Goal: Task Accomplishment & Management: Use online tool/utility

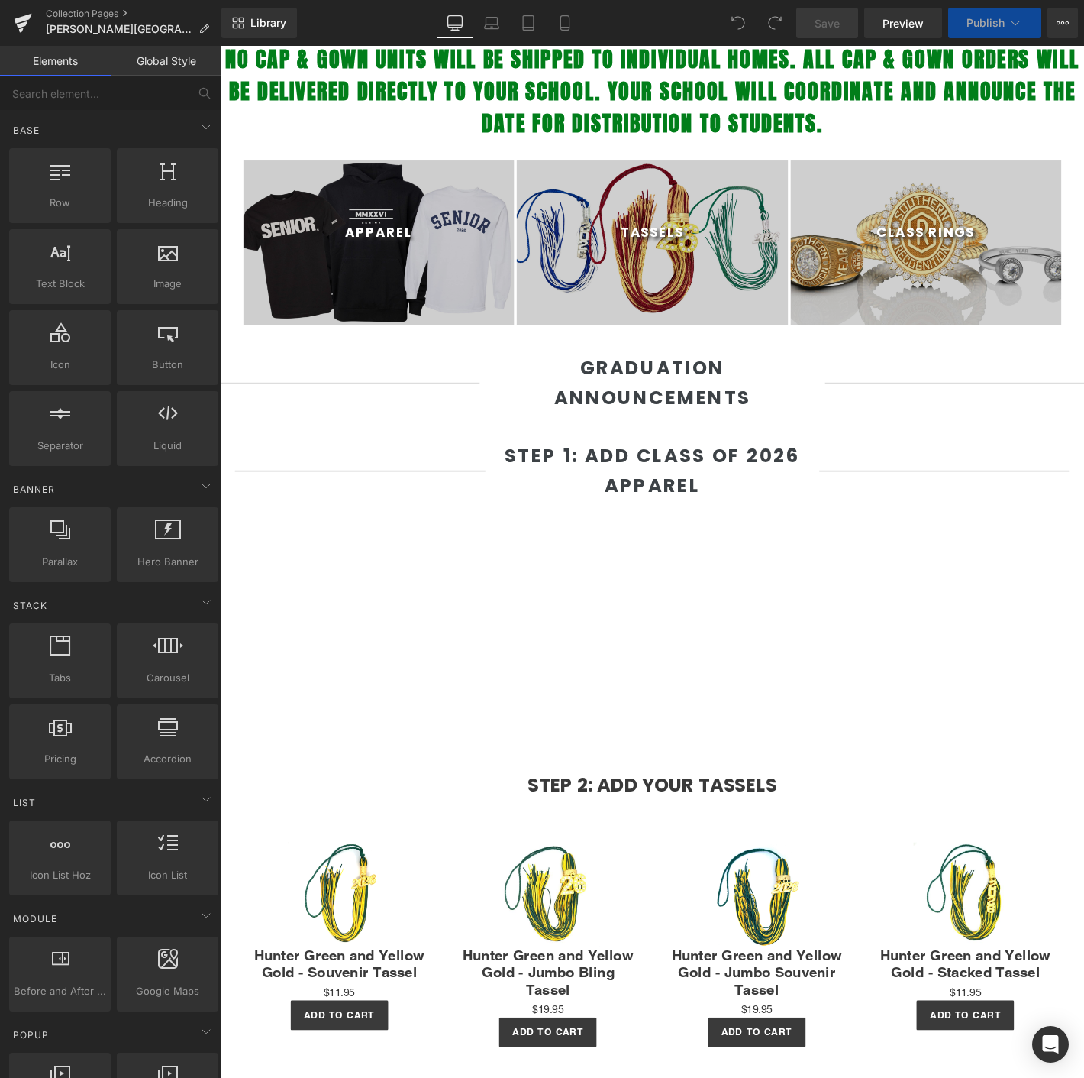
scroll to position [509, 0]
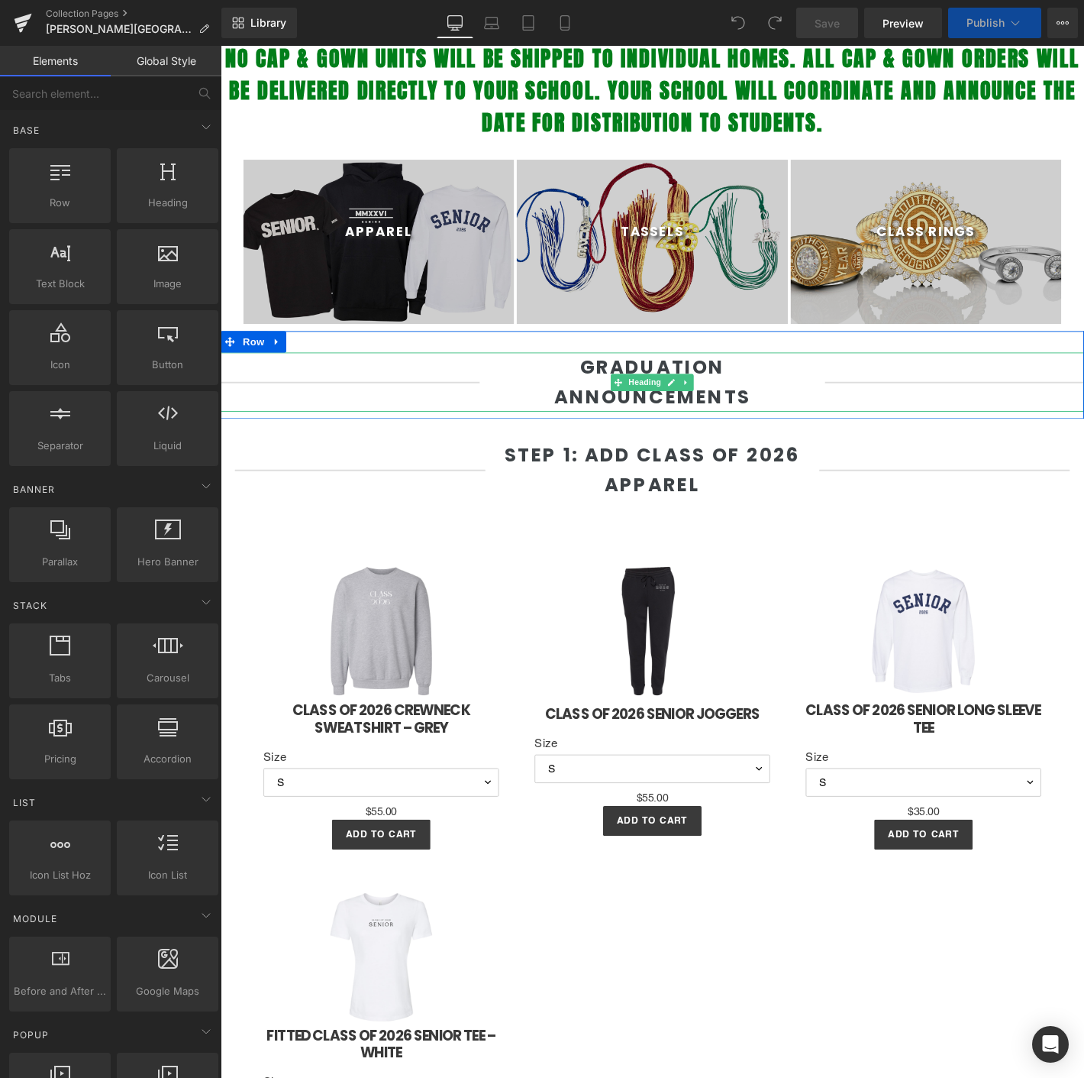
select select "M"
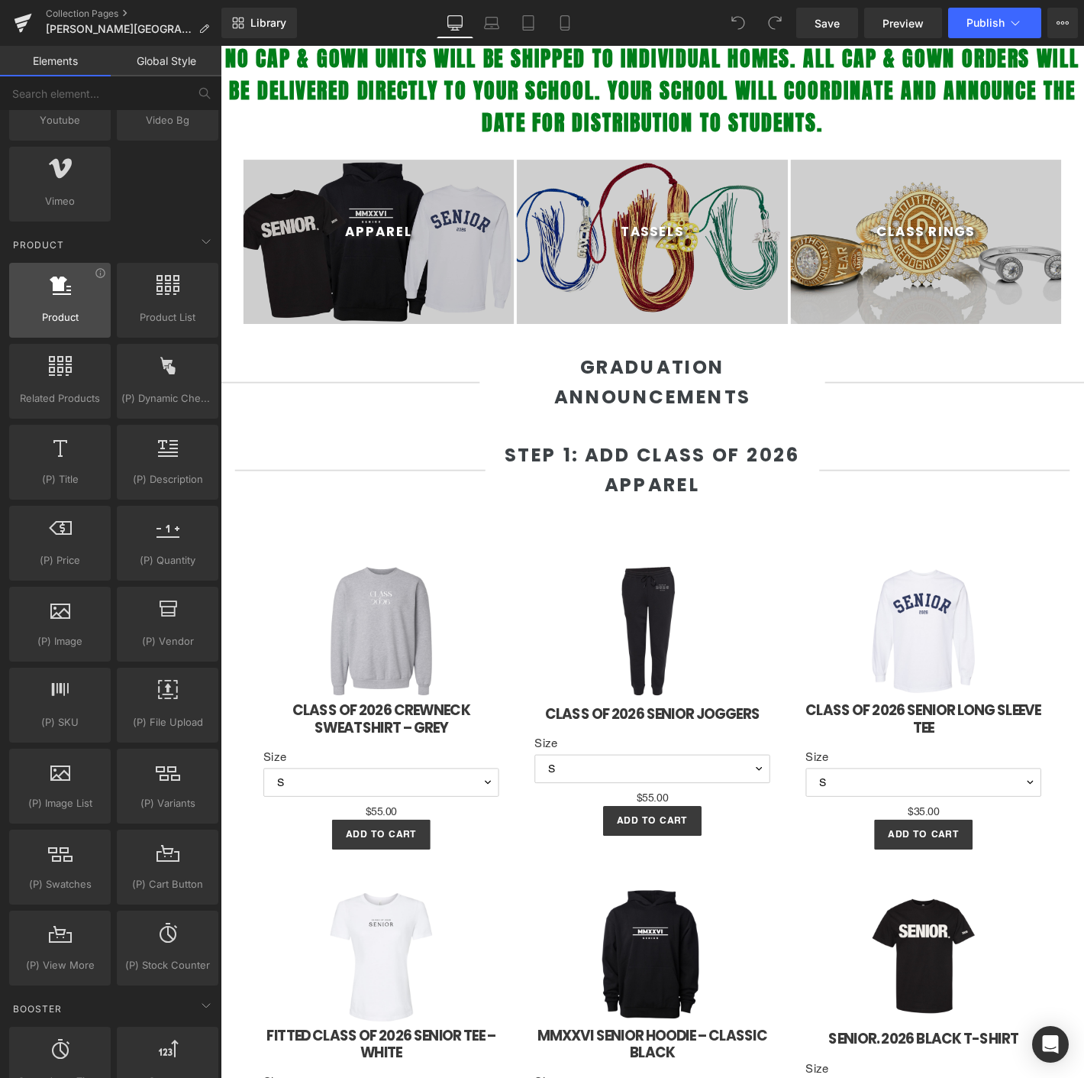
scroll to position [933, 0]
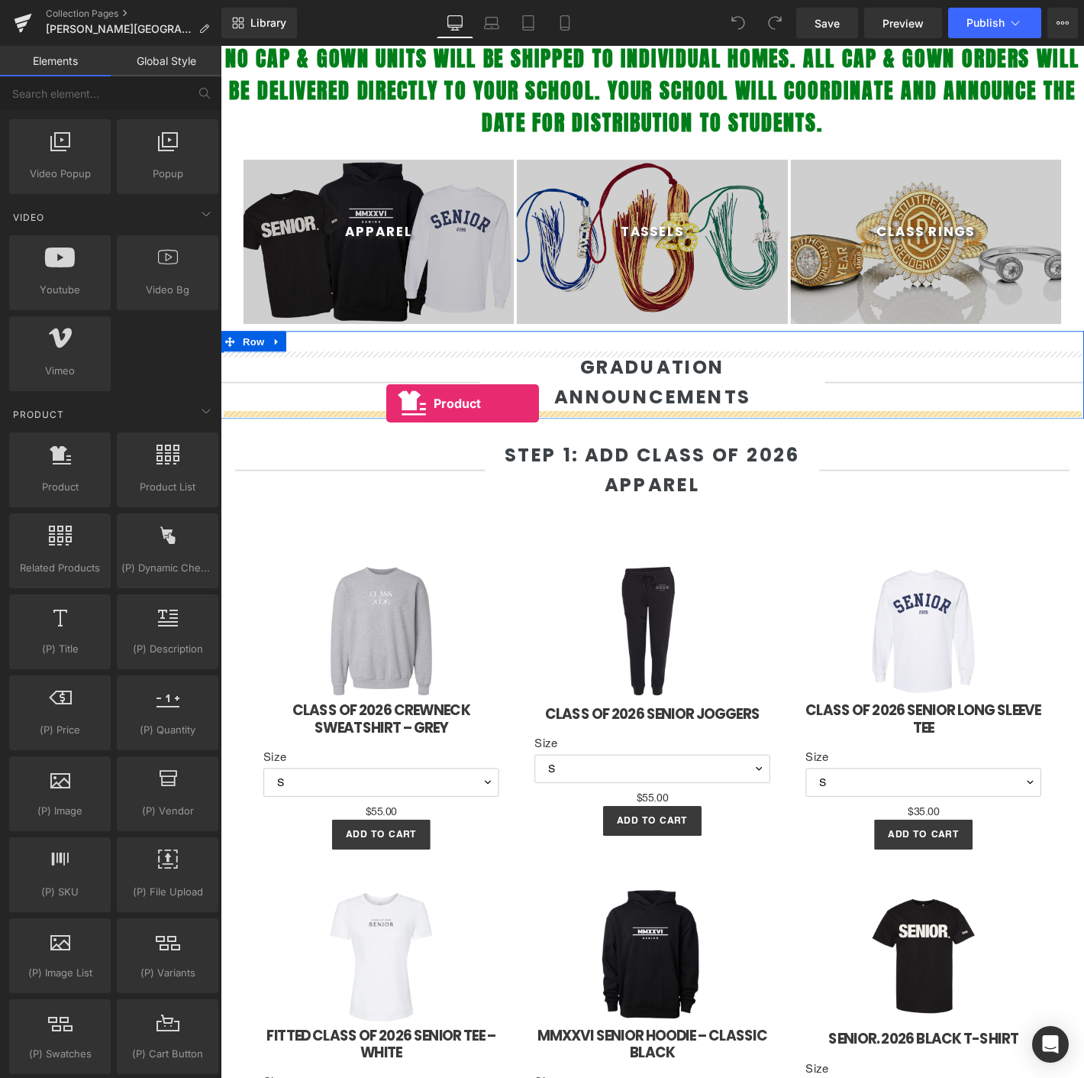
drag, startPoint x: 290, startPoint y: 492, endPoint x: 398, endPoint y: 428, distance: 125.0
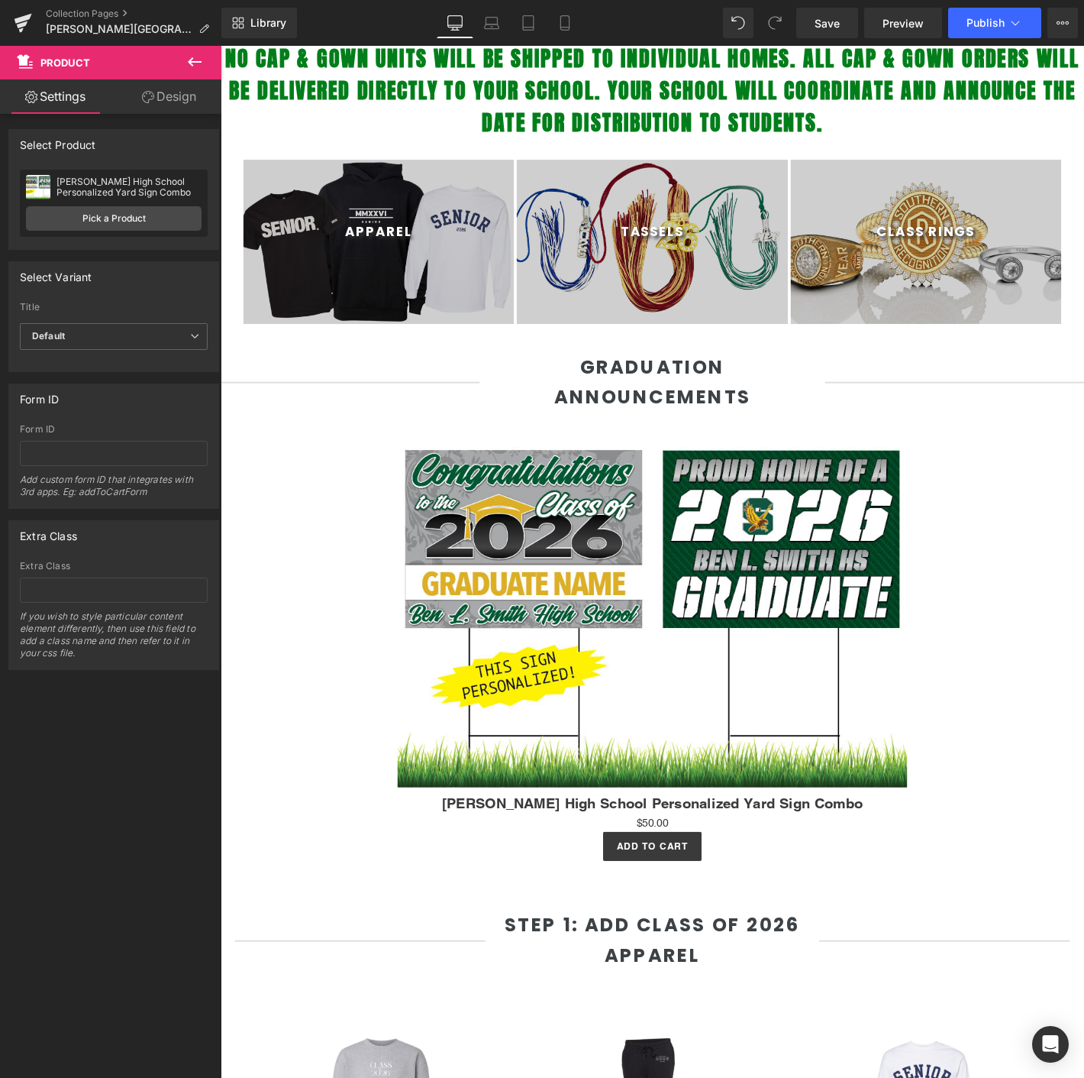
click at [188, 67] on icon at bounding box center [195, 62] width 18 height 18
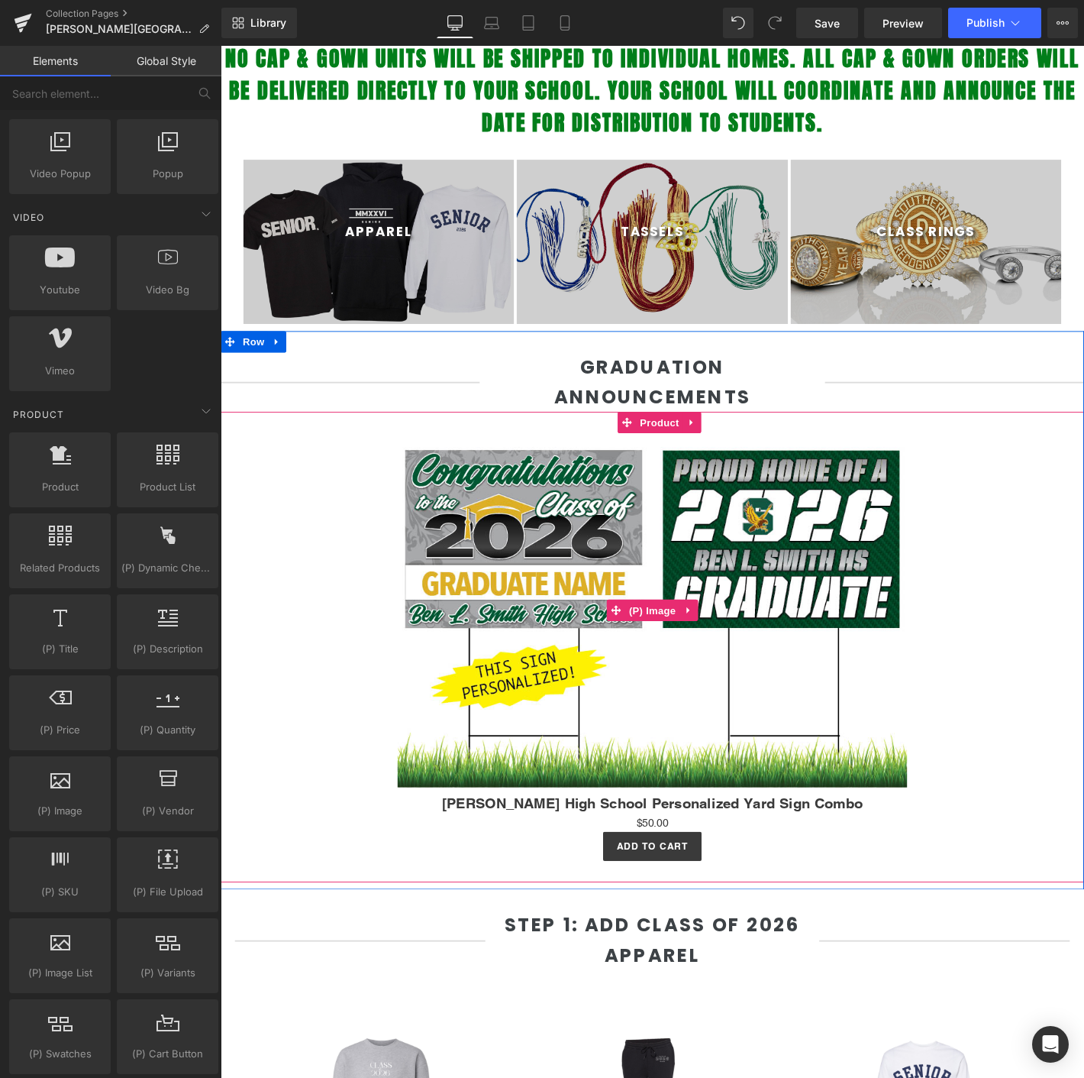
click at [305, 496] on div "Sale Off" at bounding box center [682, 650] width 909 height 379
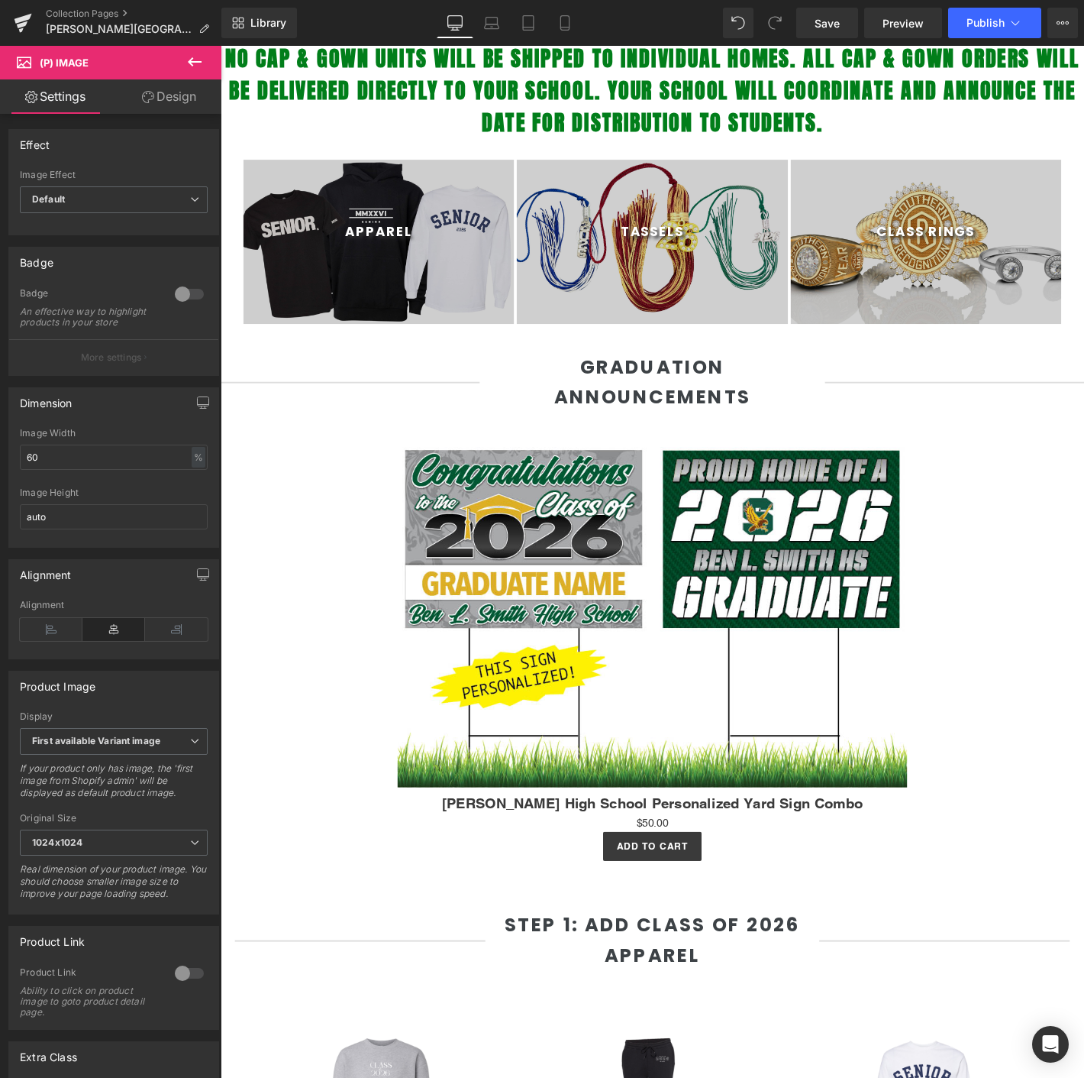
click at [150, 89] on link "Design" at bounding box center [169, 96] width 111 height 34
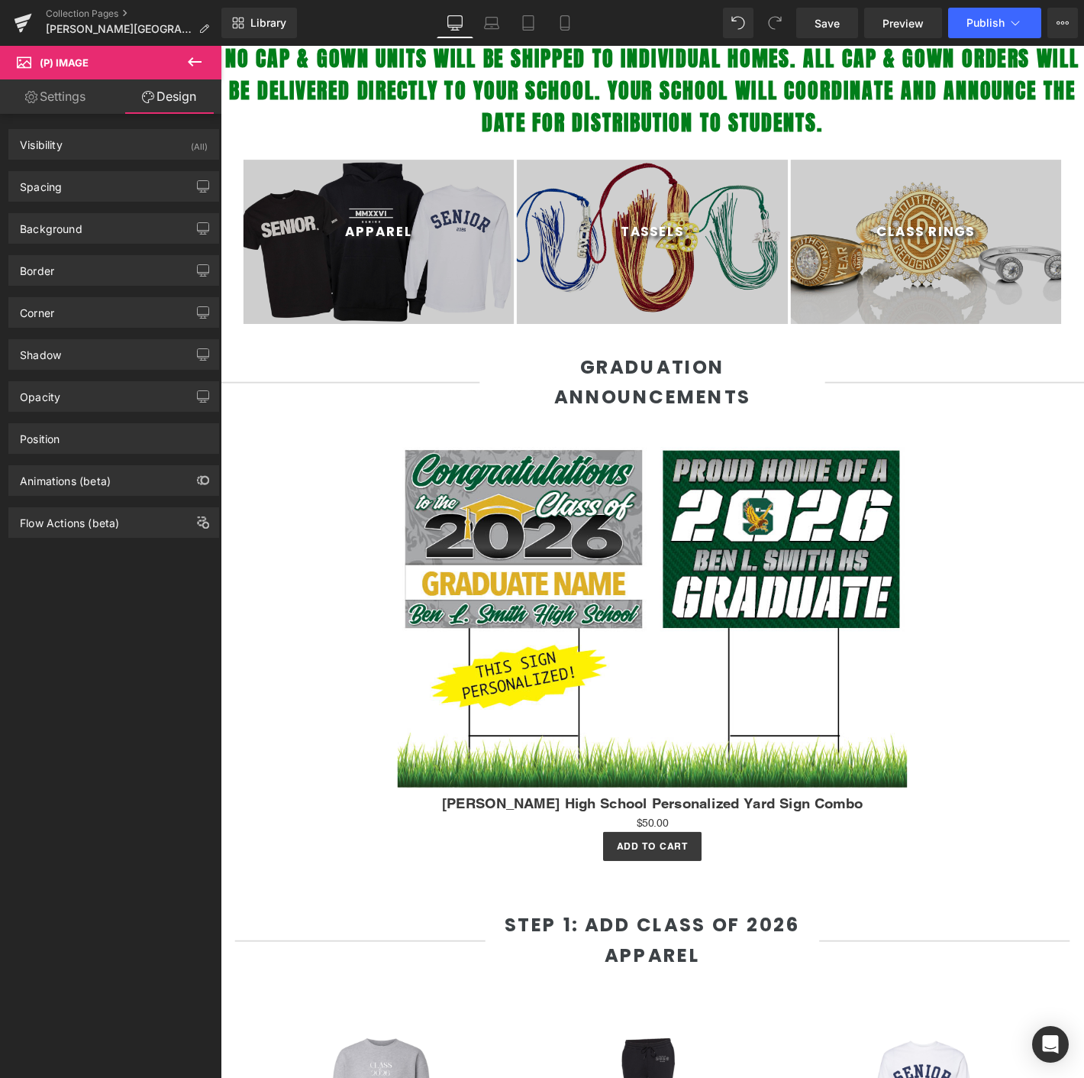
click at [95, 90] on link "Settings" at bounding box center [55, 96] width 111 height 34
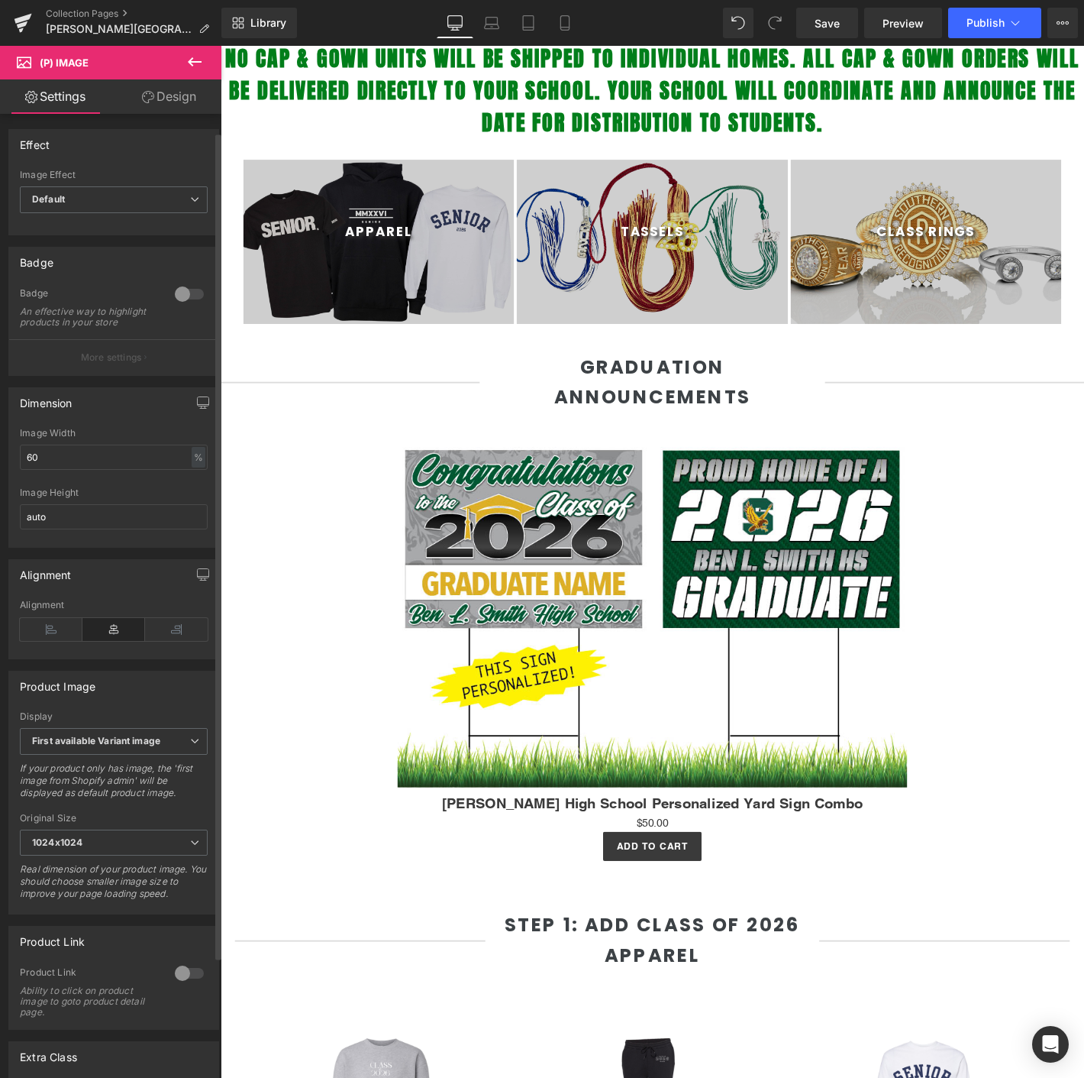
scroll to position [162, 0]
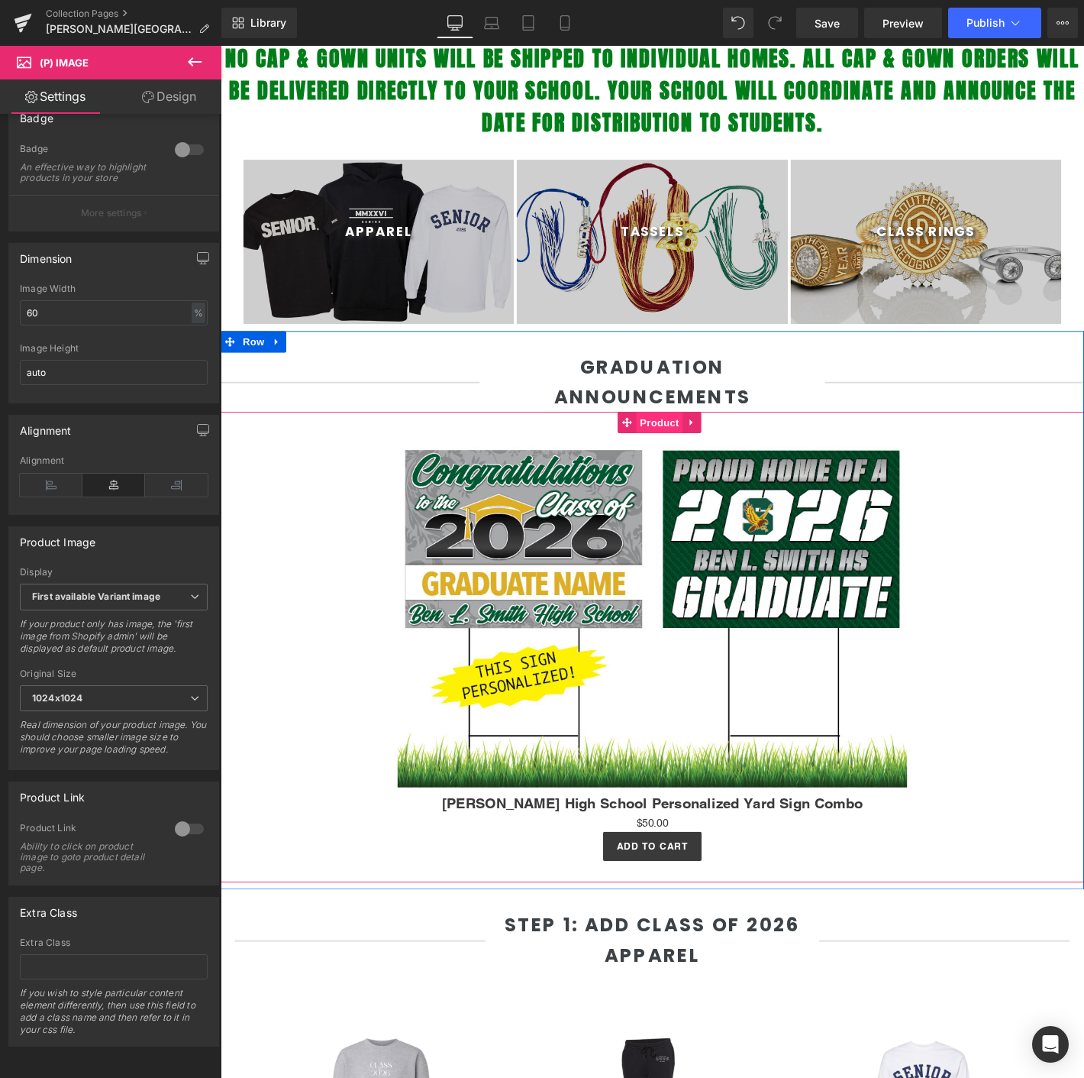
click at [672, 449] on span "Product" at bounding box center [691, 449] width 50 height 23
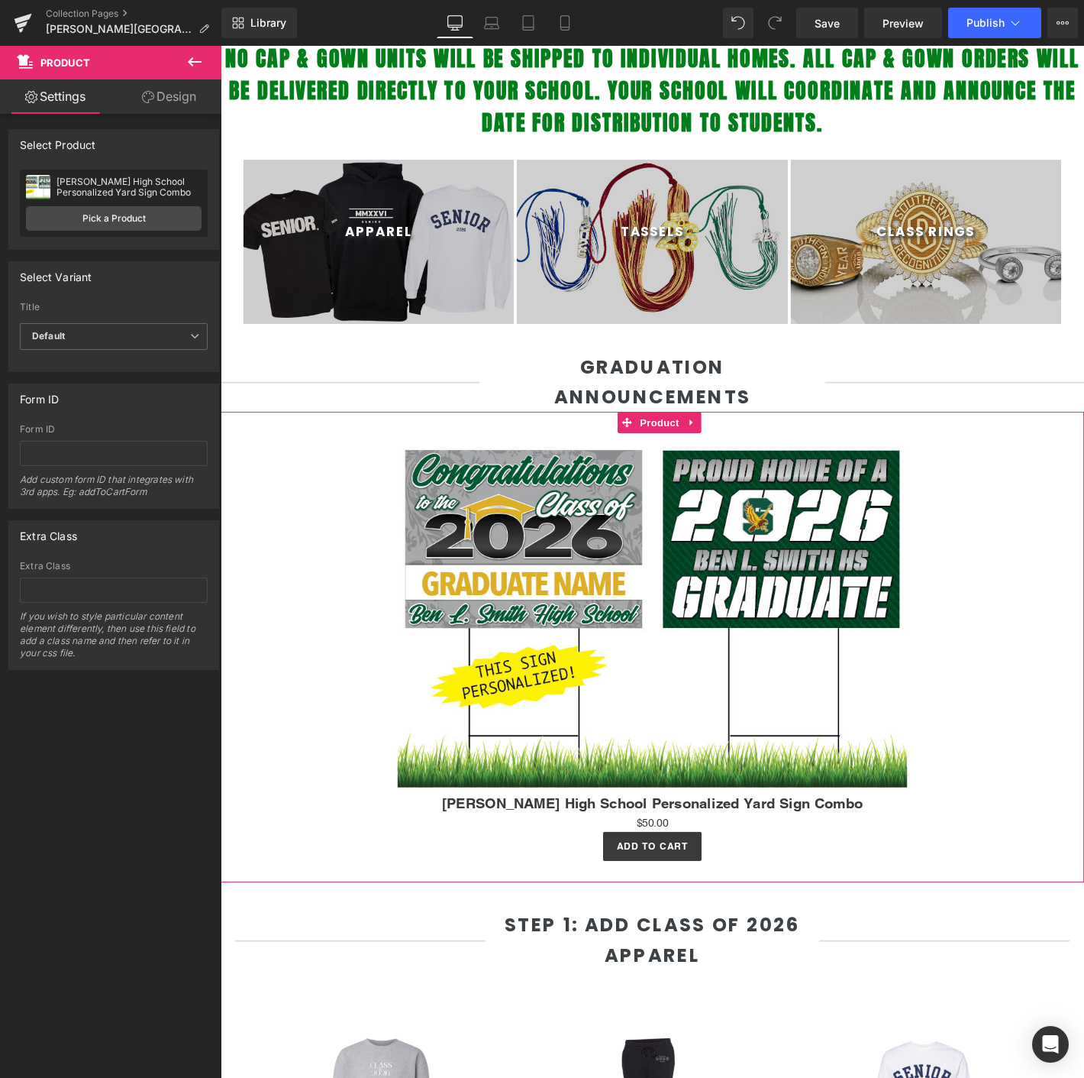
click at [154, 95] on link "Design" at bounding box center [169, 96] width 111 height 34
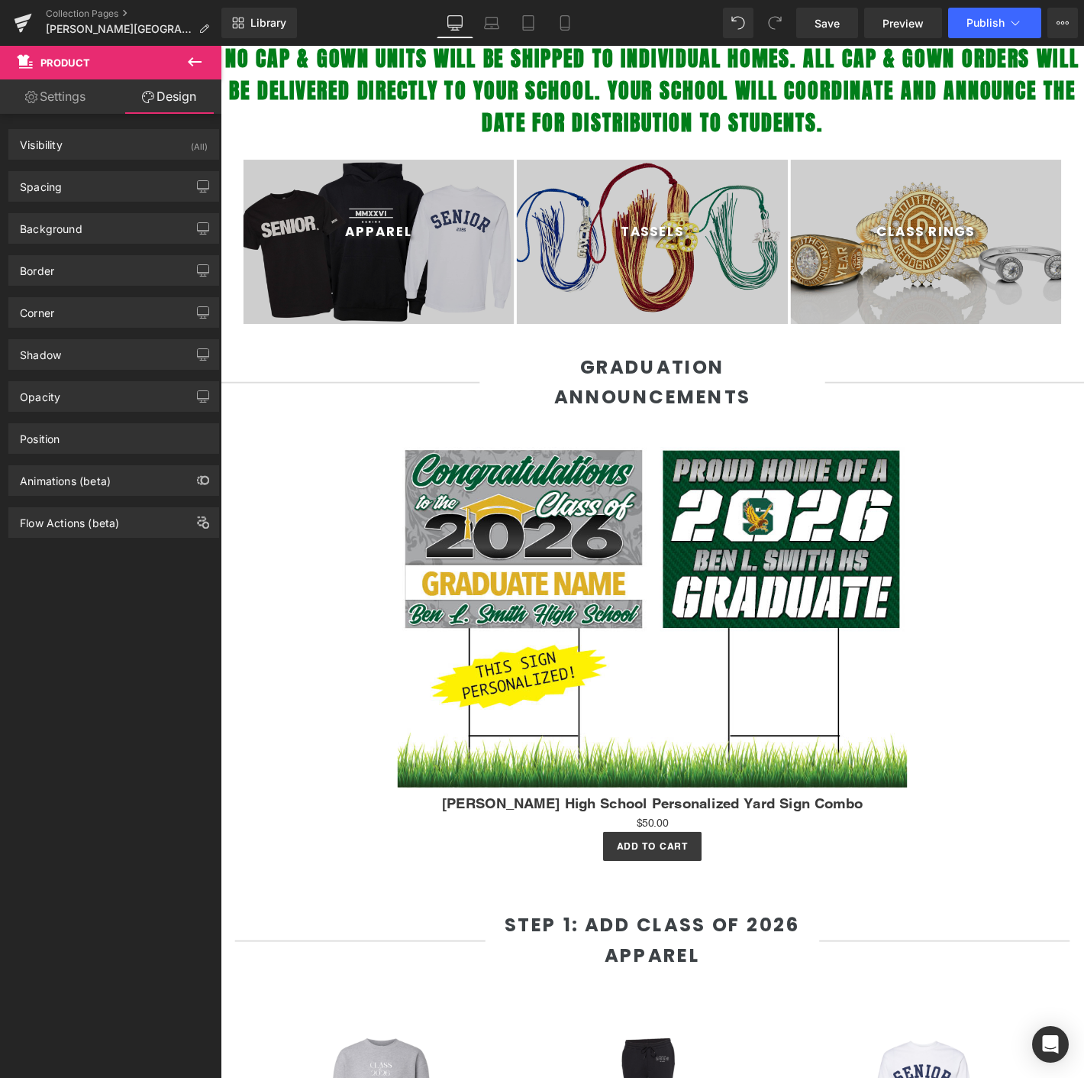
click at [201, 60] on icon at bounding box center [195, 61] width 14 height 9
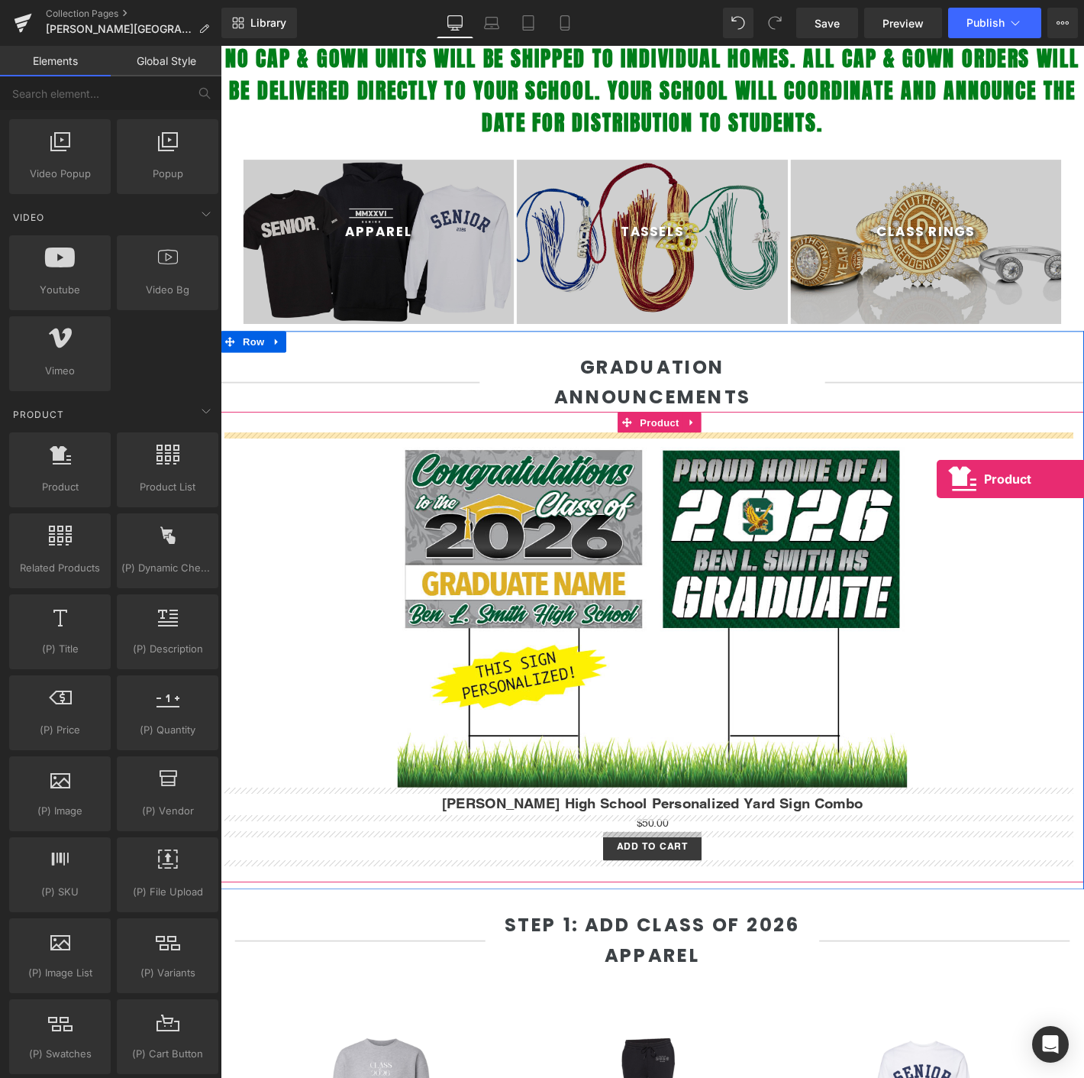
drag, startPoint x: 278, startPoint y: 538, endPoint x: 987, endPoint y: 509, distance: 709.3
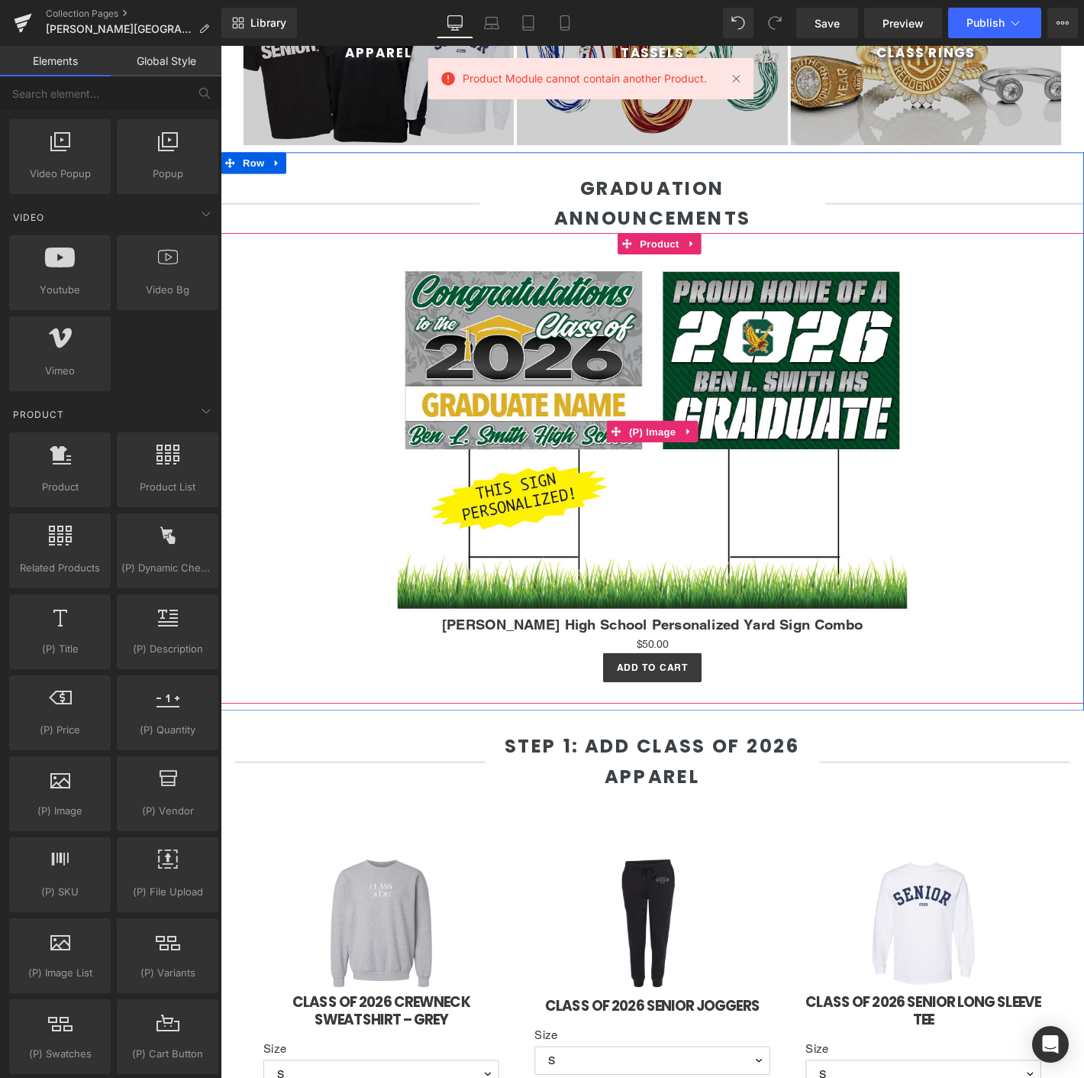
scroll to position [509, 0]
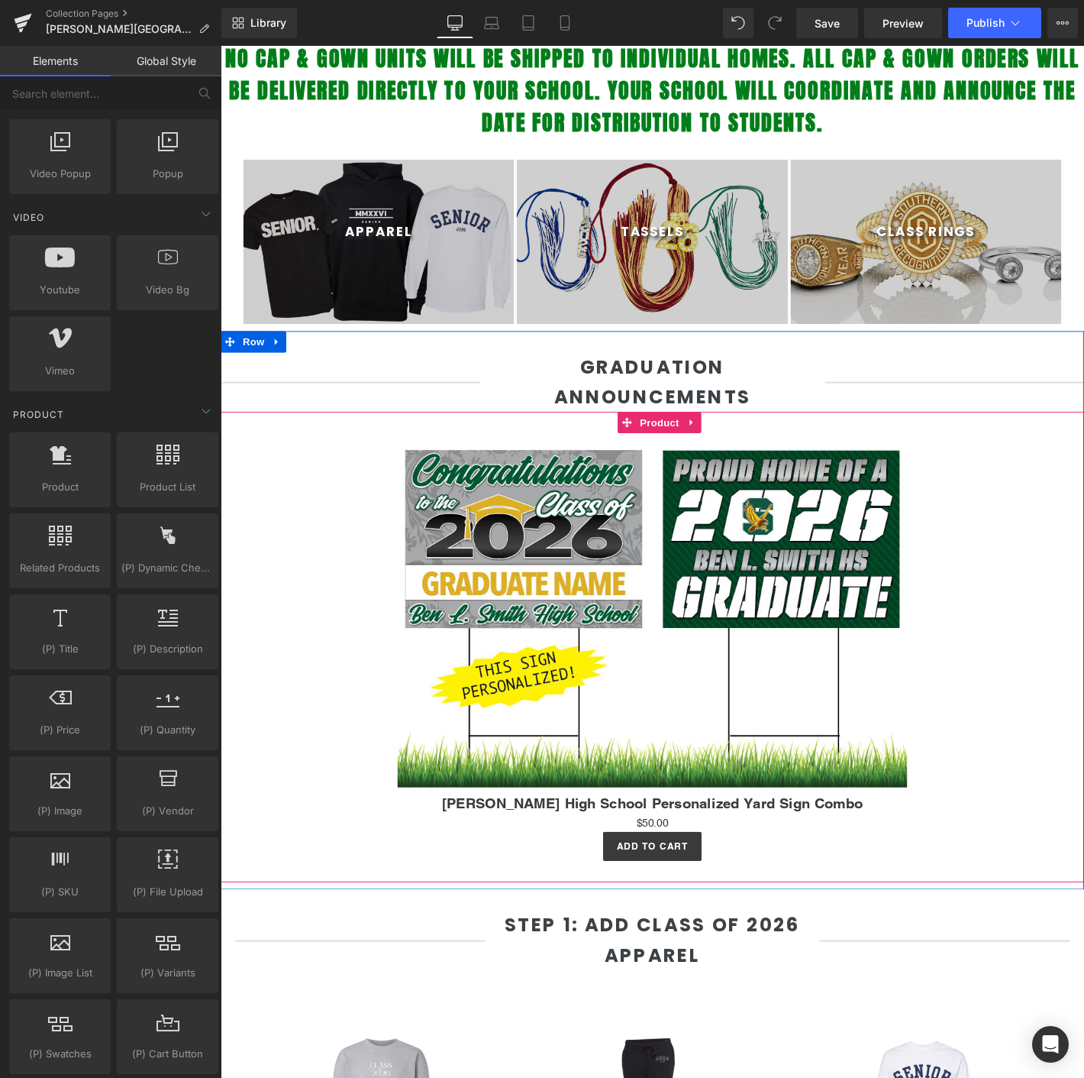
click at [760, 519] on img at bounding box center [682, 650] width 545 height 379
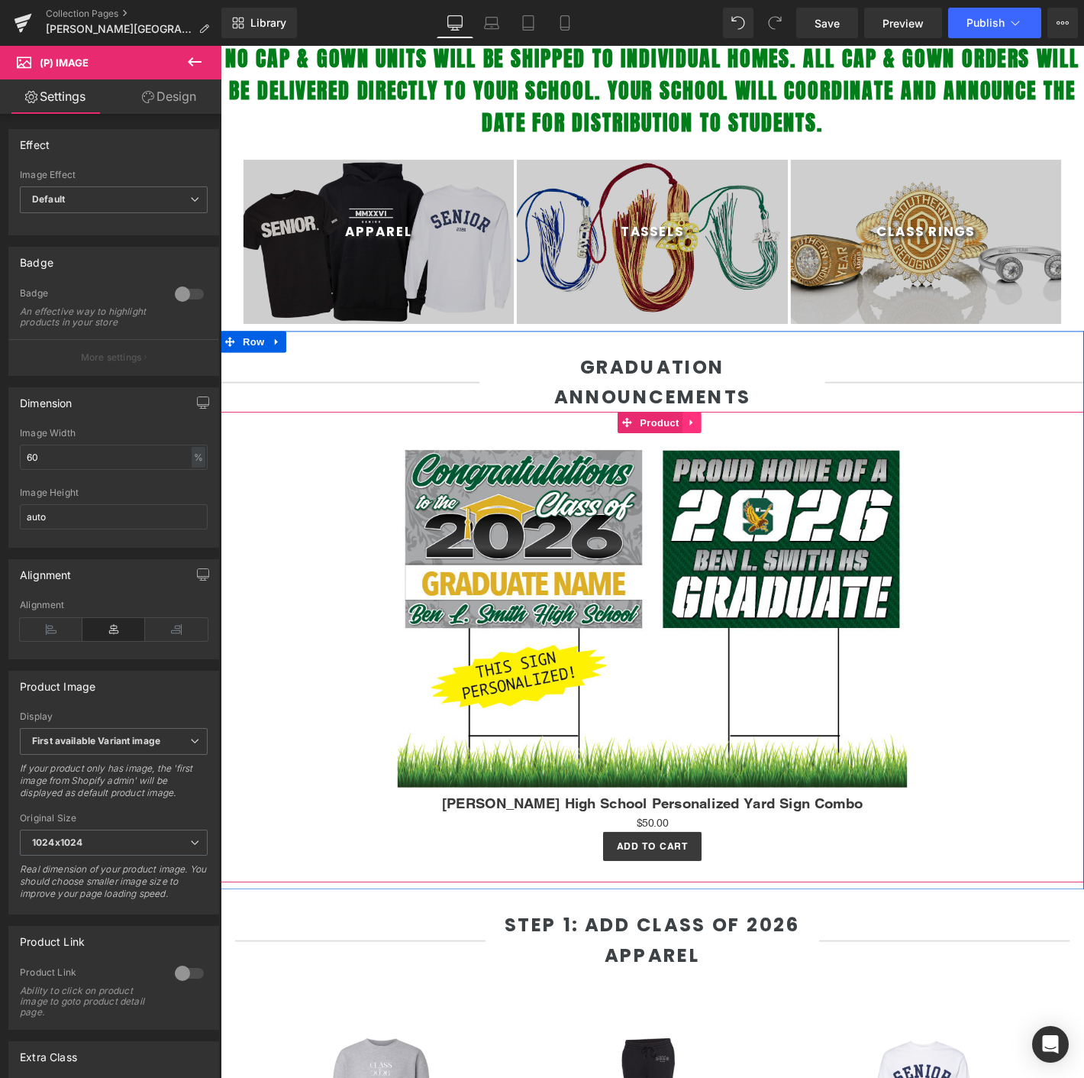
click at [720, 457] on link at bounding box center [726, 449] width 20 height 23
click at [650, 457] on link "Product" at bounding box center [650, 449] width 69 height 23
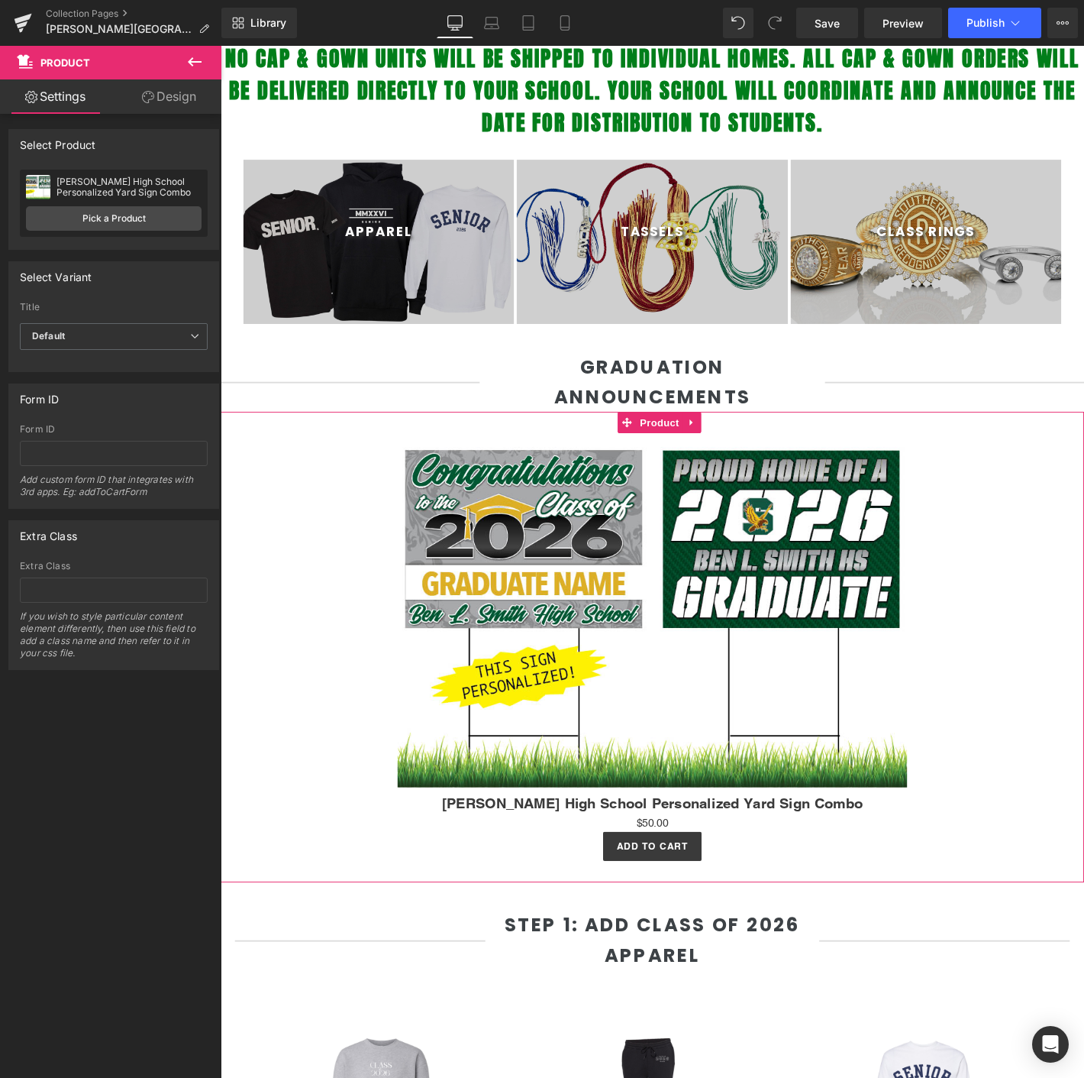
click at [153, 109] on link "Design" at bounding box center [169, 96] width 111 height 34
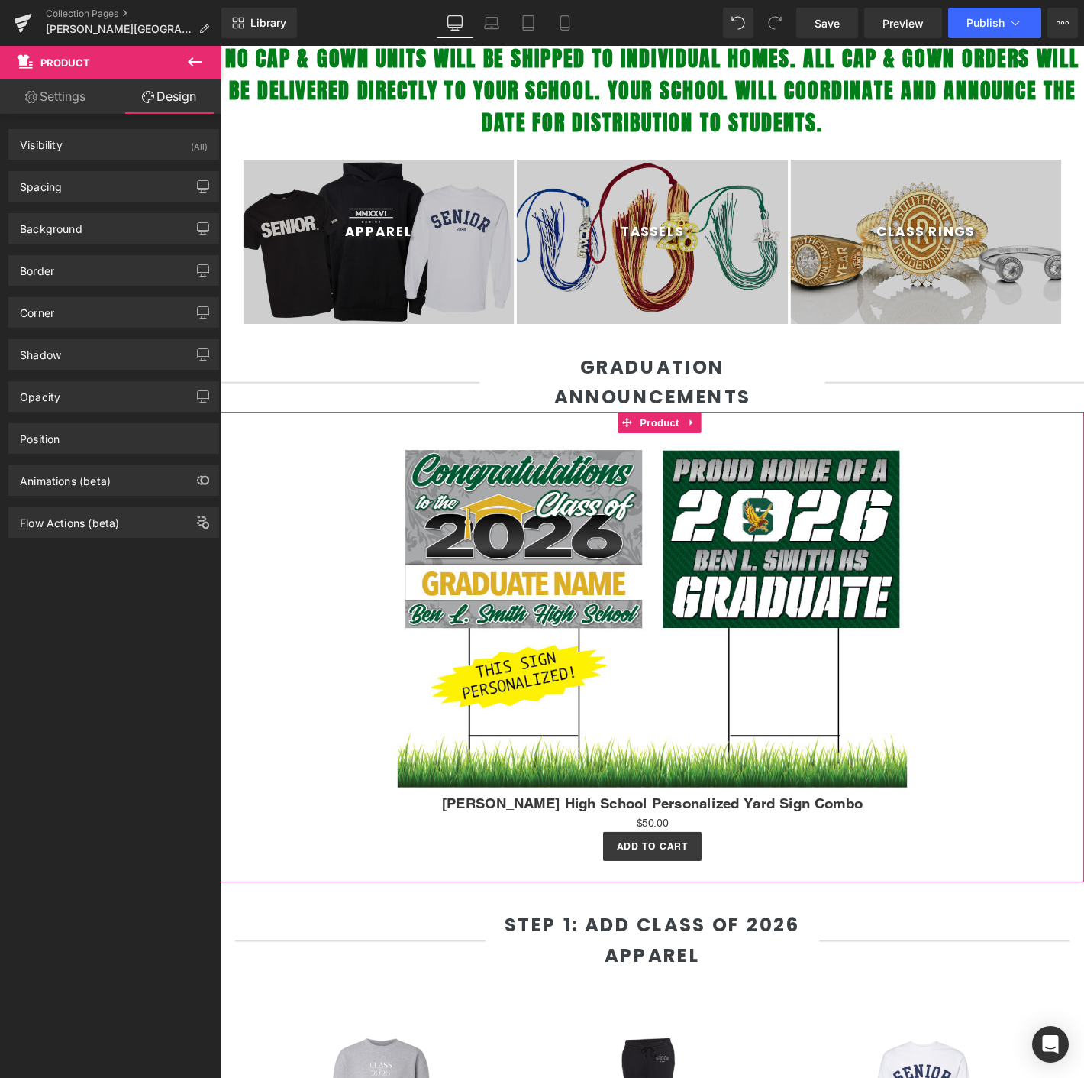
click at [54, 101] on link "Settings" at bounding box center [55, 96] width 111 height 34
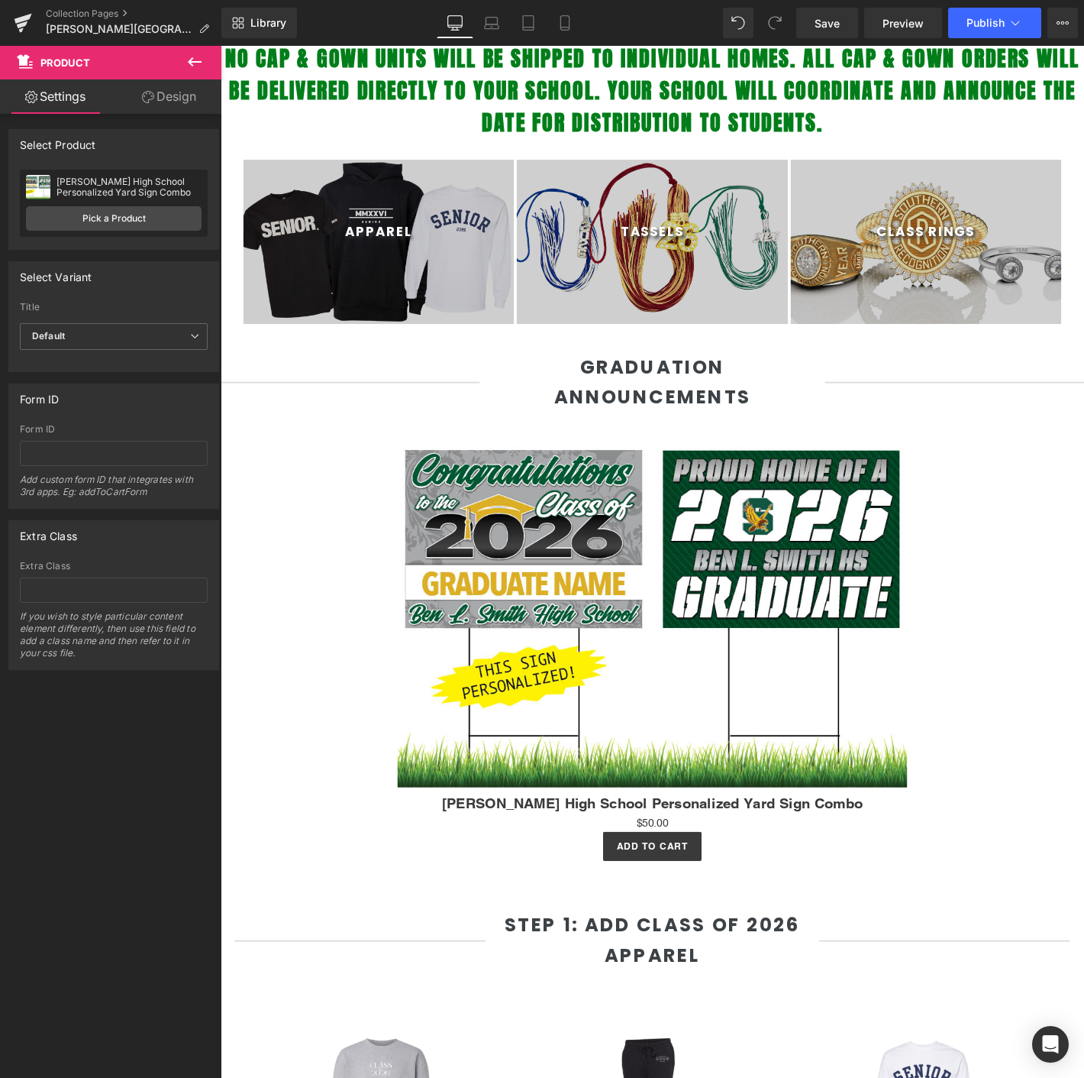
click at [194, 62] on icon at bounding box center [195, 62] width 18 height 18
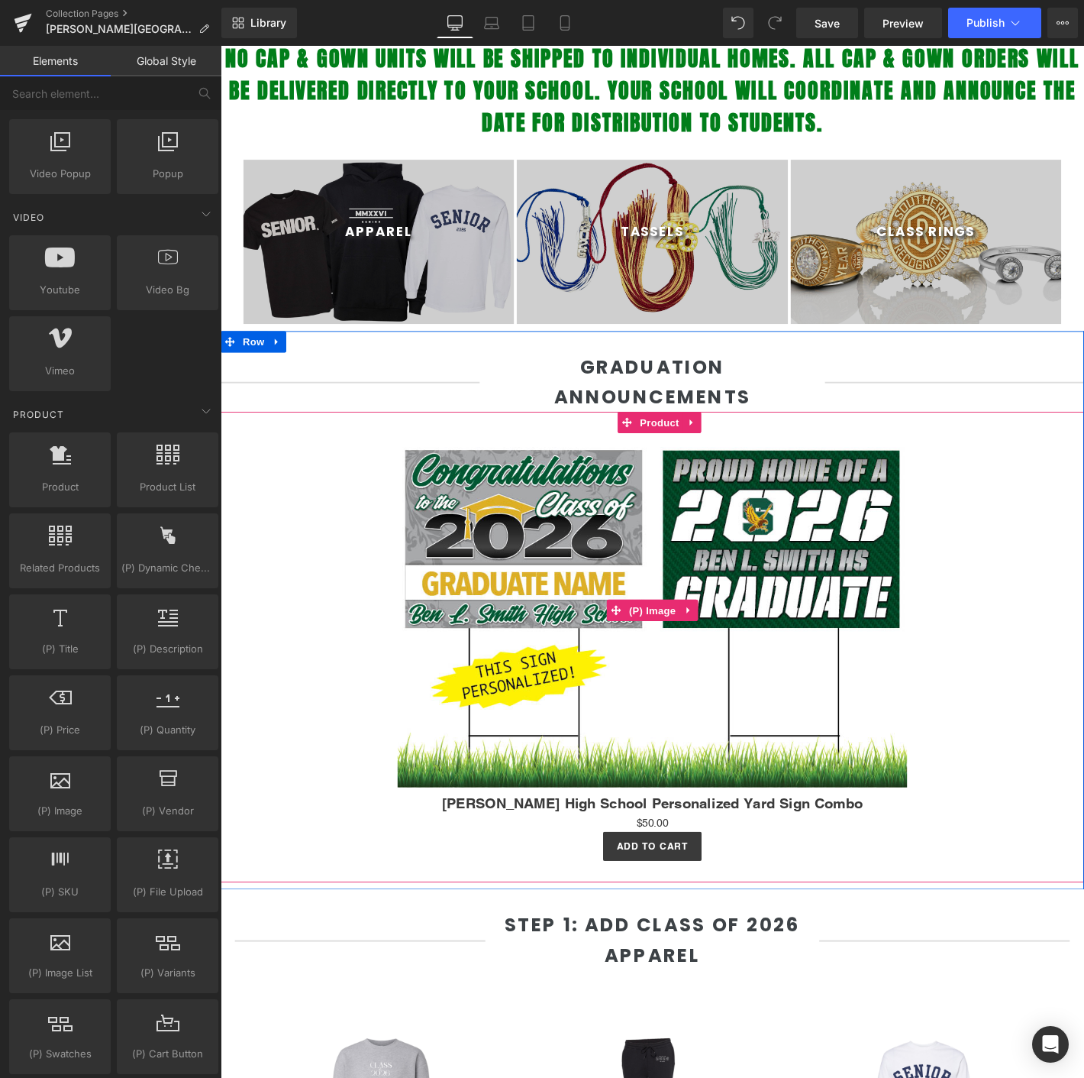
click at [578, 505] on img at bounding box center [682, 650] width 545 height 379
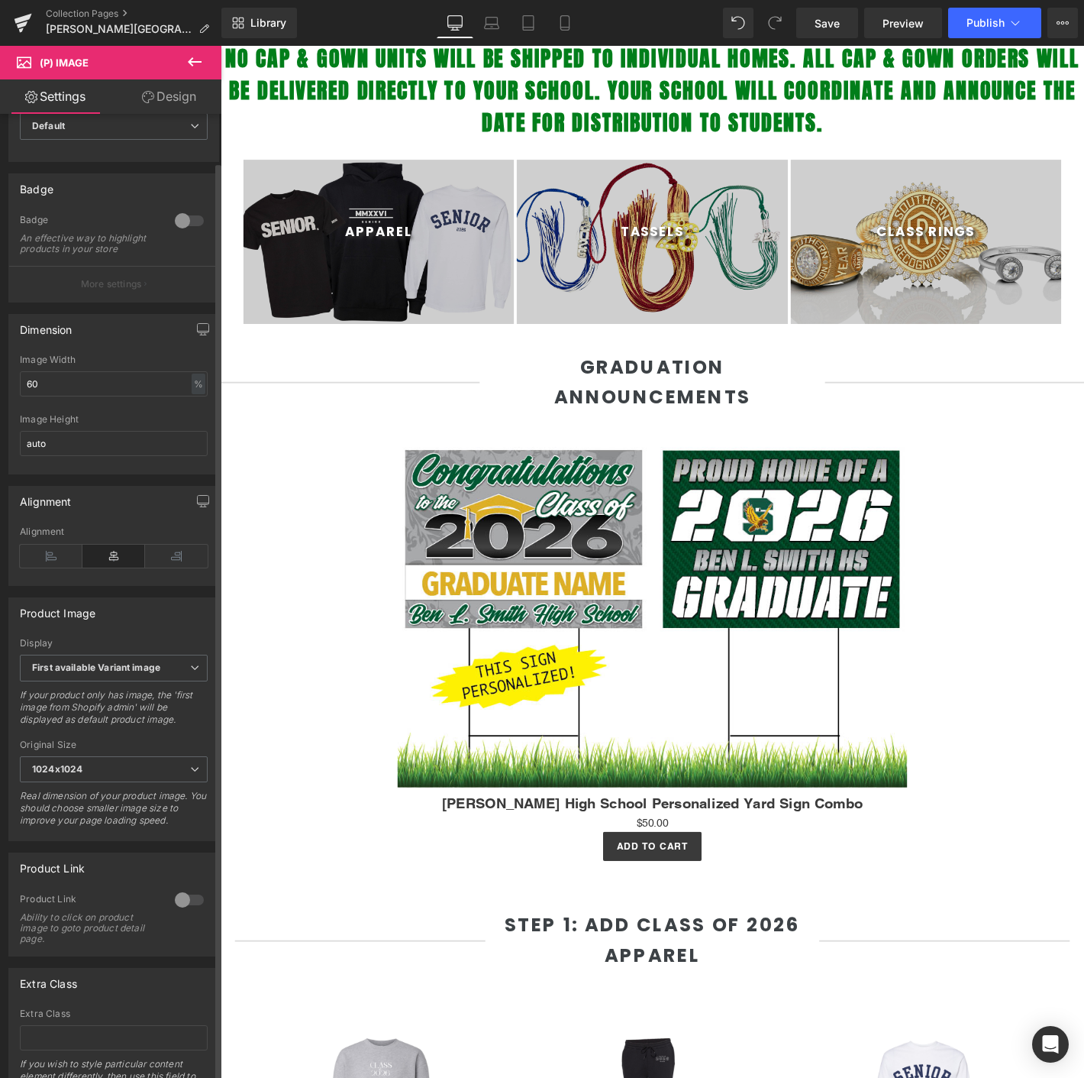
scroll to position [162, 0]
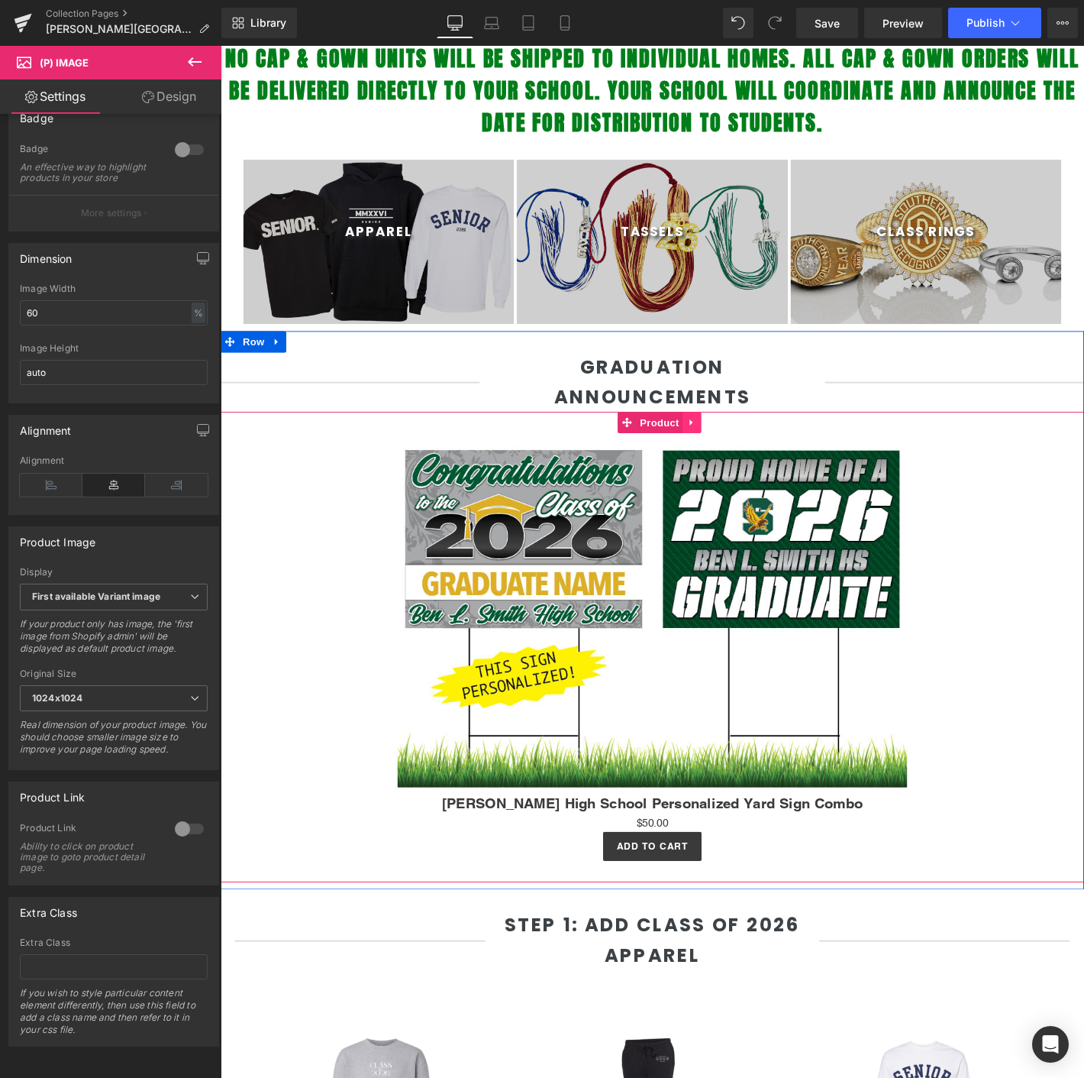
click at [727, 442] on link at bounding box center [726, 449] width 20 height 23
click at [730, 448] on icon at bounding box center [735, 449] width 11 height 11
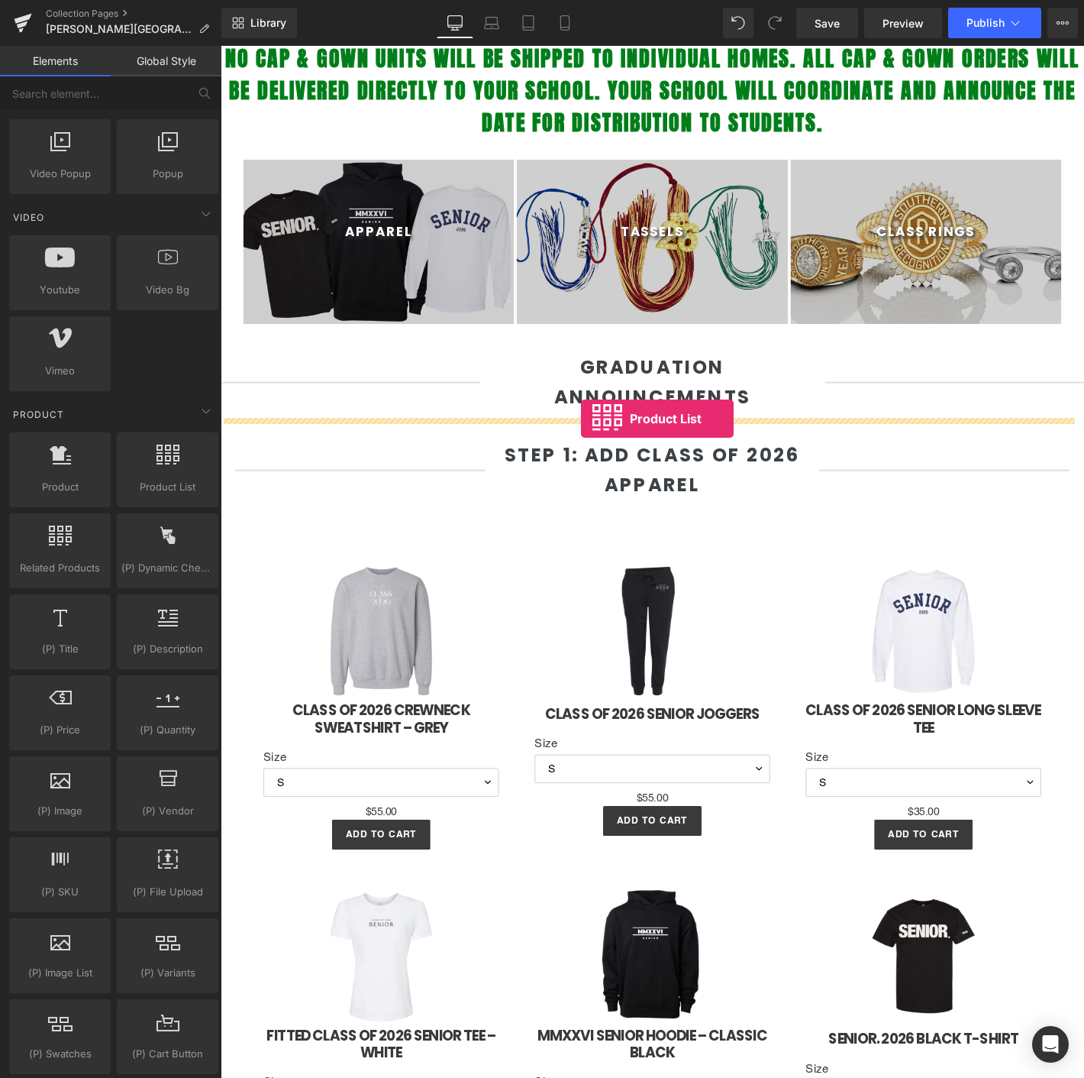
drag, startPoint x: 386, startPoint y: 490, endPoint x: 606, endPoint y: 444, distance: 224.7
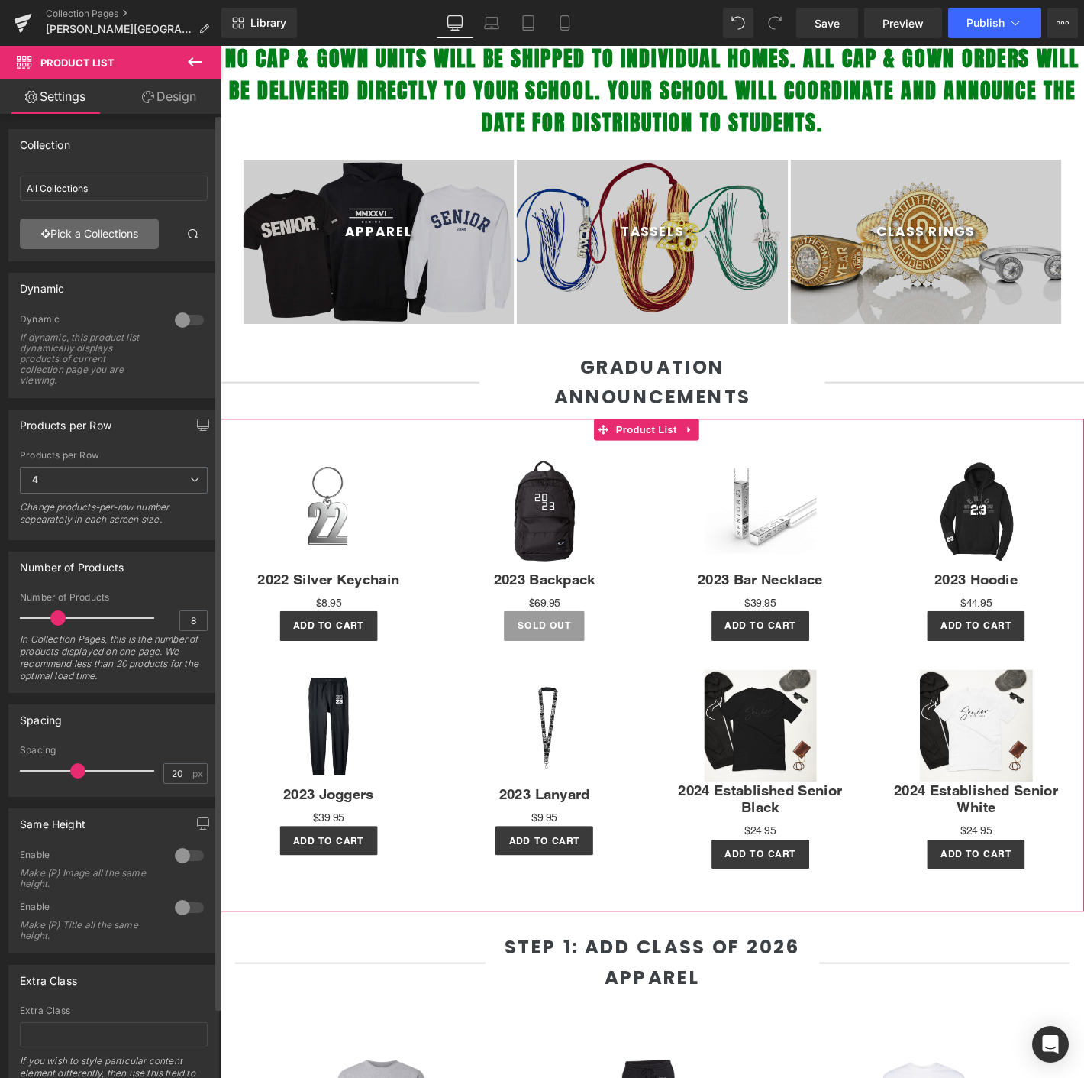
click at [82, 222] on link "Pick a Collections" at bounding box center [89, 233] width 139 height 31
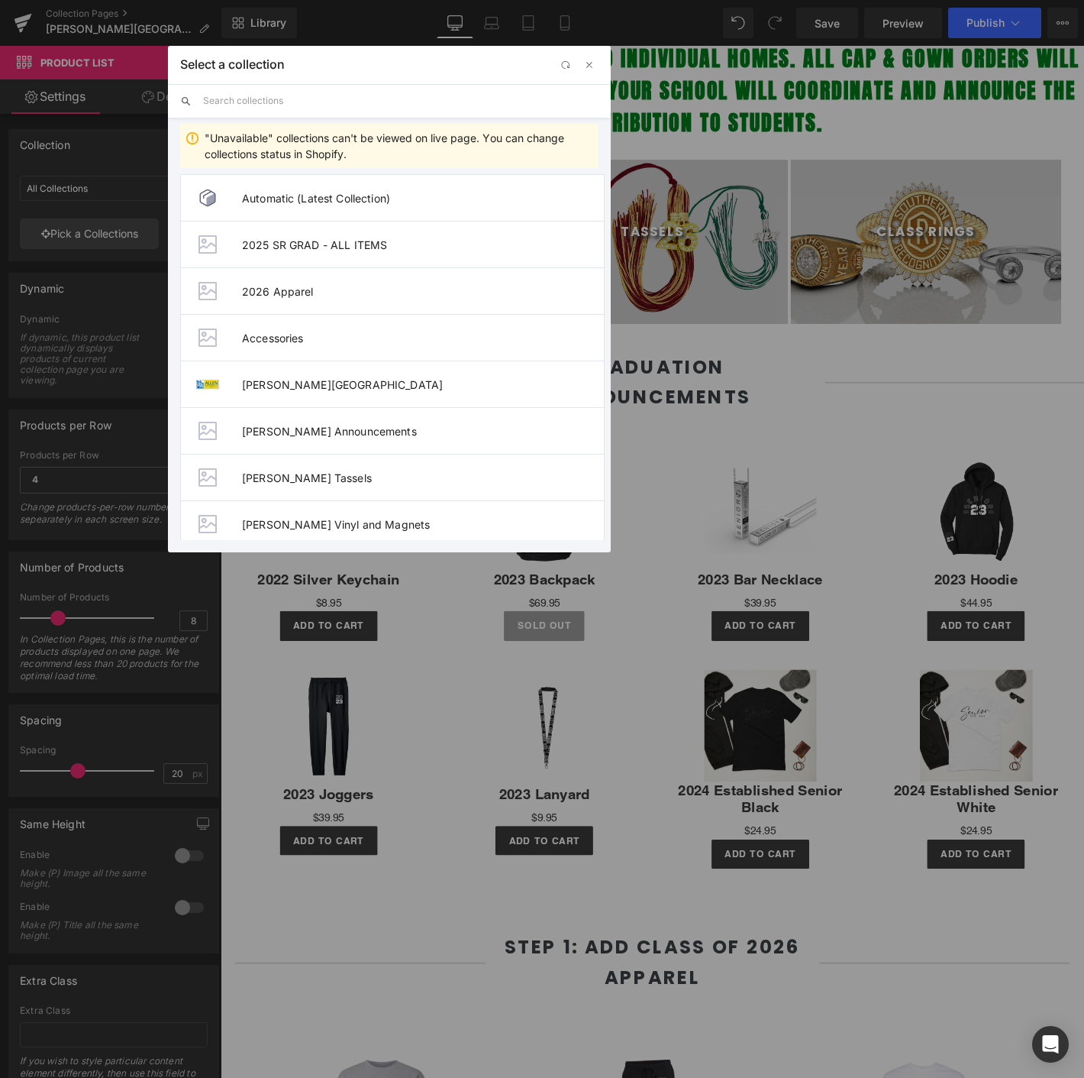
click at [273, 105] on input "text" at bounding box center [401, 101] width 396 height 34
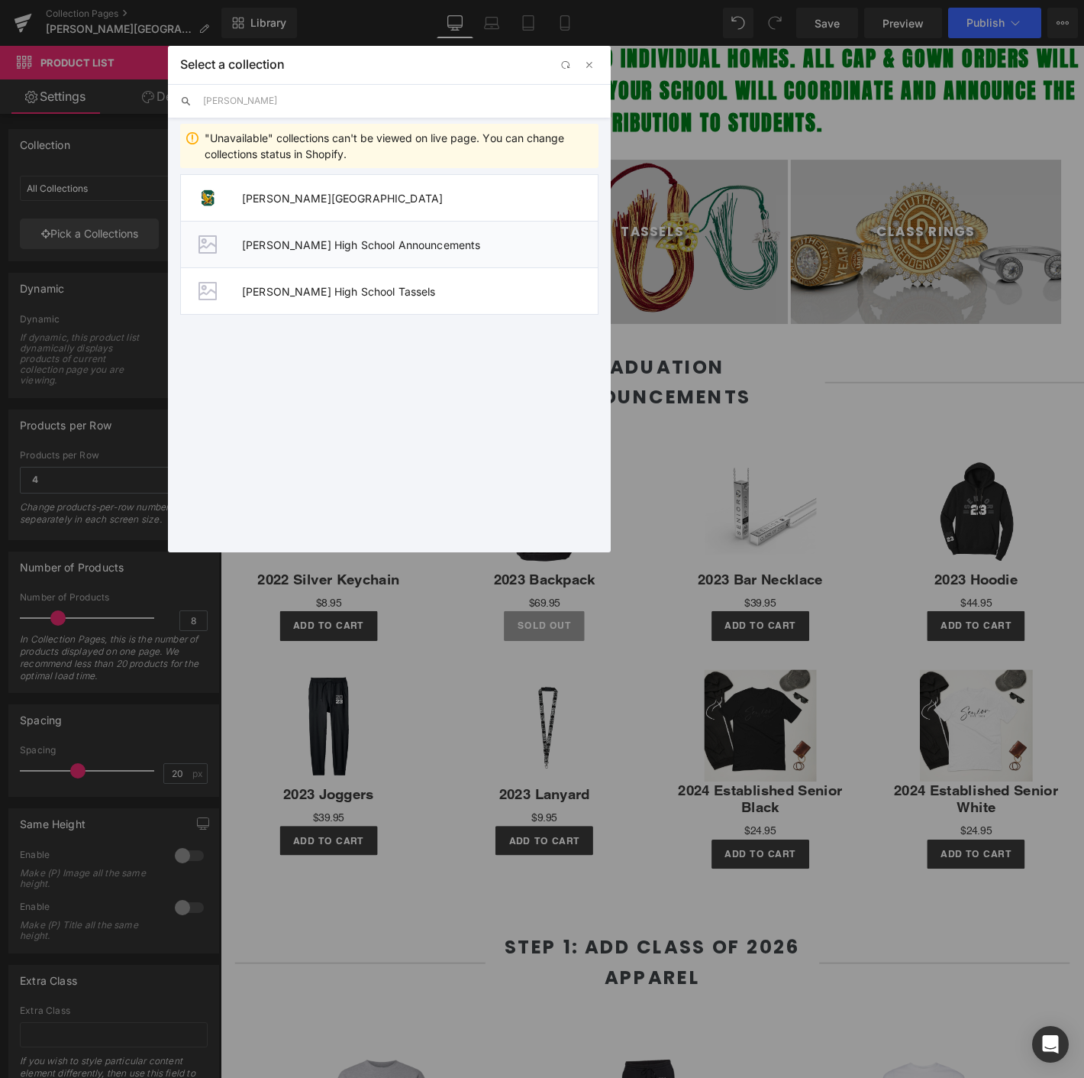
type input "smith"
click at [357, 221] on li "Smith High School Announcements" at bounding box center [389, 244] width 419 height 47
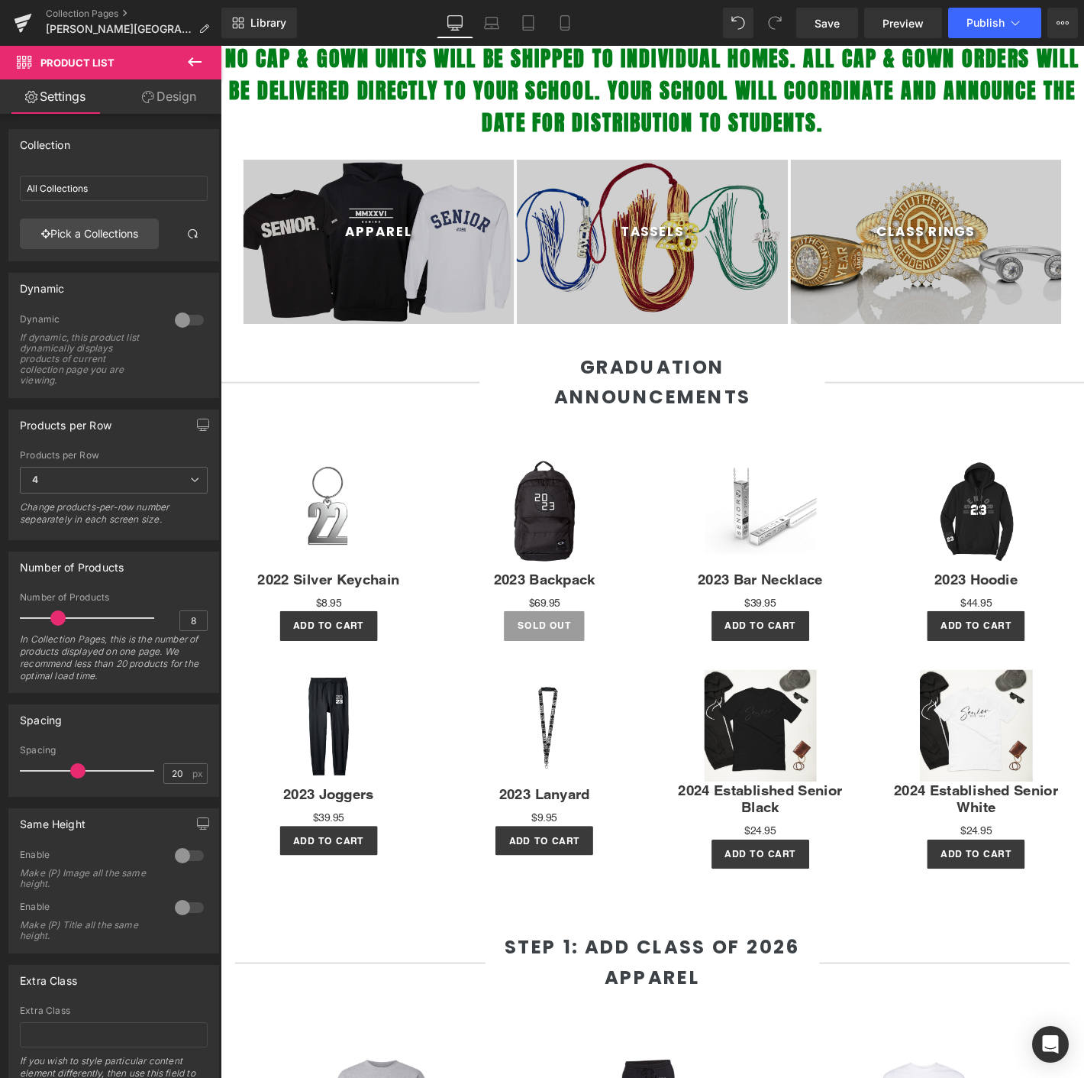
type input "Smith High School Announcements"
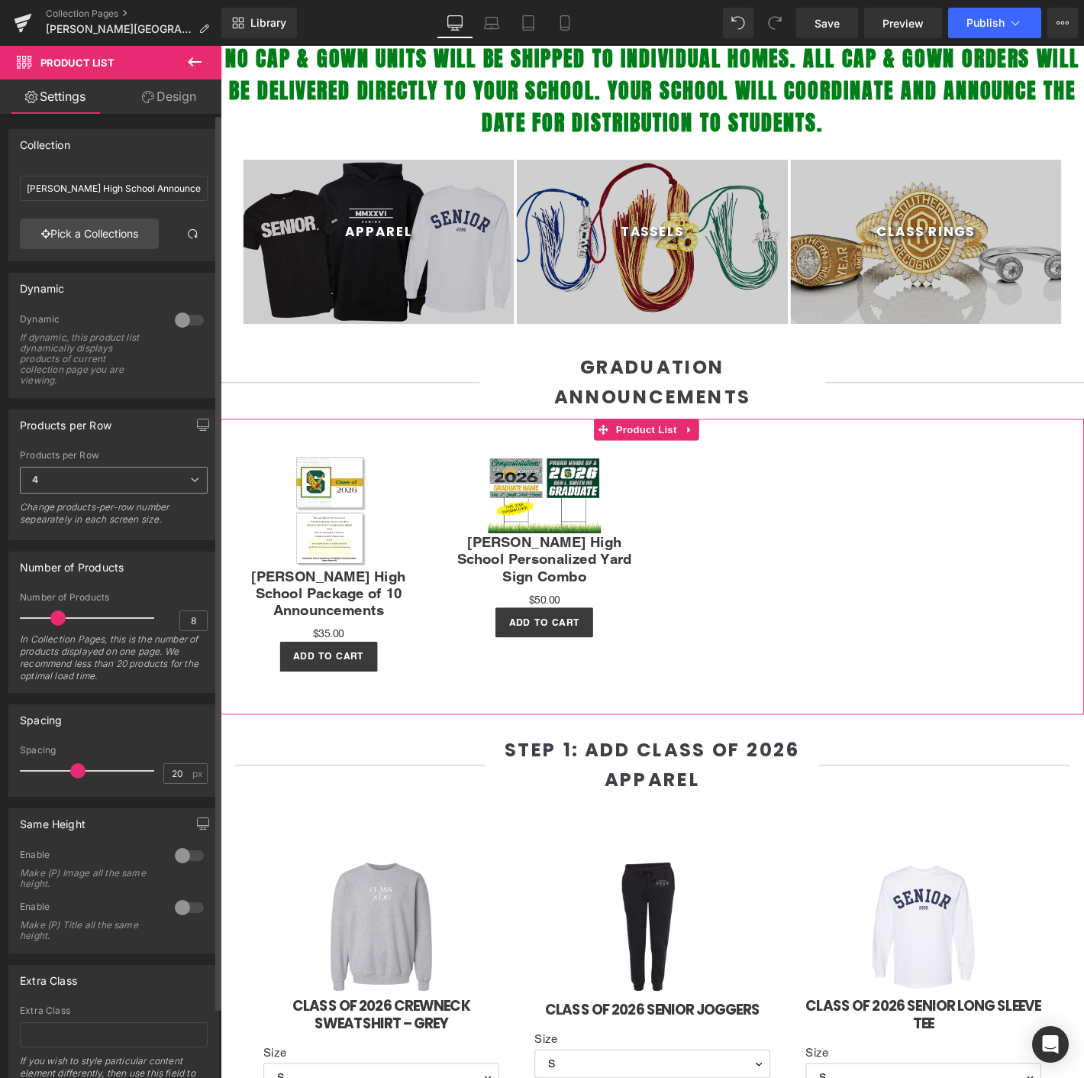
click at [126, 480] on span "4" at bounding box center [114, 480] width 188 height 27
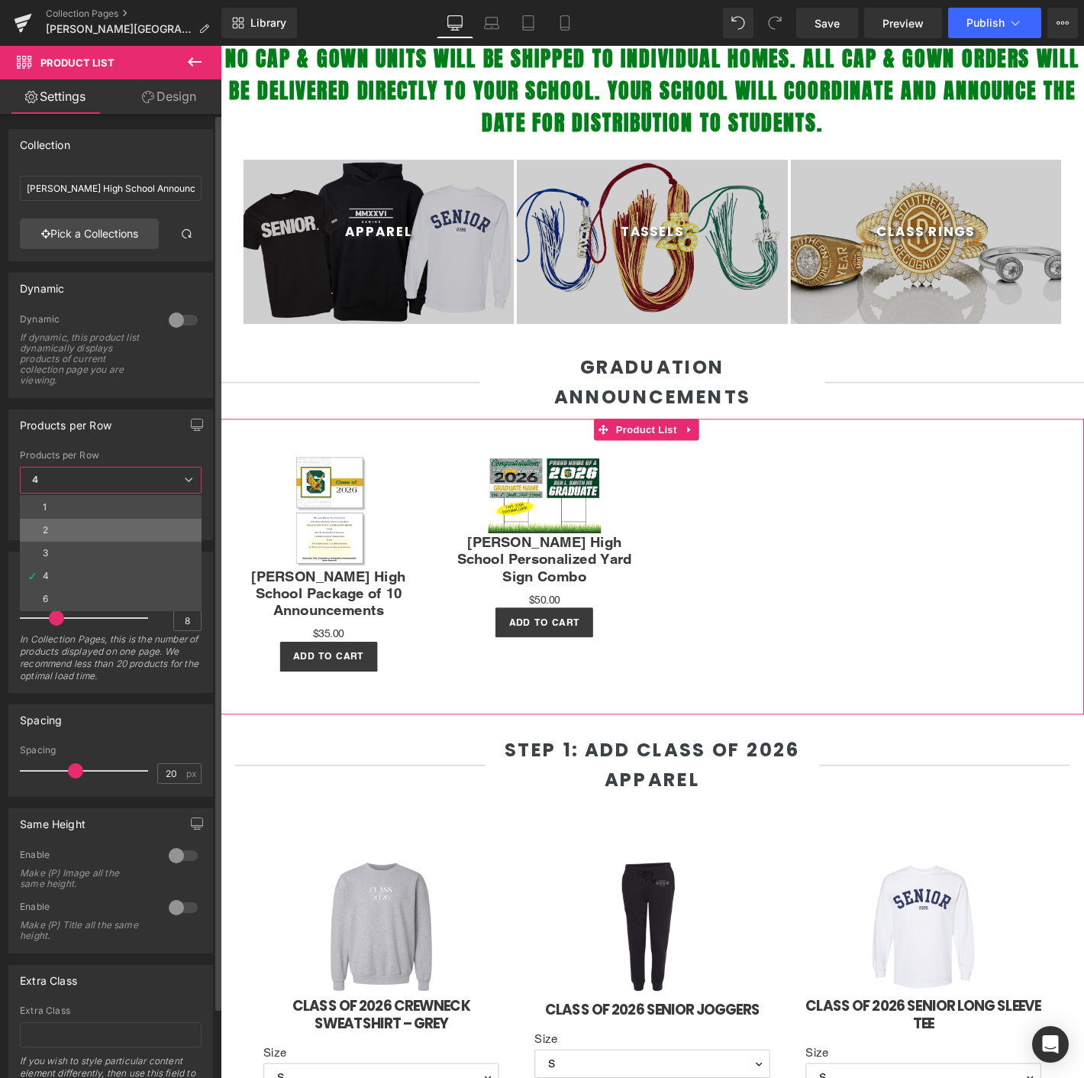
click at [123, 531] on li "2" at bounding box center [111, 530] width 182 height 23
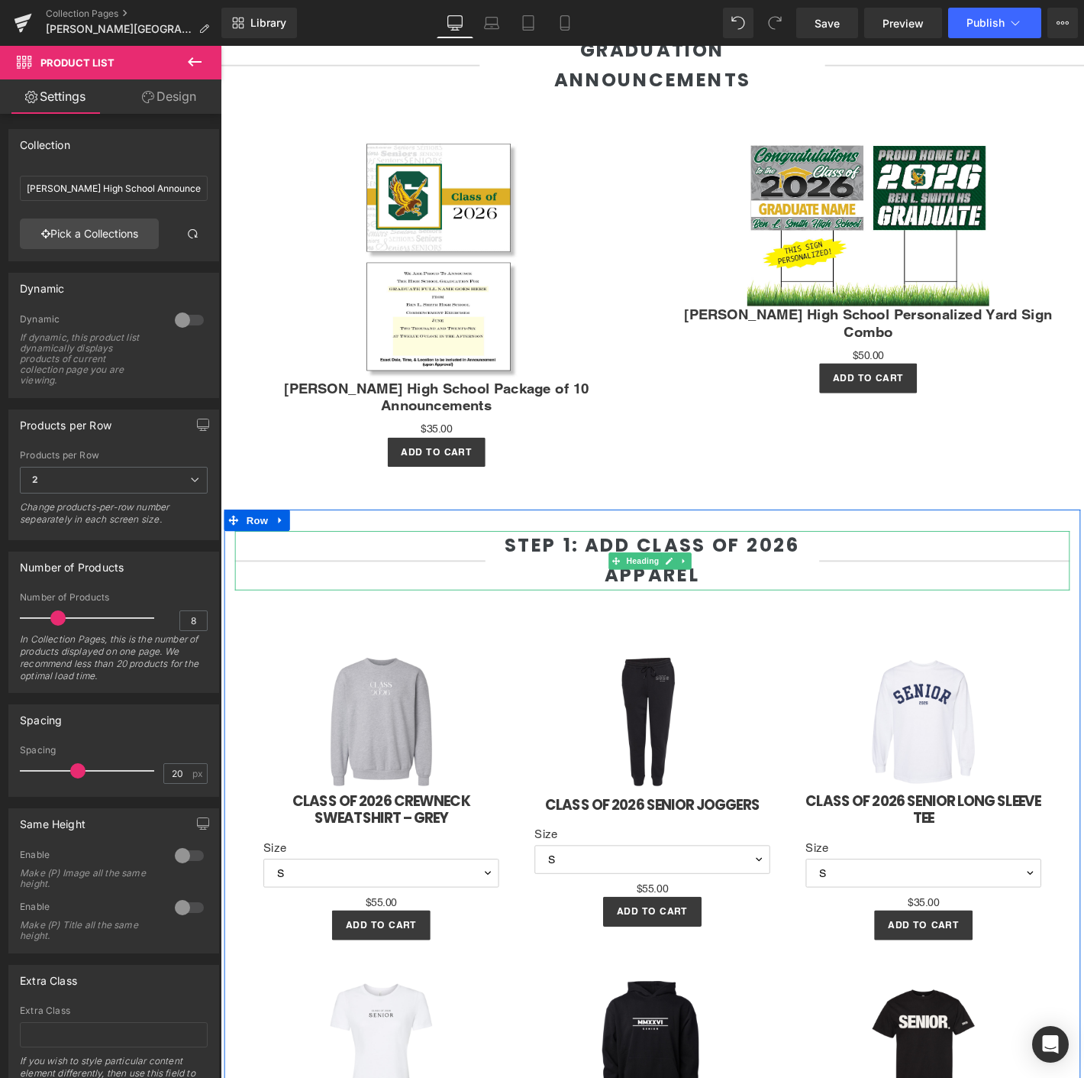
scroll to position [593, 0]
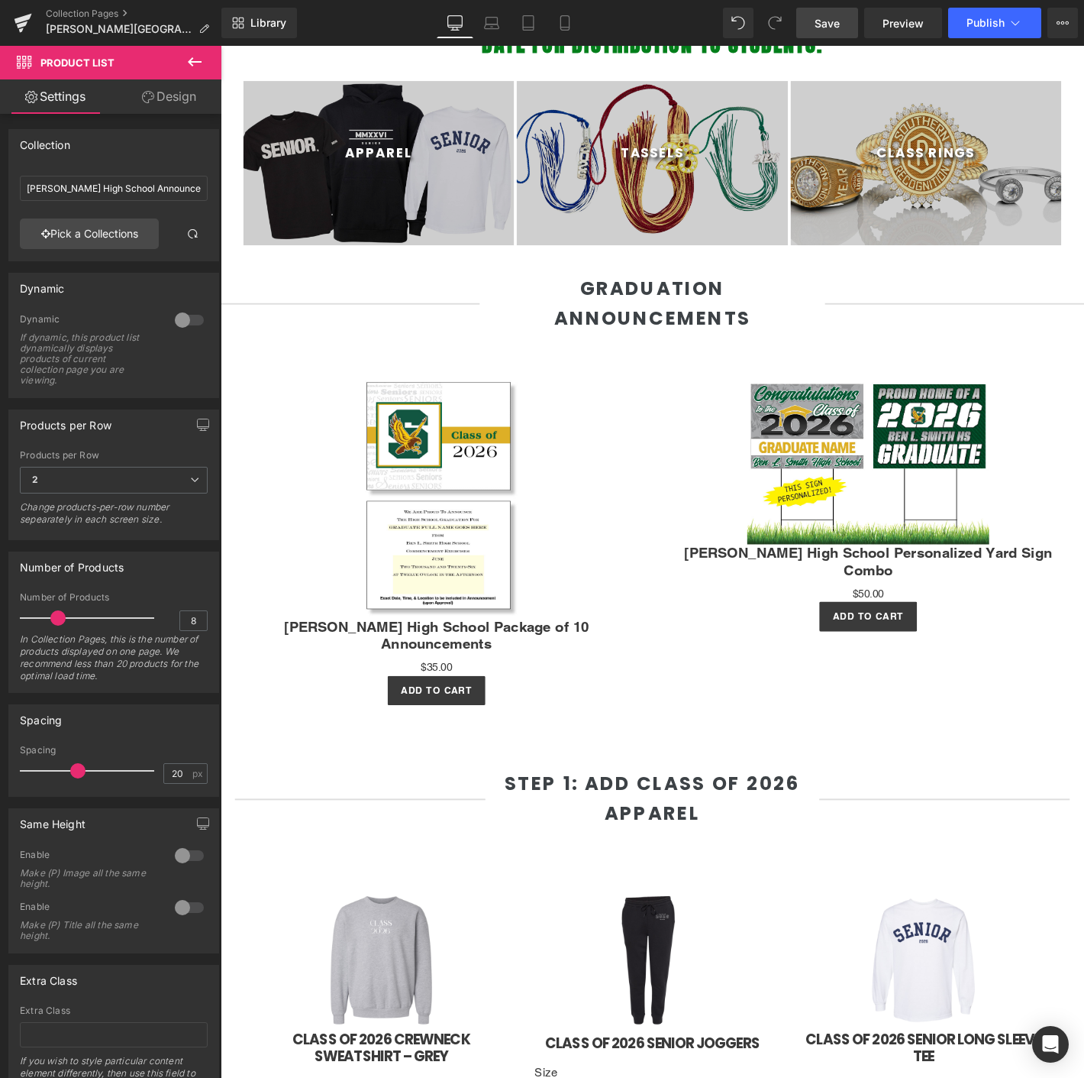
click at [831, 22] on span "Save" at bounding box center [827, 23] width 25 height 16
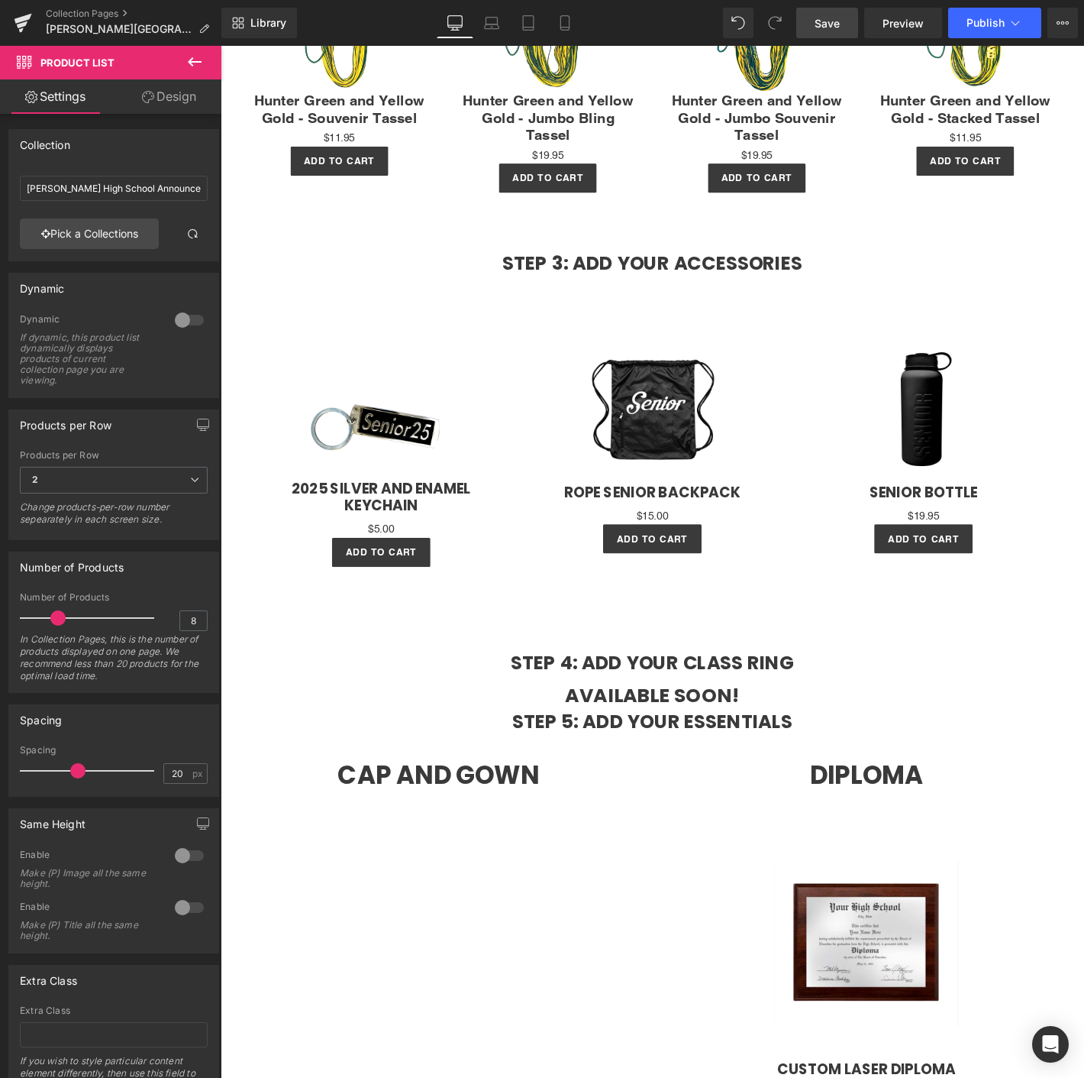
scroll to position [2884, 0]
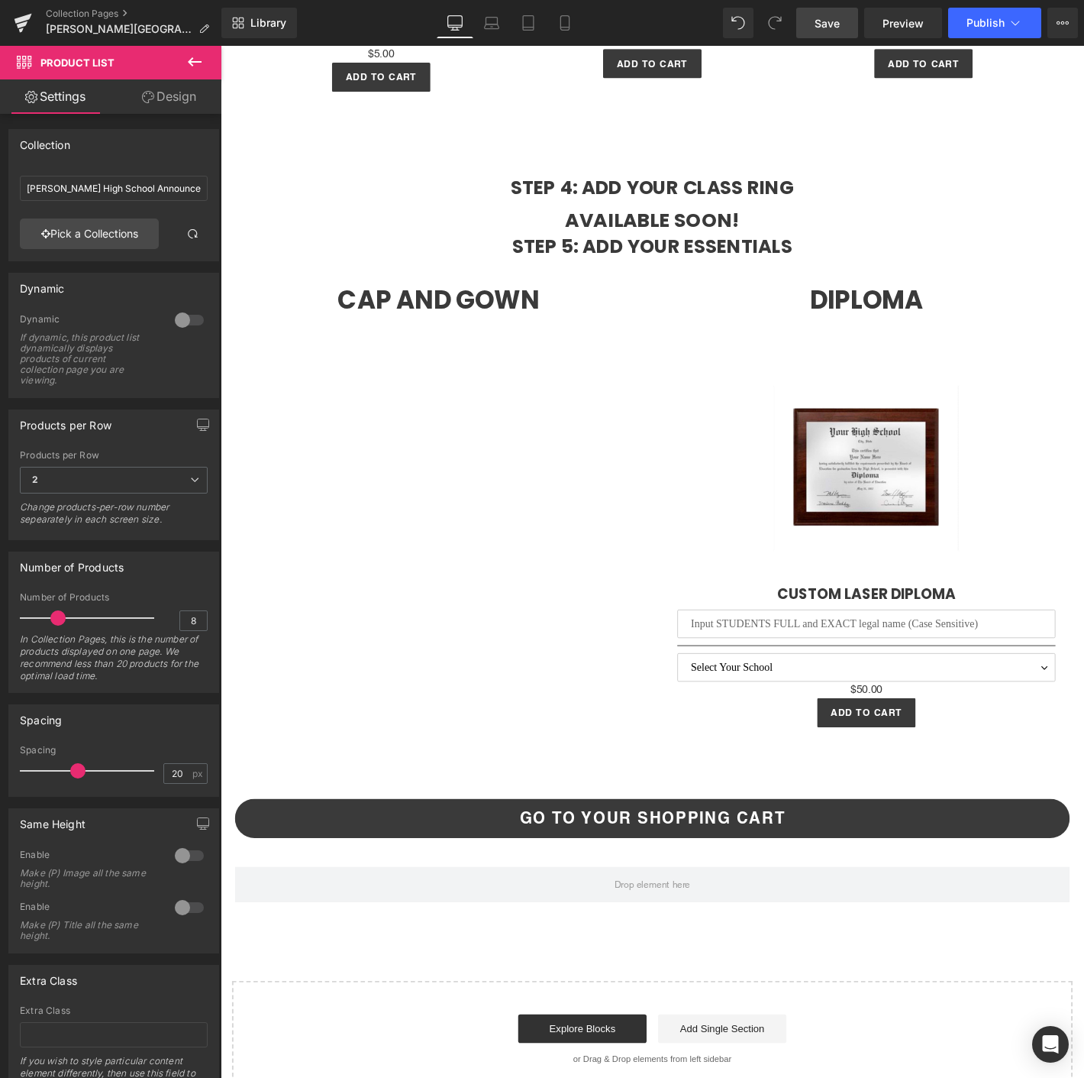
click at [833, 15] on span "Save" at bounding box center [827, 23] width 25 height 16
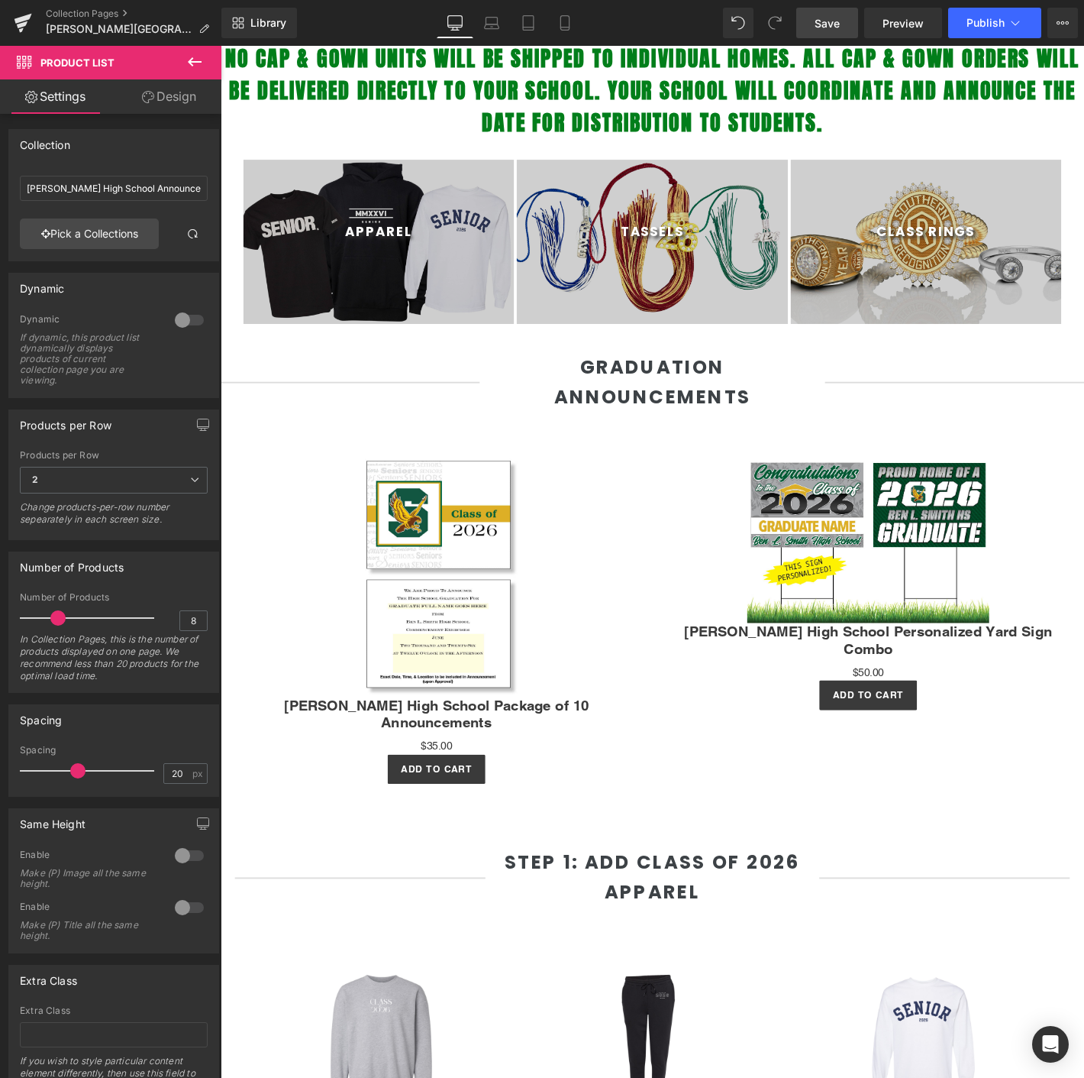
scroll to position [0, 0]
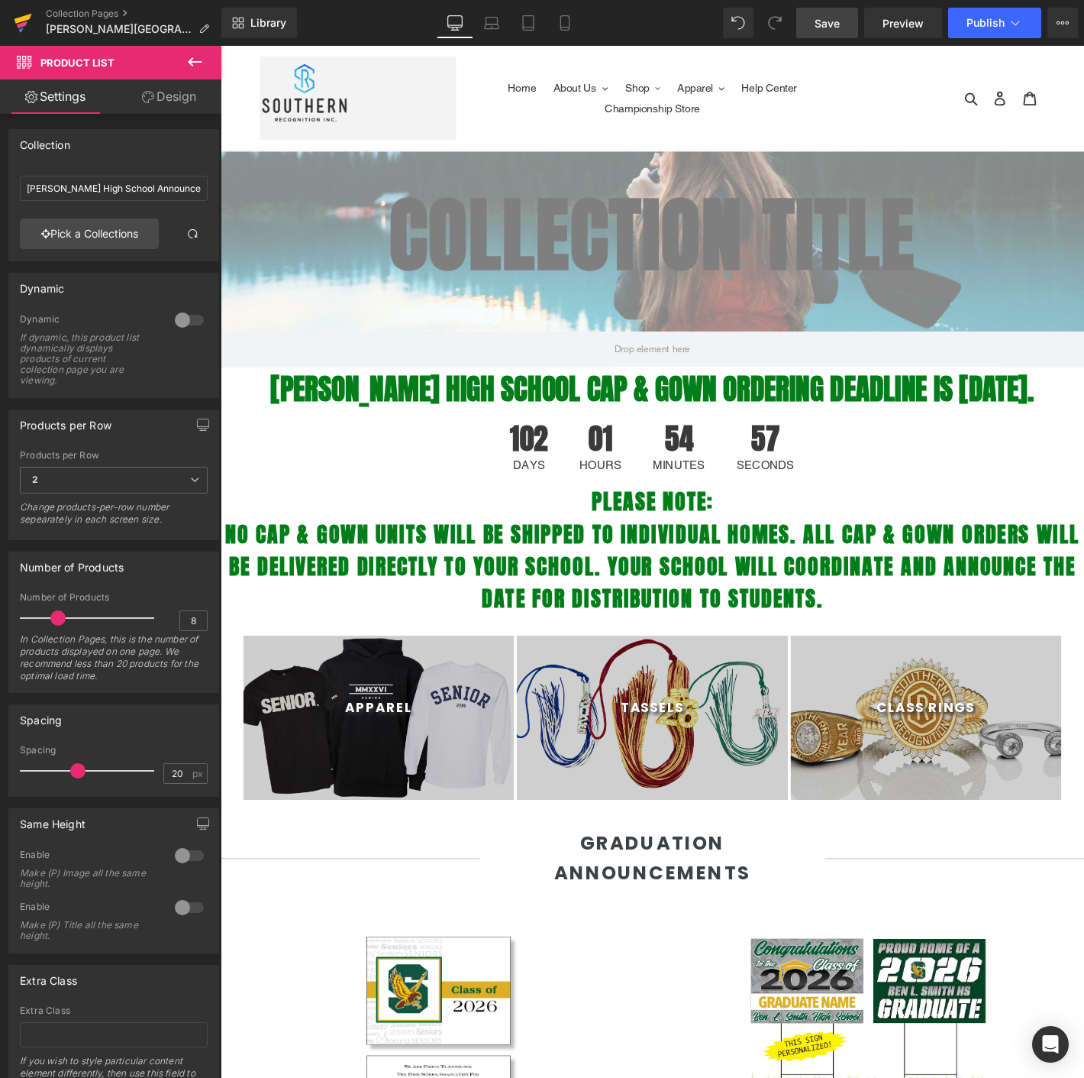
click at [36, 21] on link at bounding box center [23, 23] width 46 height 46
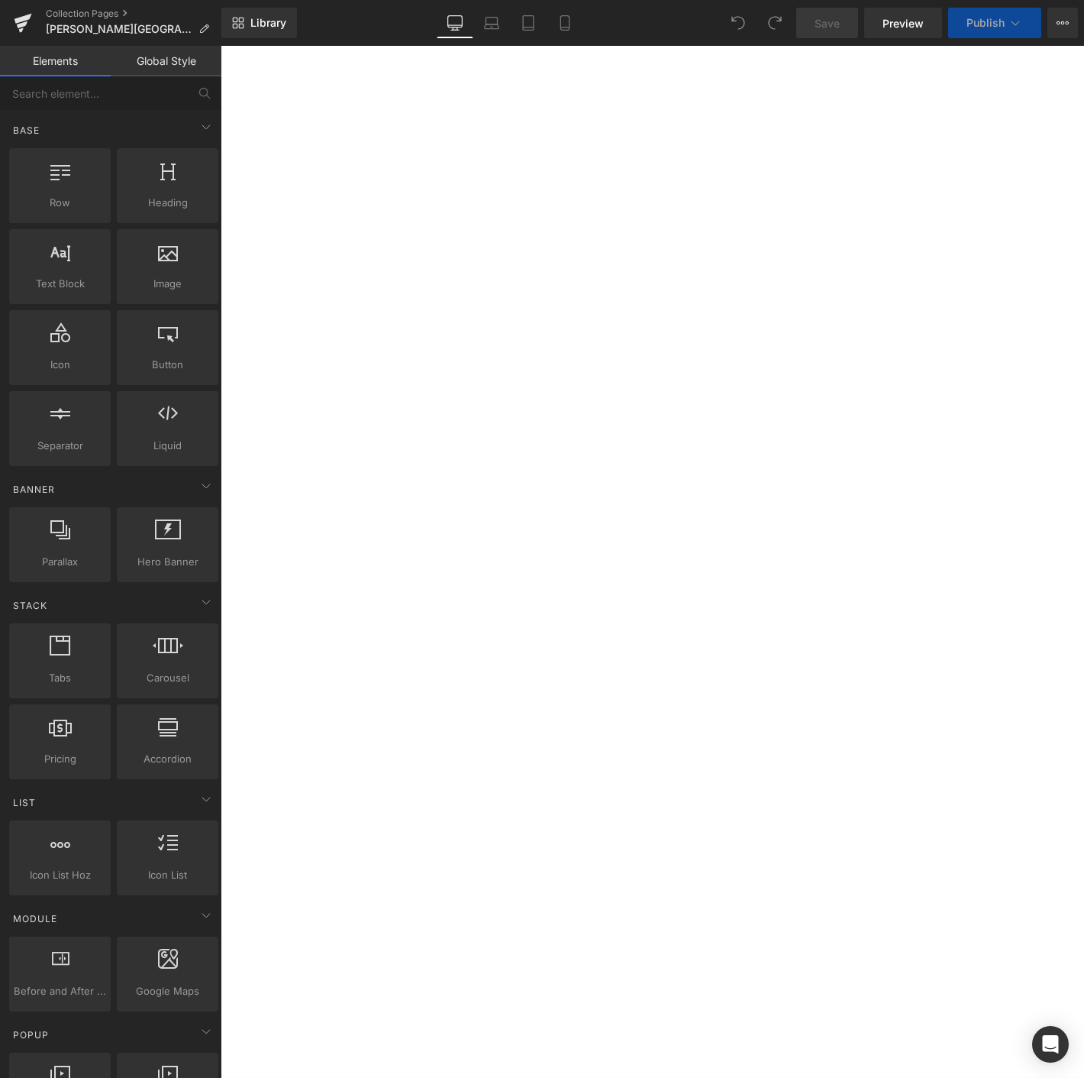
scroll to position [509, 0]
select select "M"
click at [221, 46] on div "Cap and Gown Heading Diploma Heading Sale Off" at bounding box center [221, 46] width 0 height 0
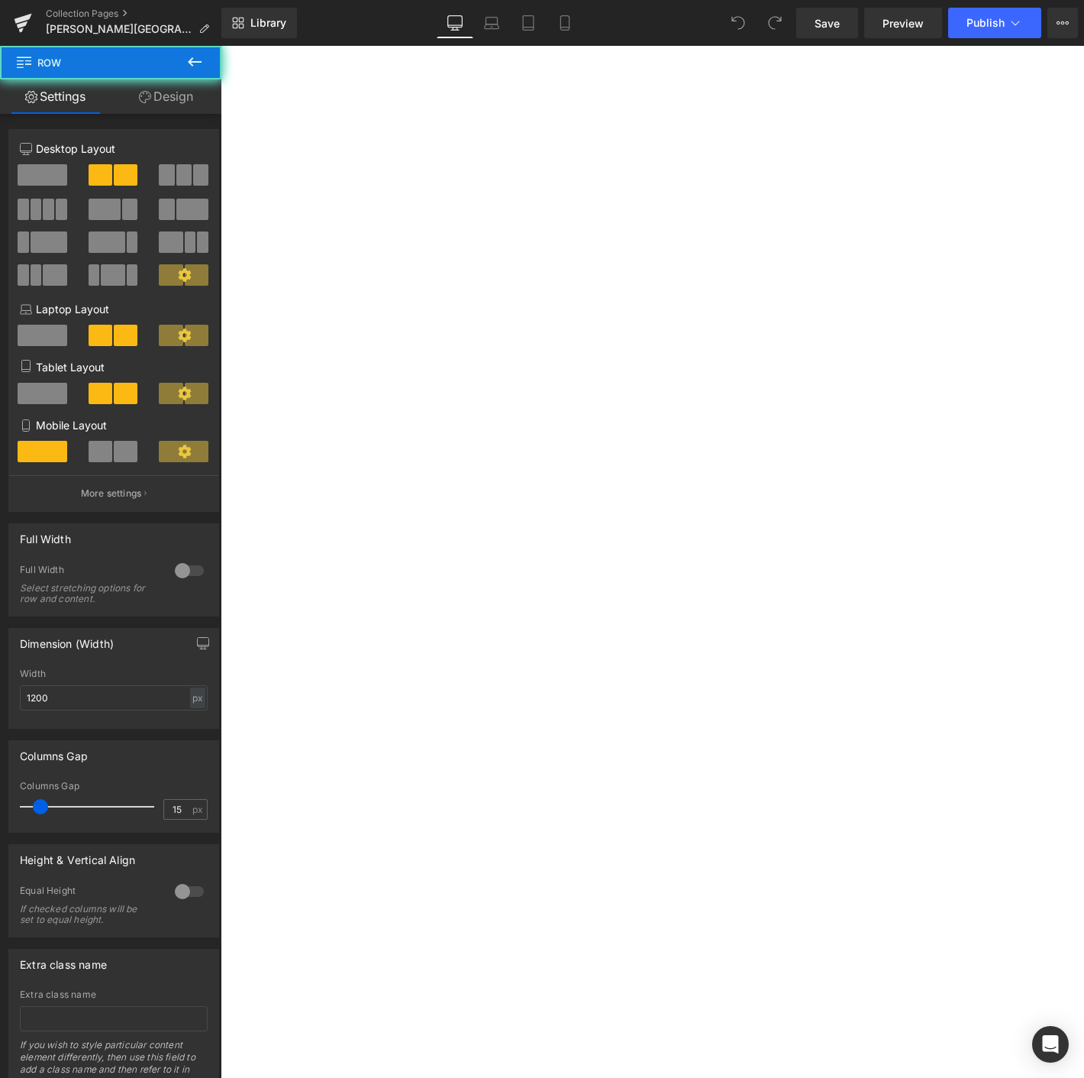
click at [221, 46] on div "Cap and Gown Heading Diploma Heading Sale Off" at bounding box center [221, 46] width 0 height 0
click at [184, 62] on button at bounding box center [194, 63] width 53 height 34
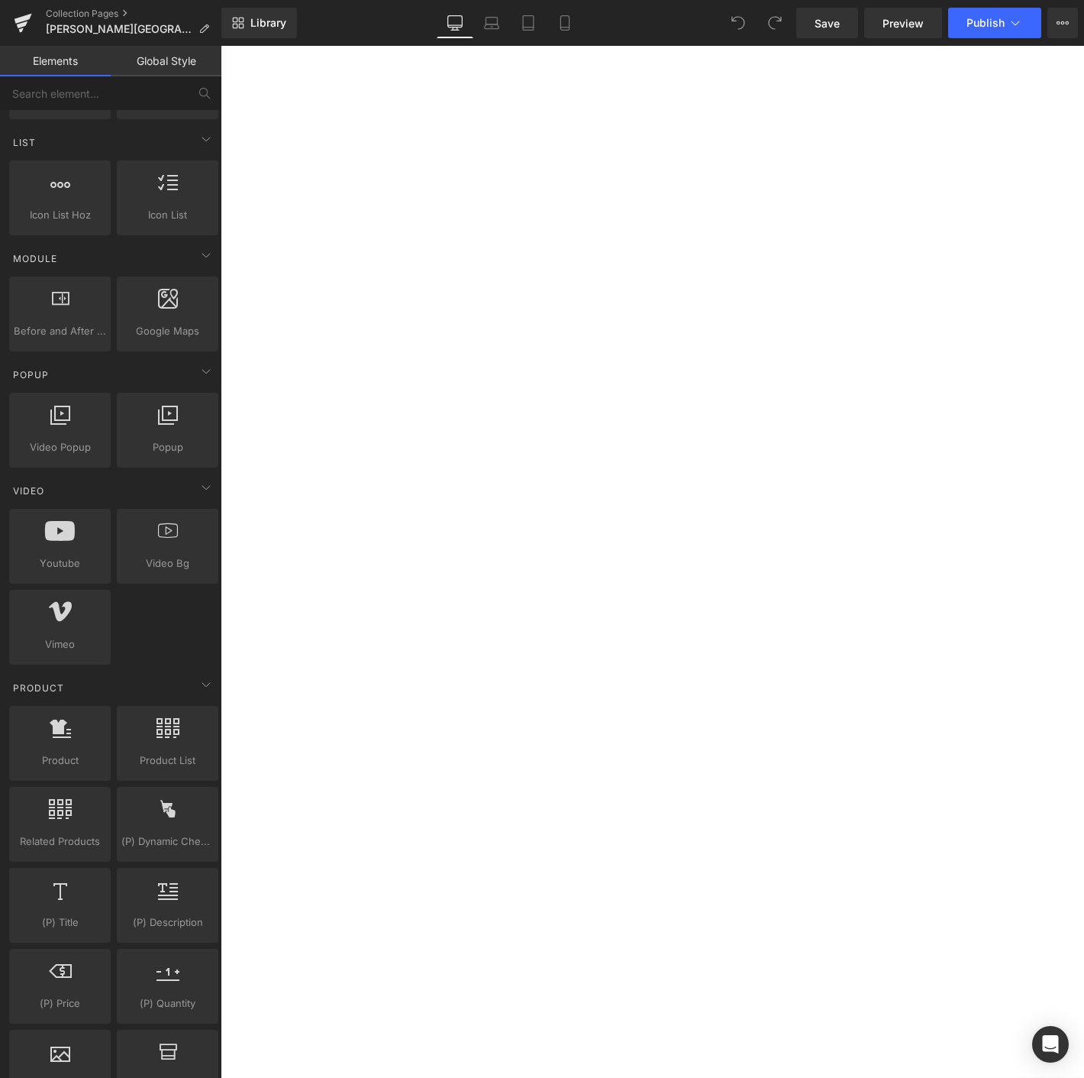
scroll to position [764, 0]
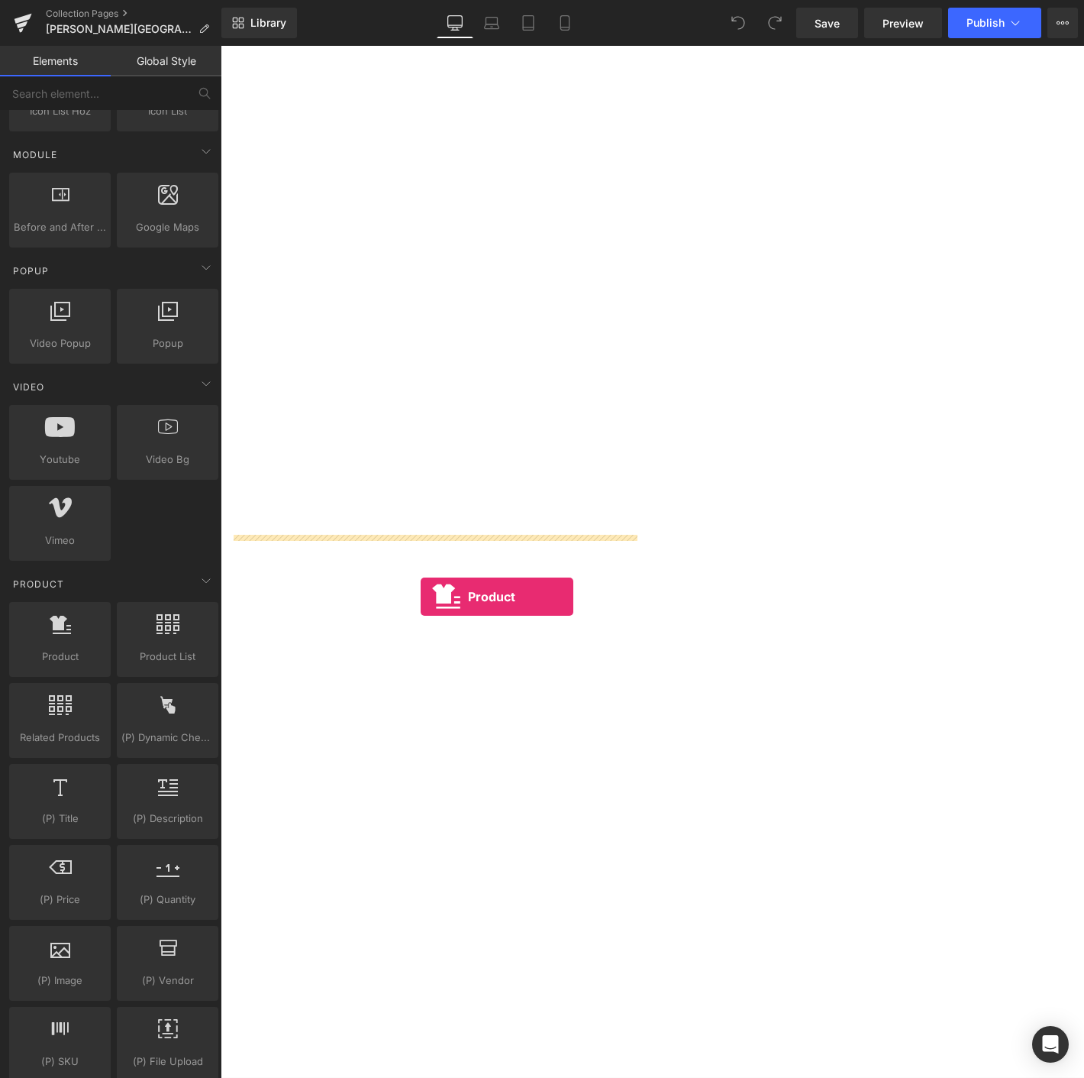
drag, startPoint x: 286, startPoint y: 666, endPoint x: 435, endPoint y: 635, distance: 152.0
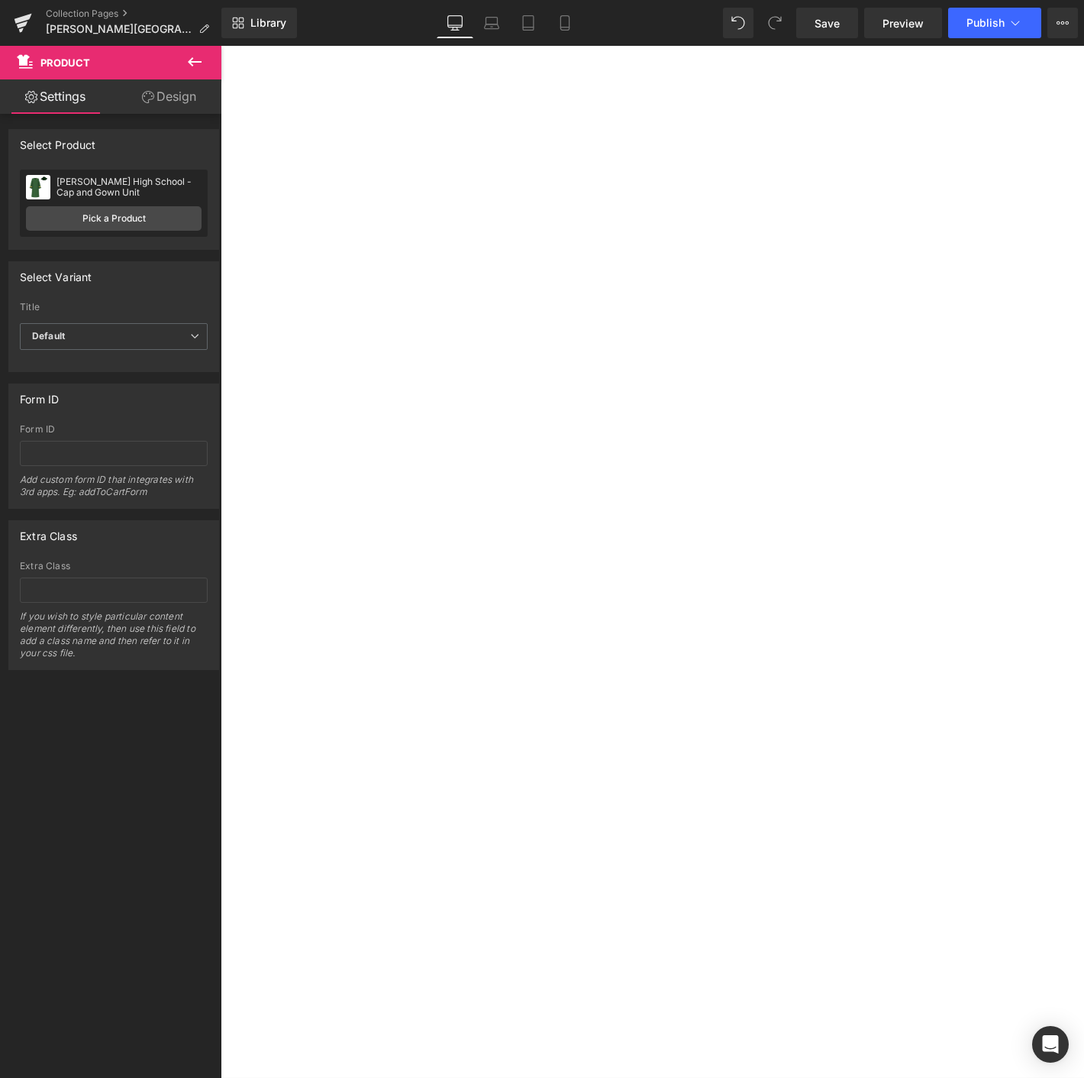
scroll to position [2884, 0]
click at [274, 11] on link "Library" at bounding box center [259, 23] width 76 height 31
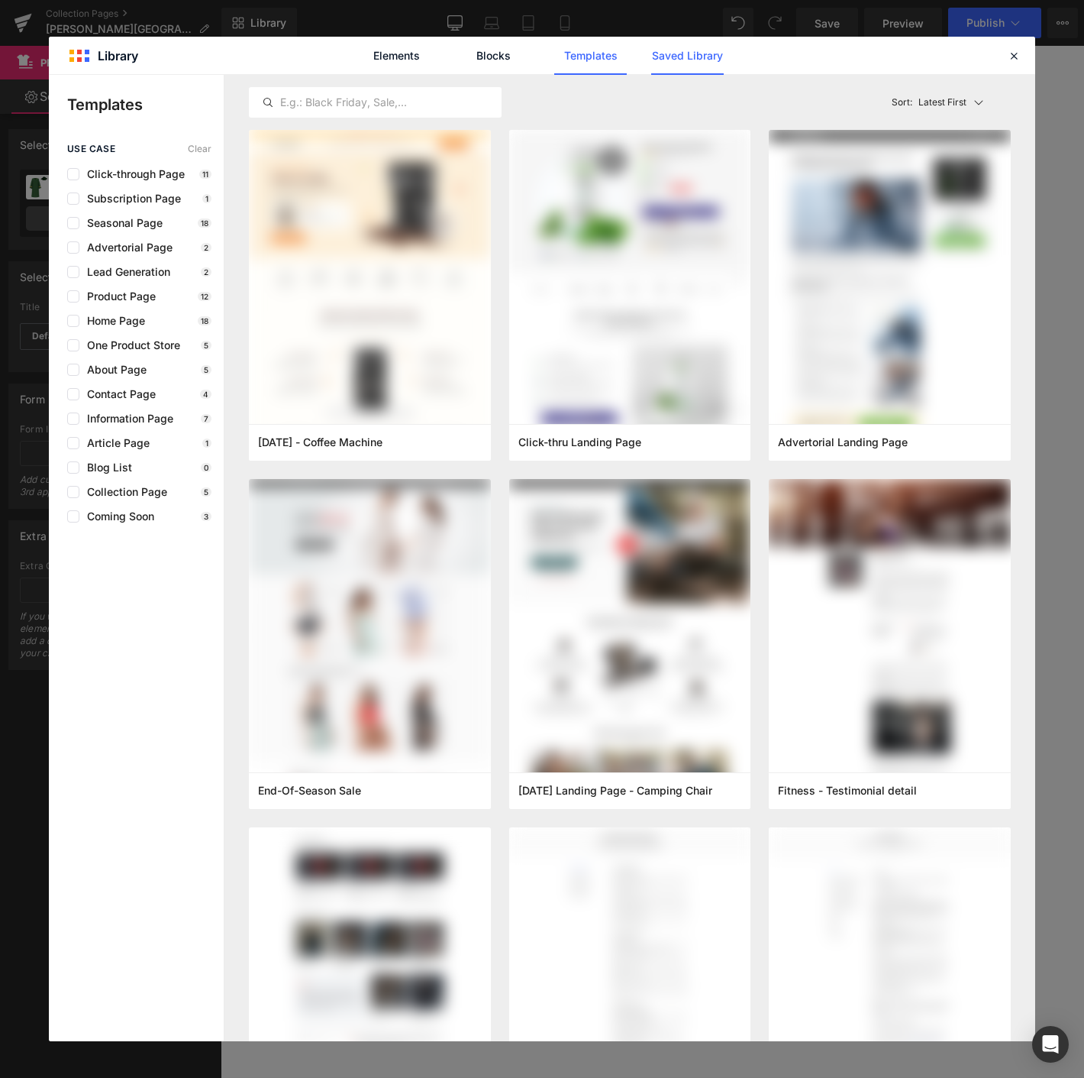
click at [688, 67] on link "Saved Library" at bounding box center [687, 56] width 73 height 38
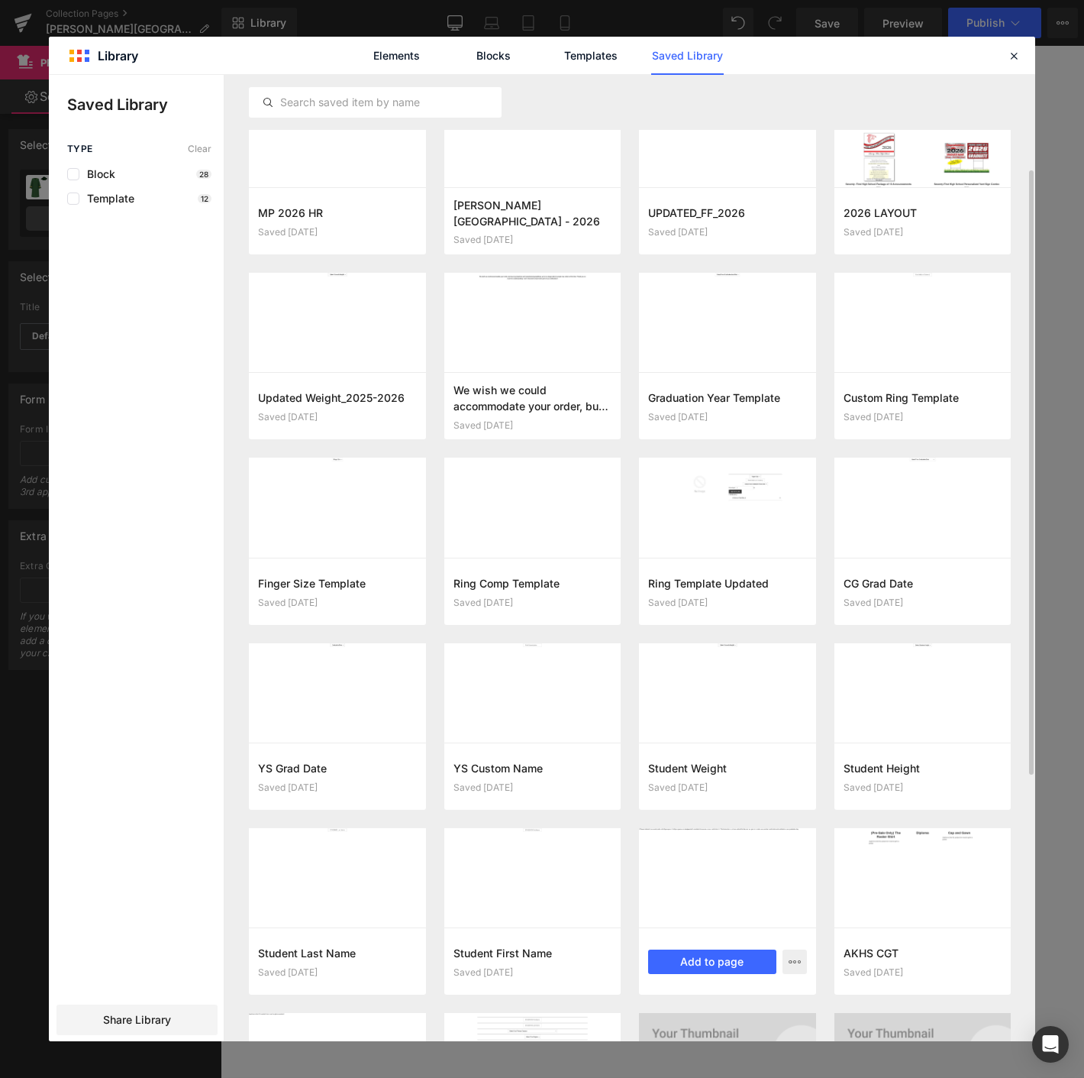
scroll to position [85, 0]
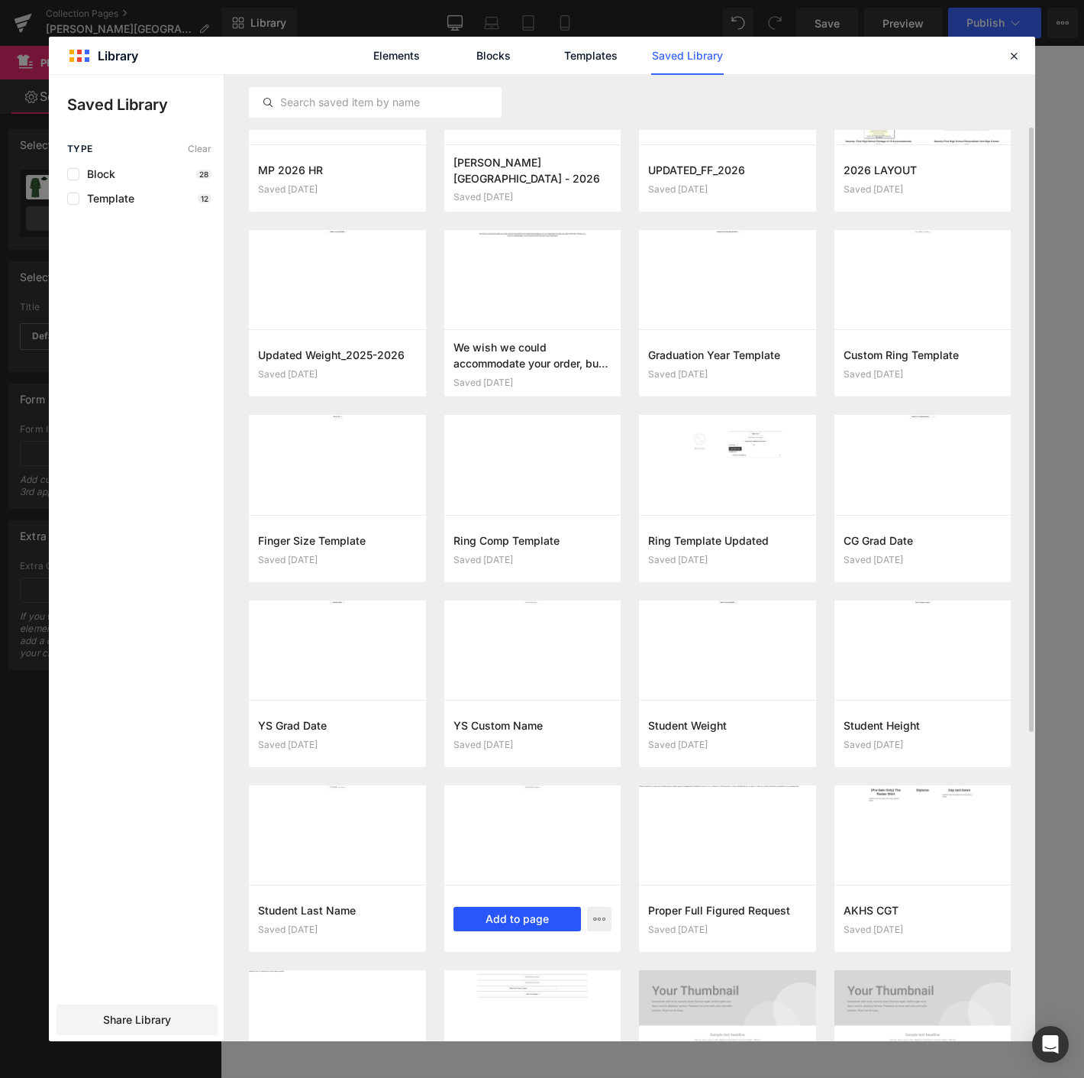
click at [480, 912] on button "Add to page" at bounding box center [518, 919] width 128 height 24
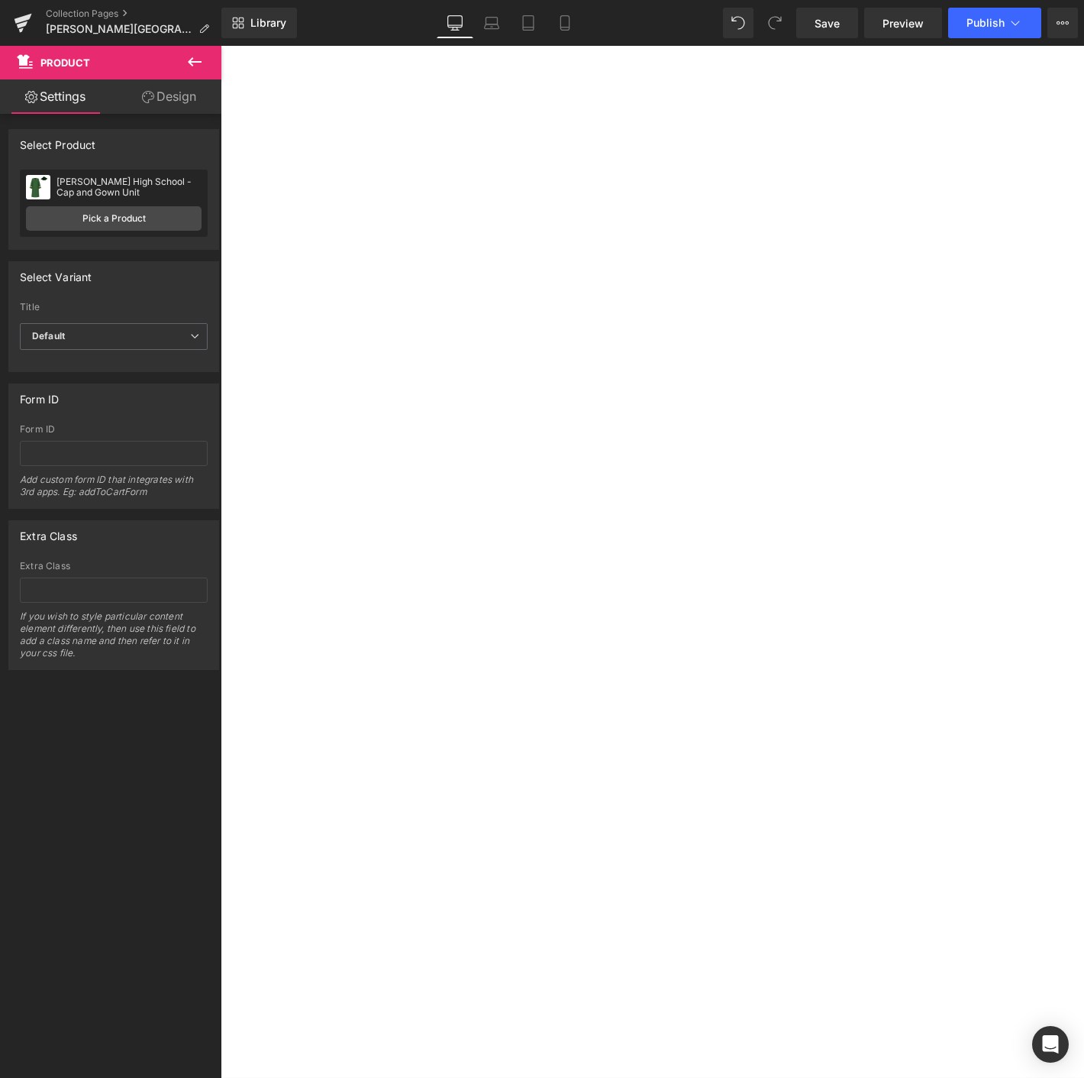
scroll to position [3179, 0]
drag, startPoint x: 642, startPoint y: 665, endPoint x: 408, endPoint y: 319, distance: 417.9
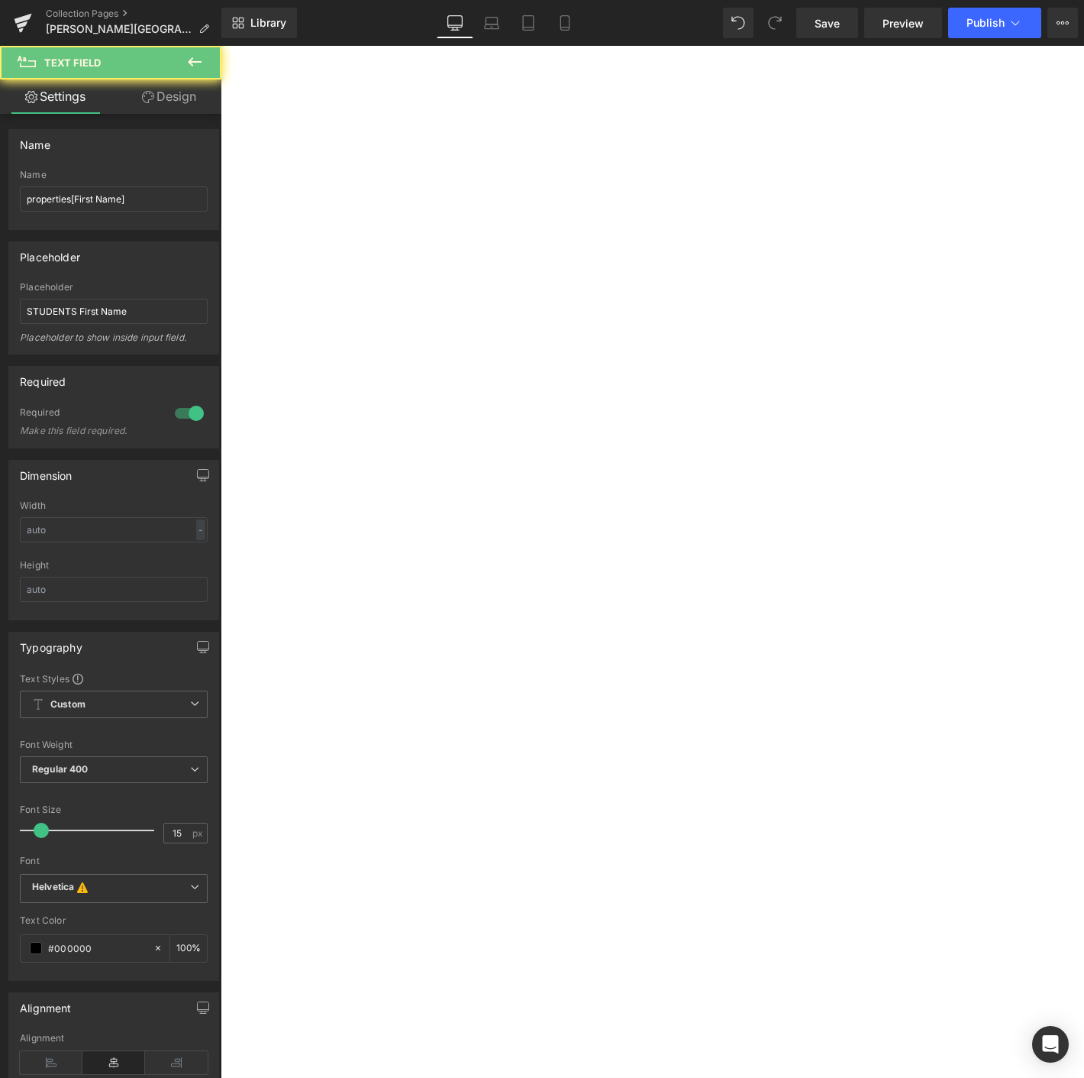
scroll to position [3140, 0]
click at [221, 46] on input "text" at bounding box center [221, 46] width 0 height 0
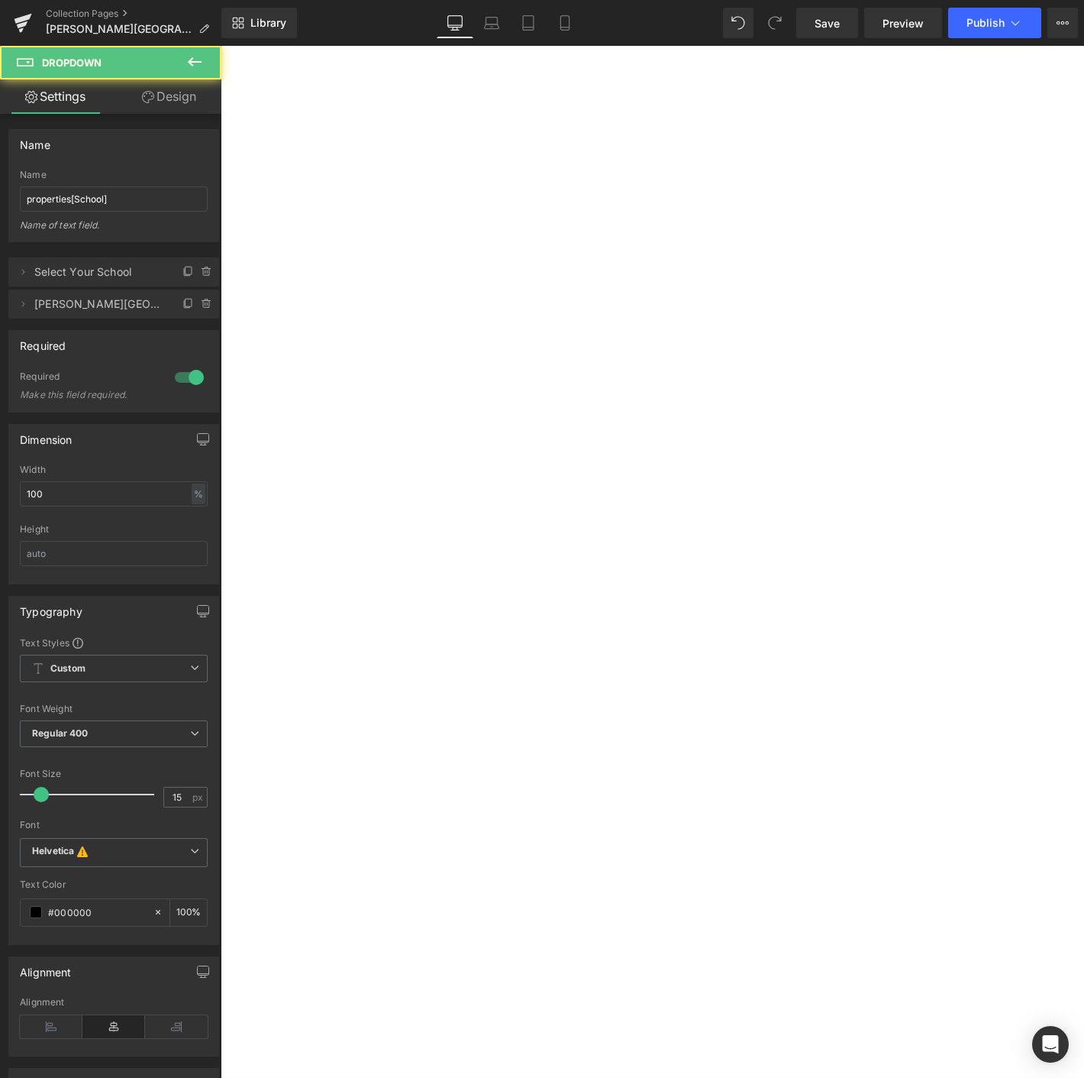
click at [221, 46] on div at bounding box center [221, 46] width 0 height 0
click at [221, 46] on select "Select Your School Myers Park High School" at bounding box center [221, 46] width 0 height 0
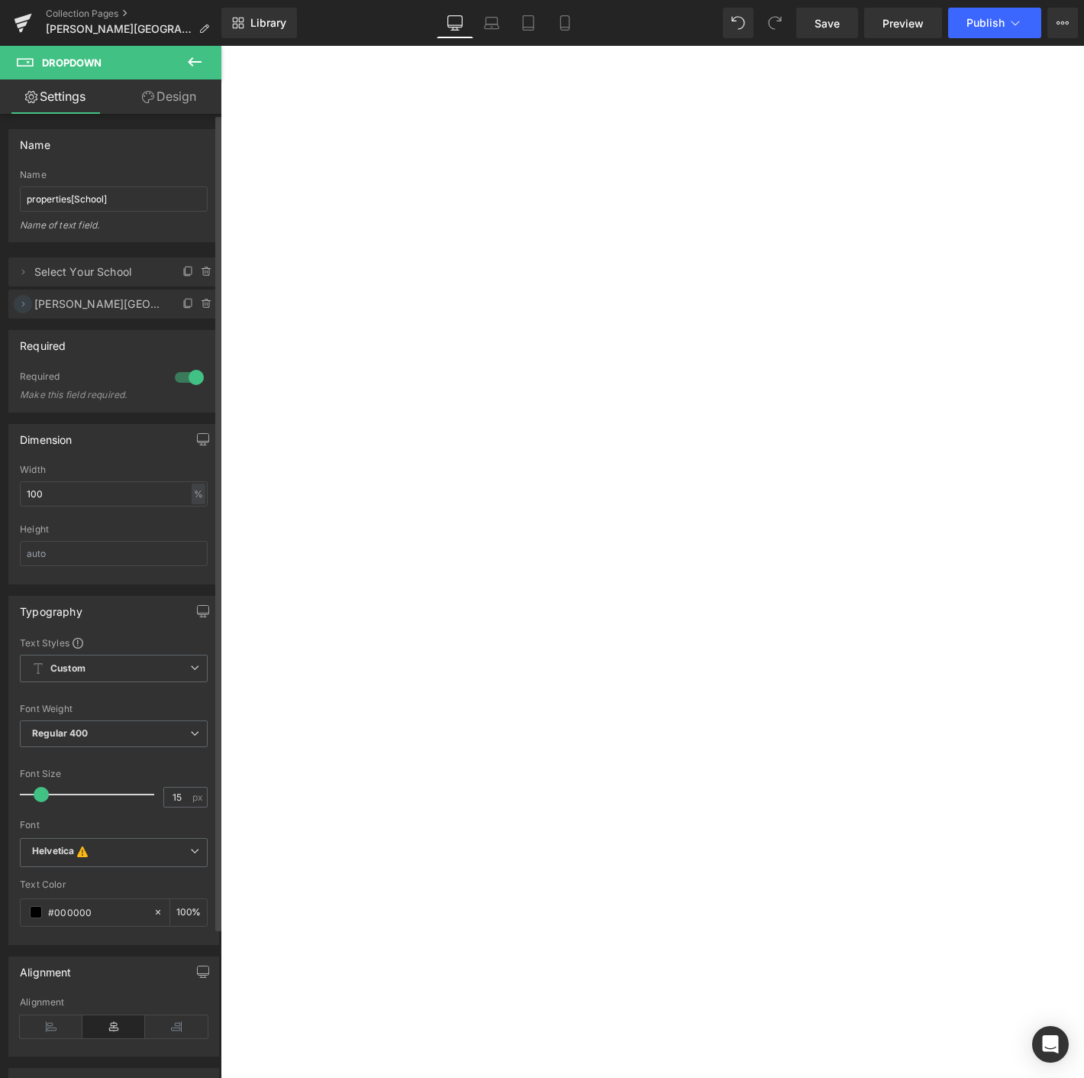
click at [24, 300] on icon at bounding box center [23, 304] width 12 height 12
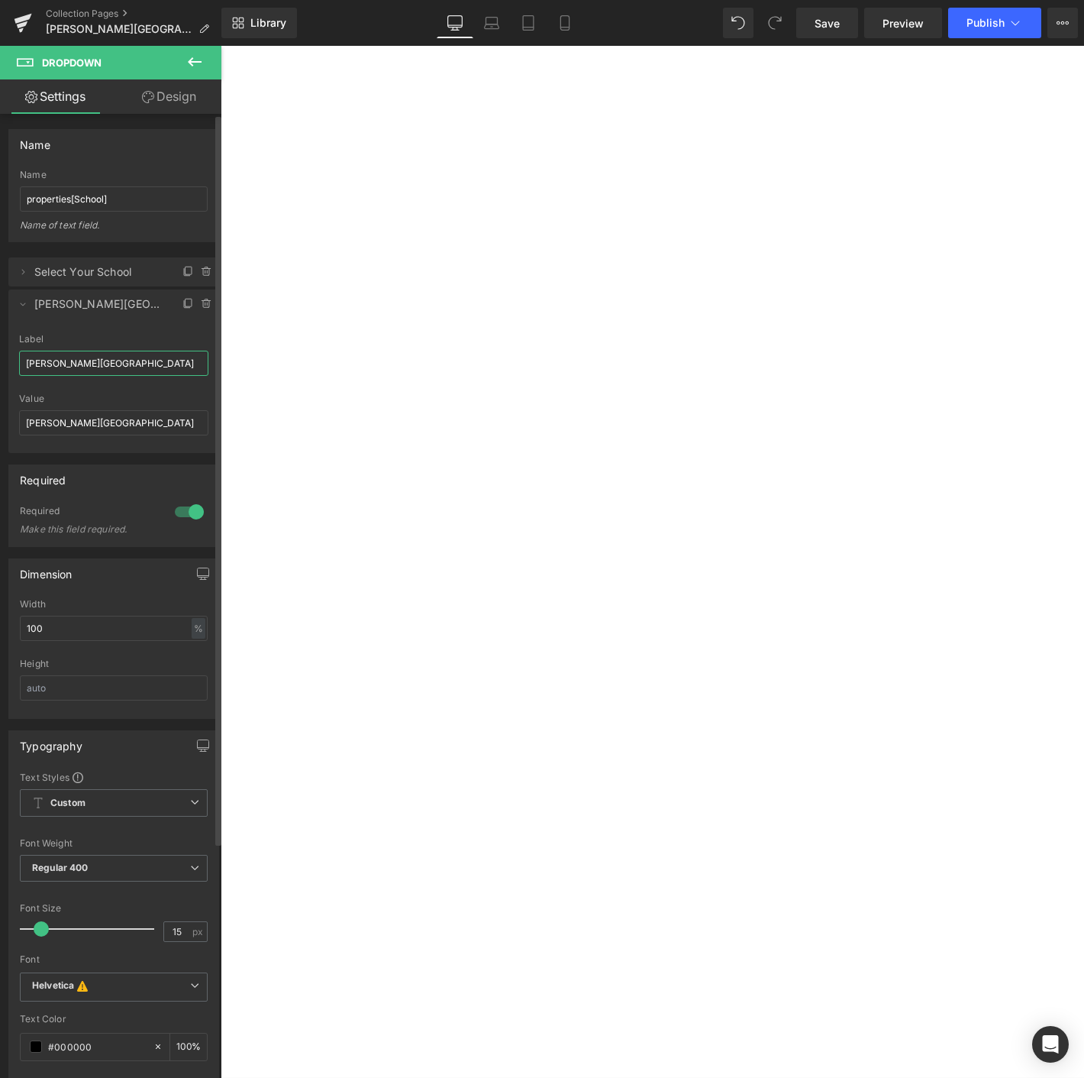
click at [107, 364] on input "Myers Park High School" at bounding box center [113, 363] width 189 height 25
click at [115, 362] on input "[PERSON_NAME]" at bounding box center [113, 363] width 189 height 25
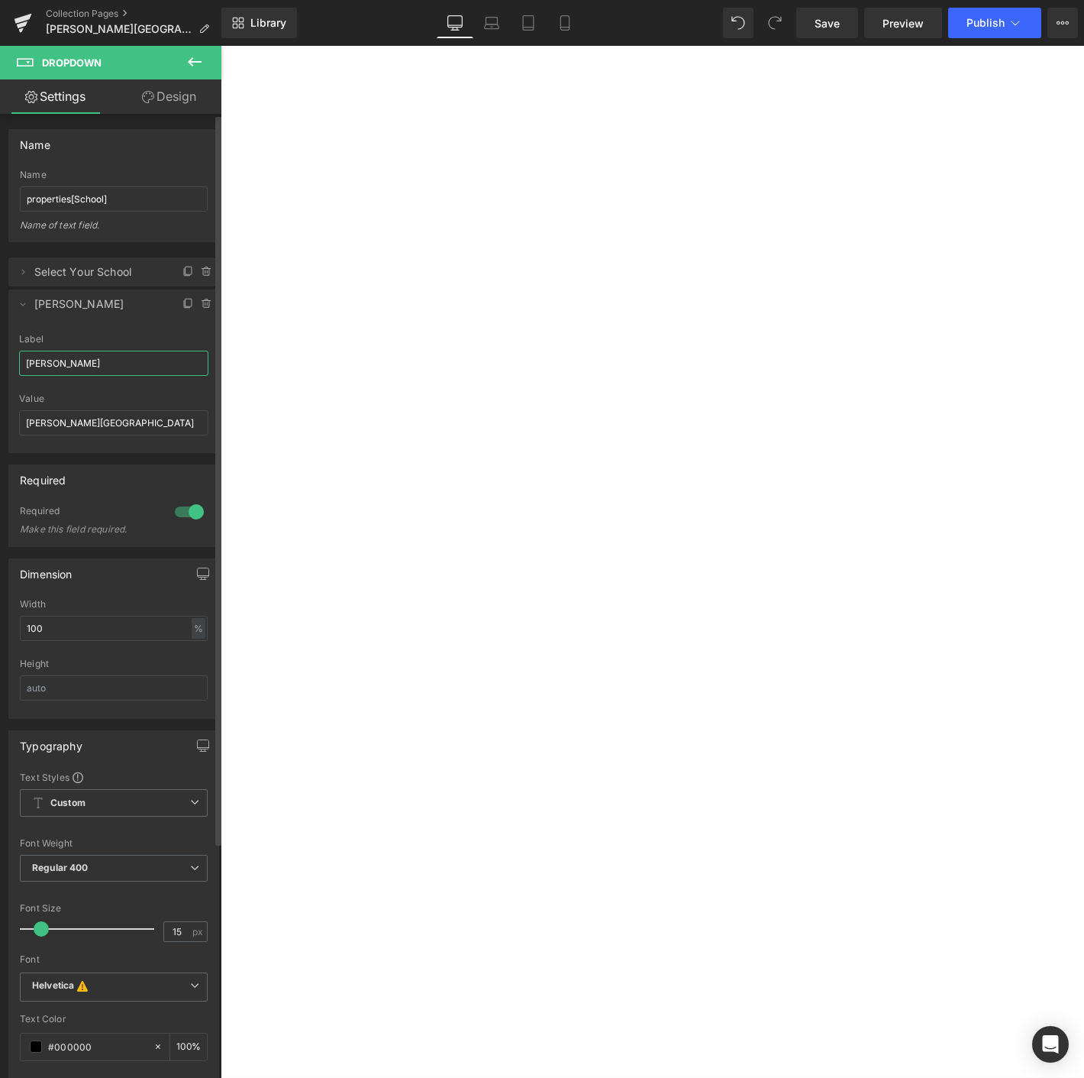
click at [115, 362] on input "[PERSON_NAME]" at bounding box center [113, 363] width 189 height 25
type input "[PERSON_NAME]"
click at [76, 415] on input "Myers Park High School" at bounding box center [113, 422] width 189 height 25
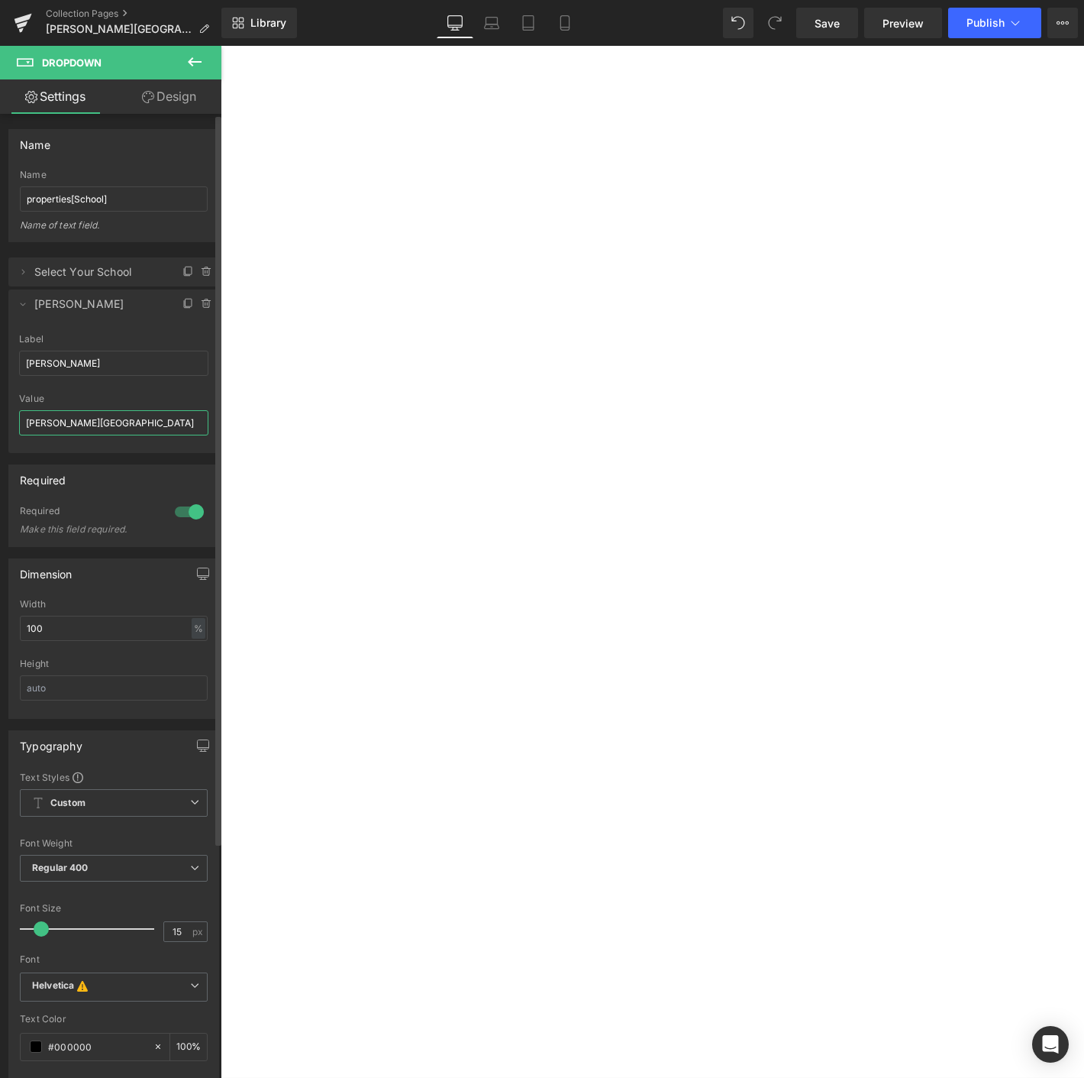
paste input "[PERSON_NAME]"
type input "[PERSON_NAME]"
click at [825, 34] on link "Save" at bounding box center [828, 23] width 62 height 31
click at [28, 22] on icon at bounding box center [23, 23] width 18 height 38
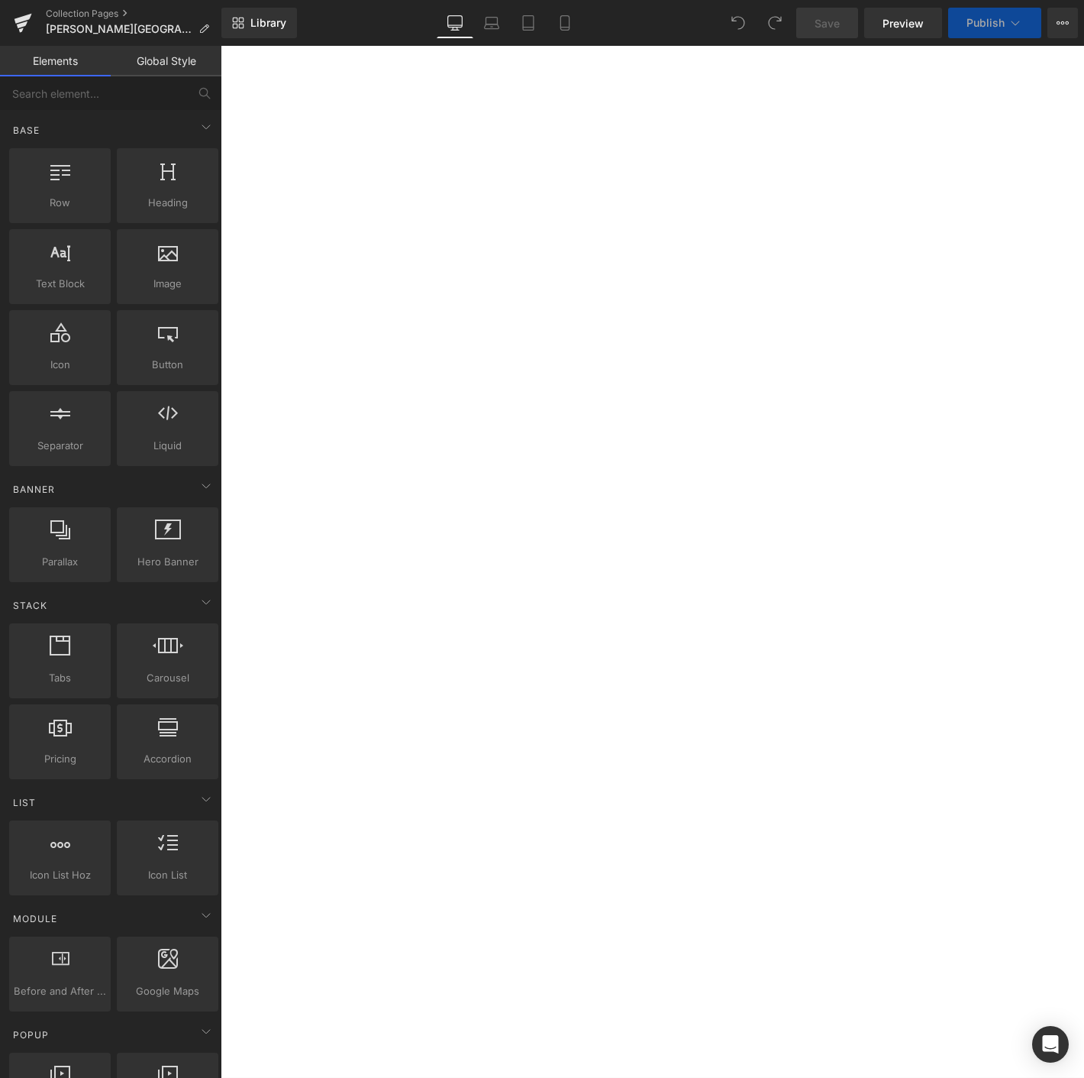
scroll to position [2600, 0]
click at [221, 46] on select "Select Students Weight [PHONE_NUMBER] [PHONE_NUMBER] [PHONE_NUMBER] [PHONE_NUMB…" at bounding box center [221, 46] width 0 height 0
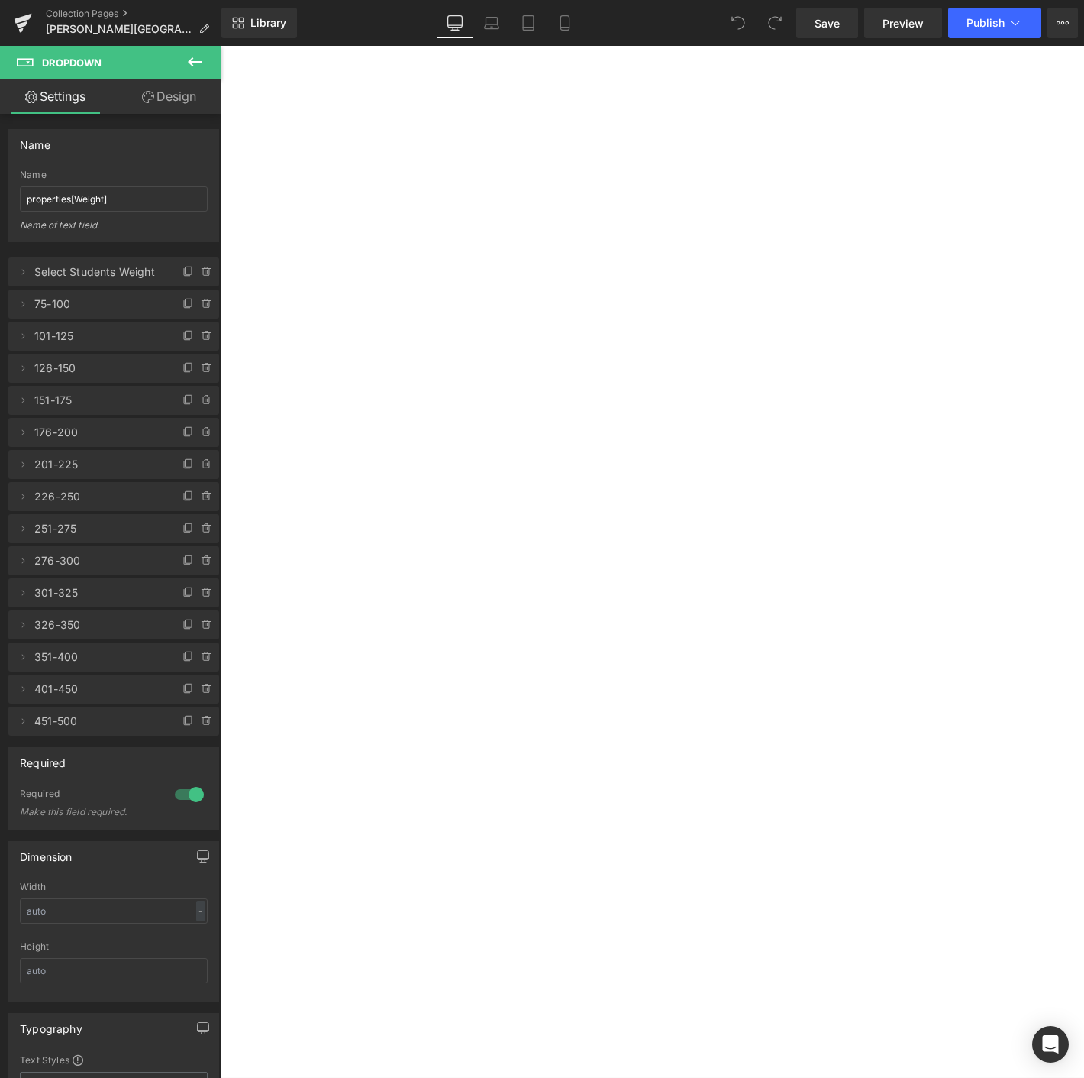
click at [221, 46] on select "Select Students Weight [PHONE_NUMBER] [PHONE_NUMBER] [PHONE_NUMBER] [PHONE_NUMB…" at bounding box center [221, 46] width 0 height 0
click at [17, 16] on icon at bounding box center [23, 23] width 18 height 38
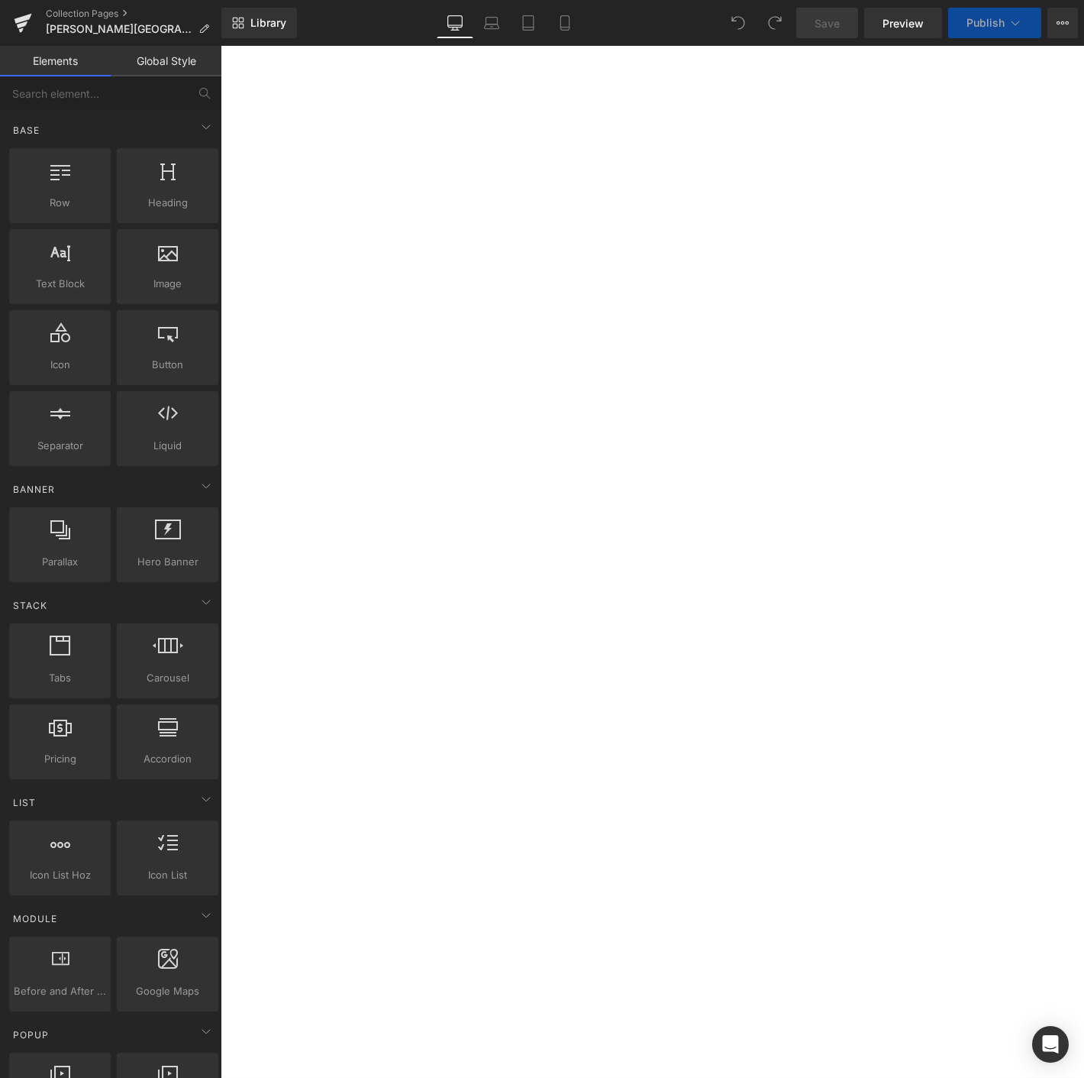
scroll to position [339, 0]
select select "M"
click at [256, 34] on link "Library" at bounding box center [259, 23] width 76 height 31
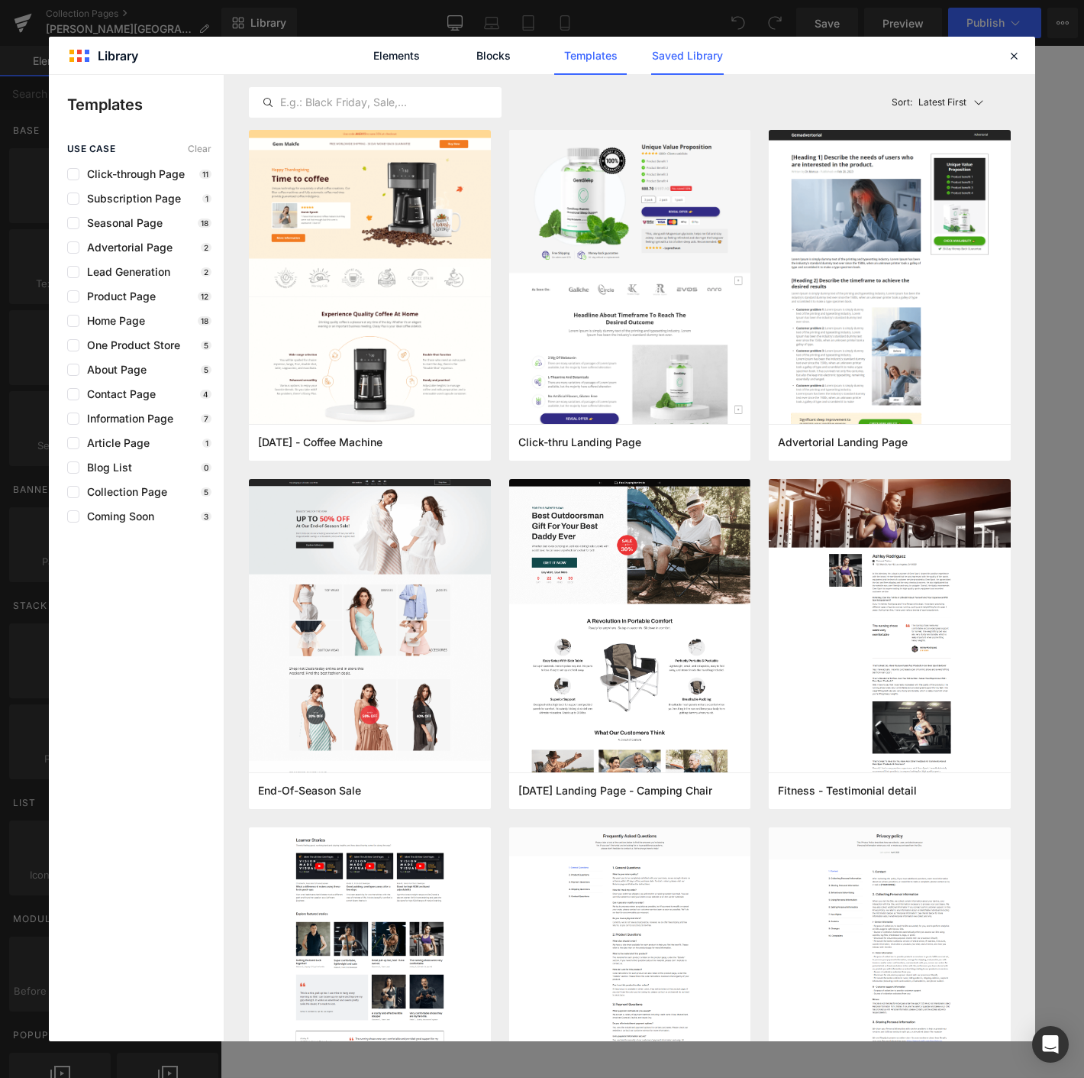
click at [691, 56] on link "Saved Library" at bounding box center [687, 56] width 73 height 38
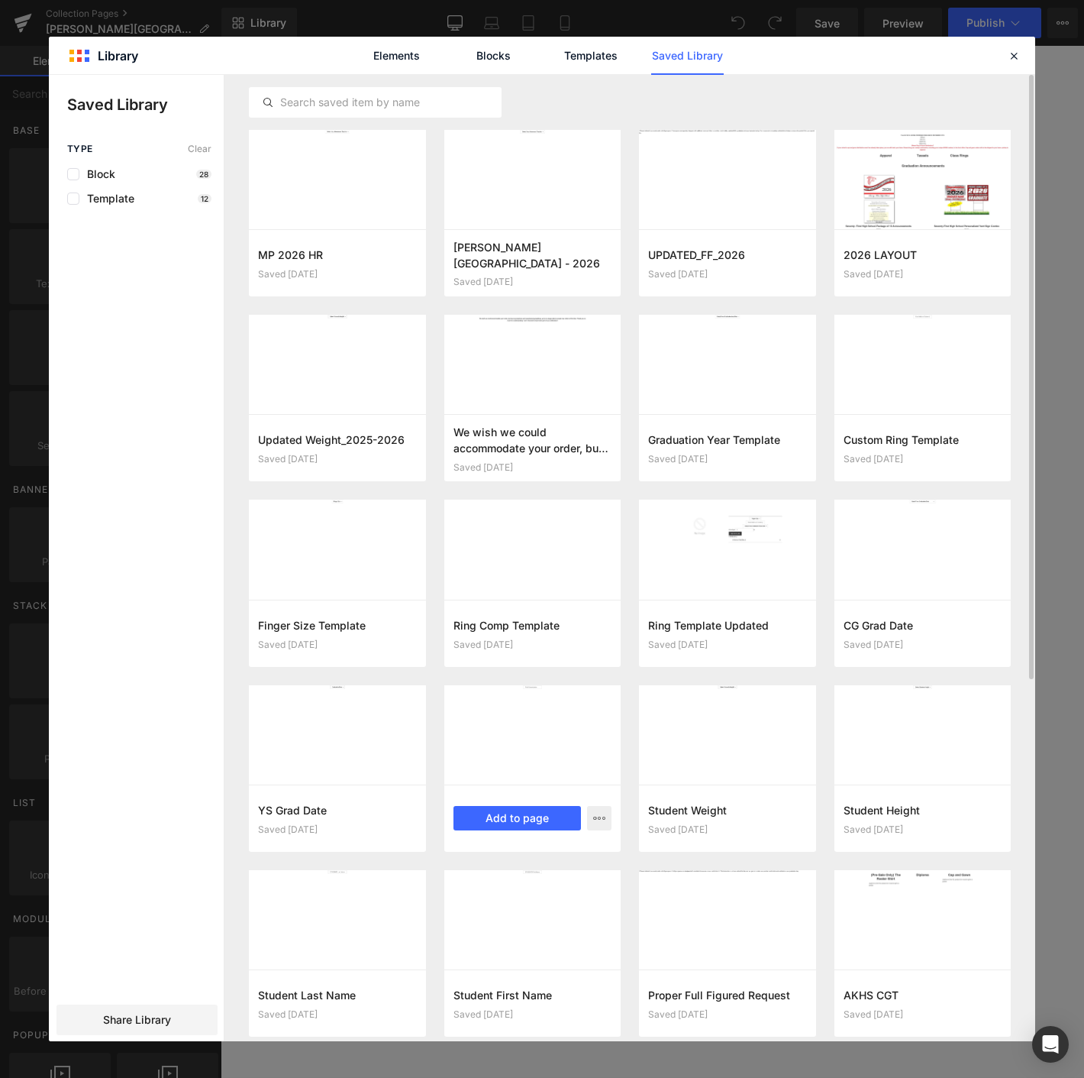
scroll to position [126, 0]
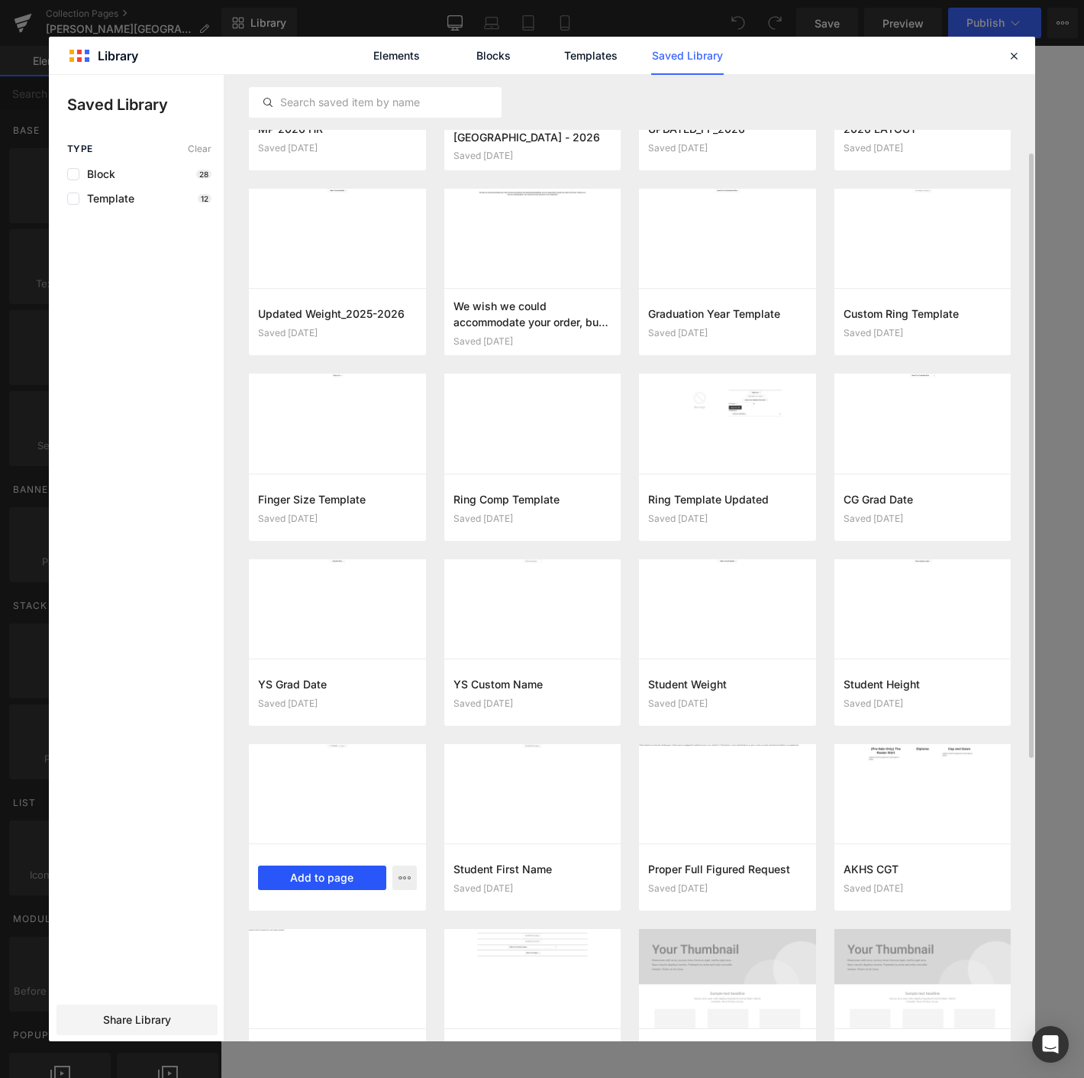
click at [318, 877] on button "Add to page" at bounding box center [322, 877] width 128 height 24
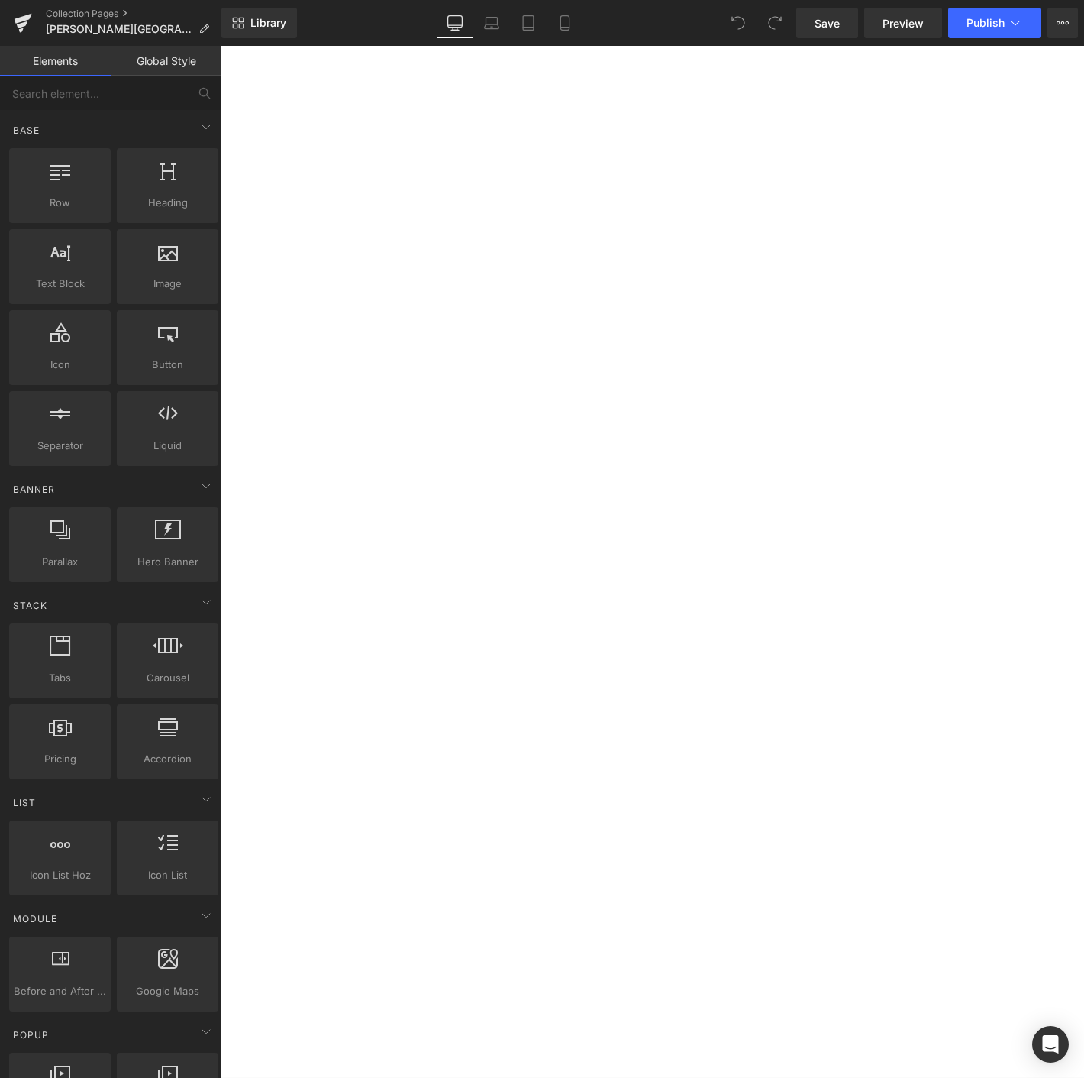
scroll to position [3170, 0]
drag, startPoint x: 646, startPoint y: 666, endPoint x: 477, endPoint y: 359, distance: 350.3
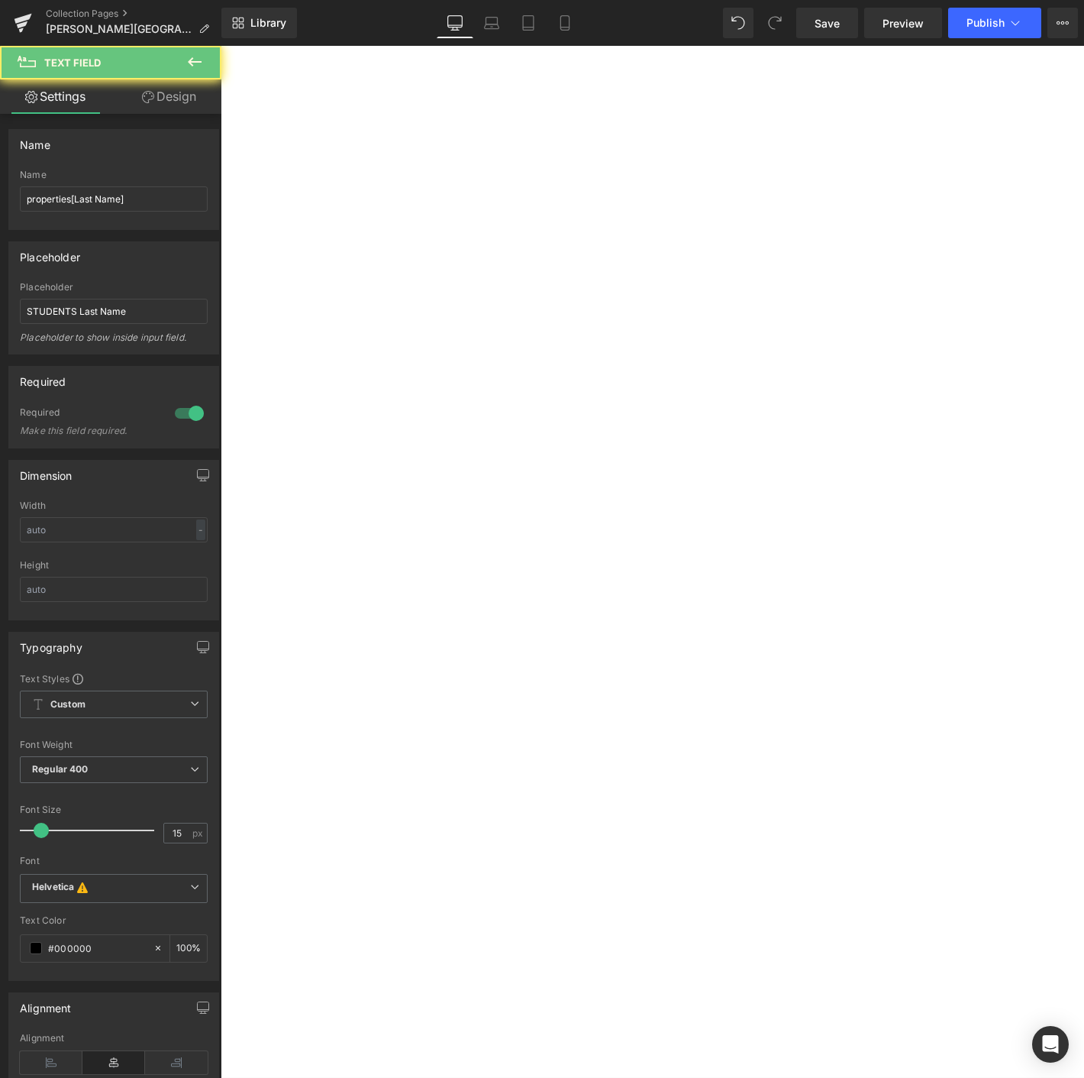
scroll to position [3140, 0]
click at [195, 64] on icon at bounding box center [195, 62] width 18 height 18
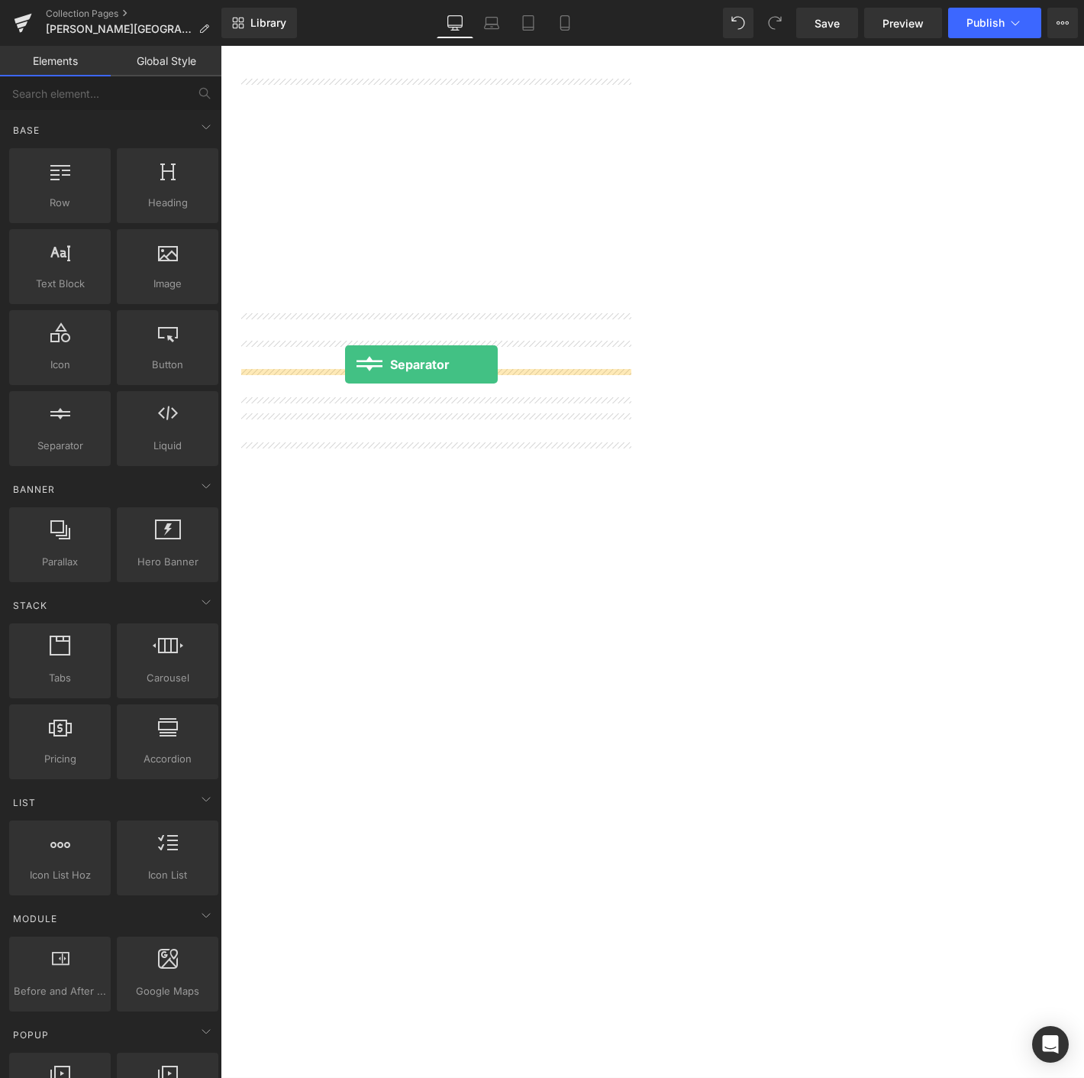
drag, startPoint x: 290, startPoint y: 496, endPoint x: 351, endPoint y: 387, distance: 124.5
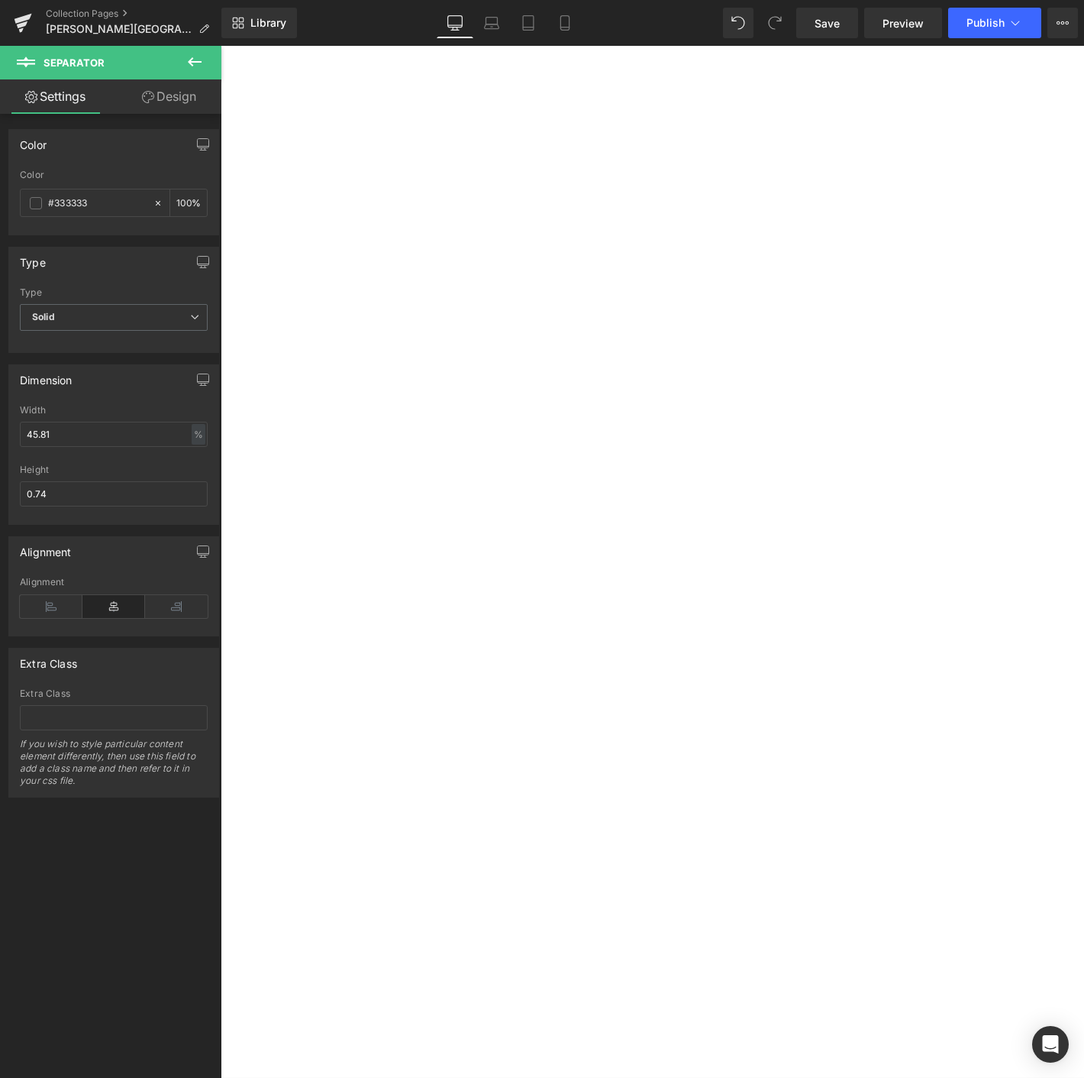
click at [196, 54] on icon at bounding box center [195, 62] width 18 height 18
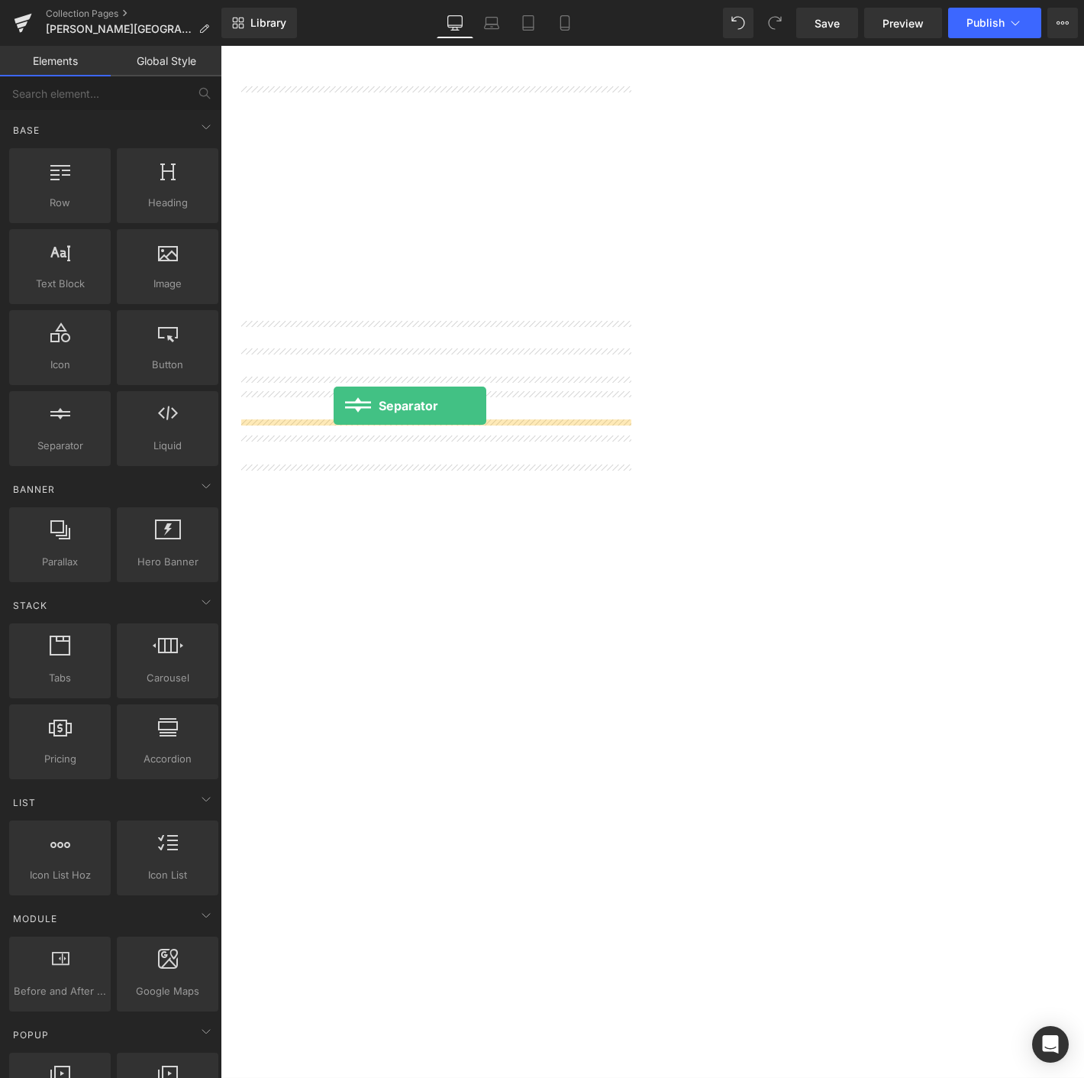
drag, startPoint x: 283, startPoint y: 496, endPoint x: 341, endPoint y: 431, distance: 88.2
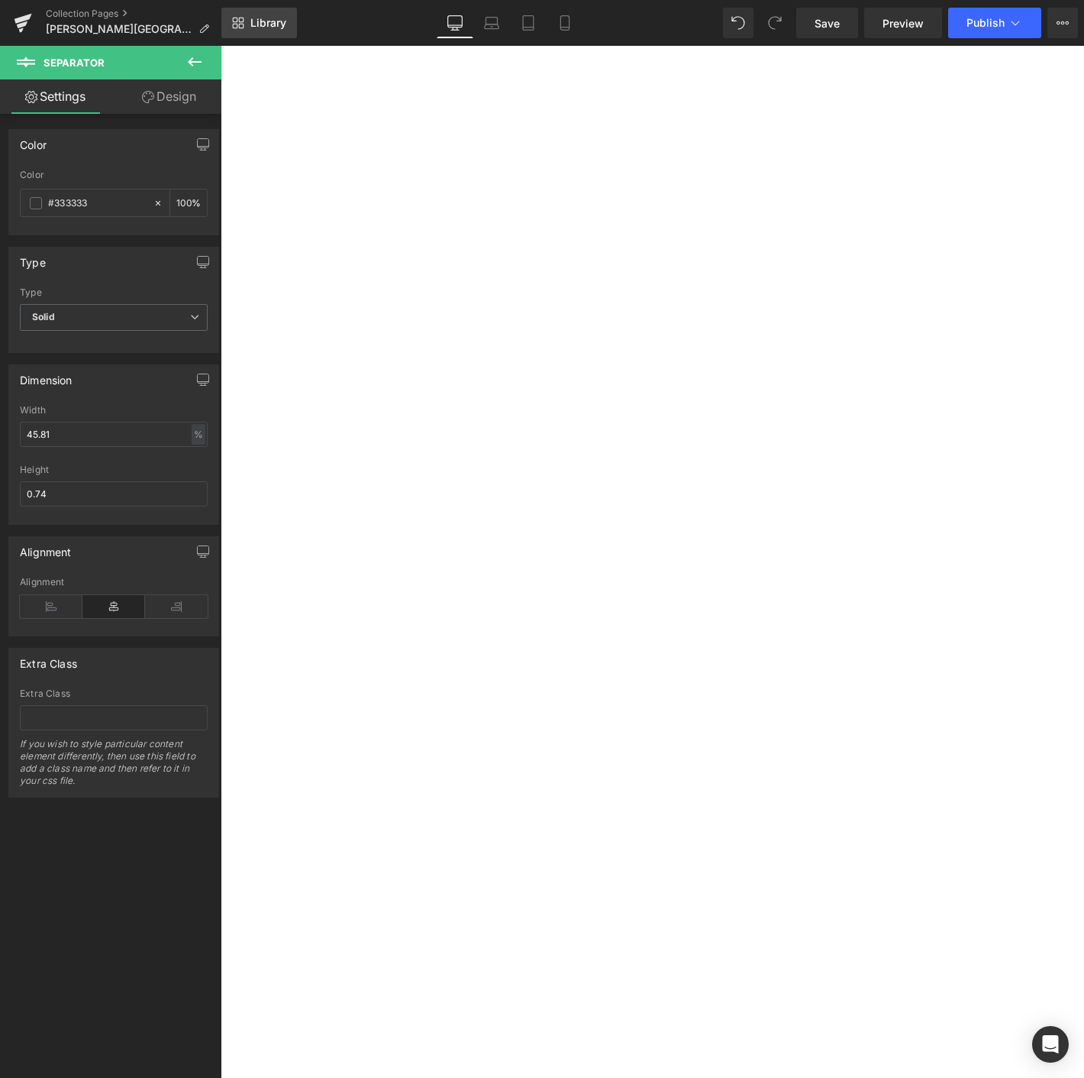
click at [271, 18] on span "Library" at bounding box center [268, 23] width 36 height 14
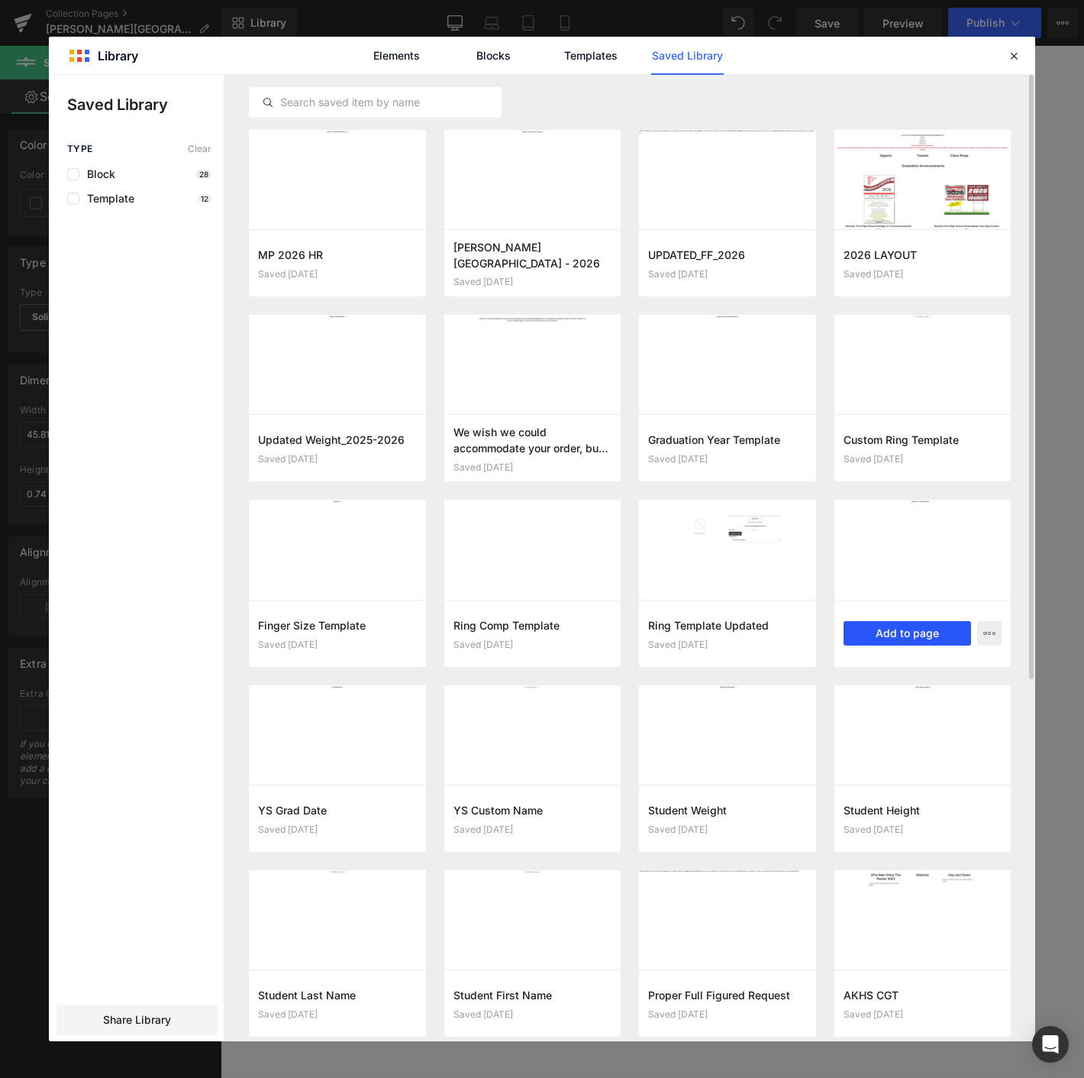
click at [868, 641] on button "Add to page" at bounding box center [908, 633] width 128 height 24
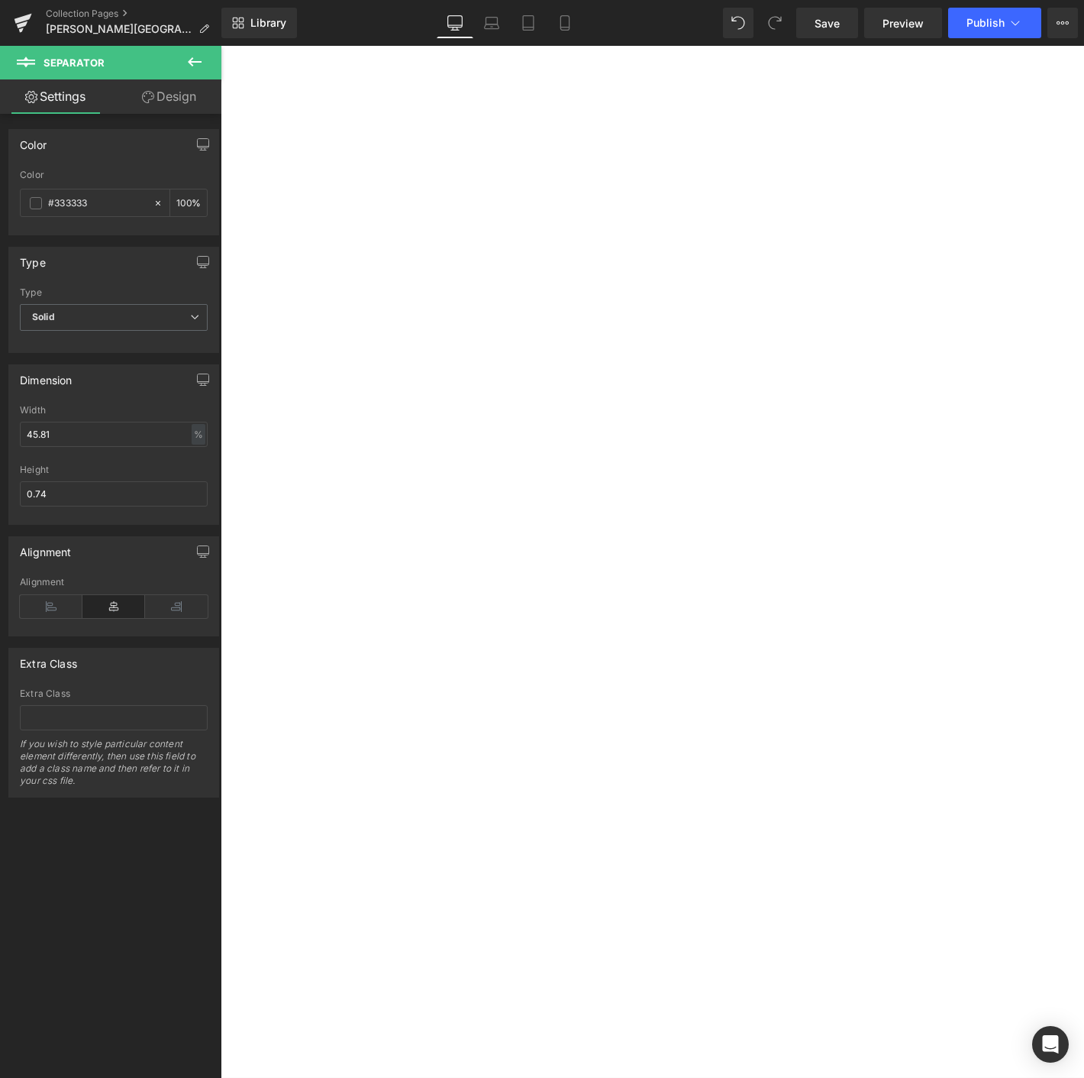
scroll to position [3170, 0]
click at [221, 46] on select "Select Your Graduation Date Winter Graduate (Feb. Estimate) Spring Graduate (Ju…" at bounding box center [221, 46] width 0 height 0
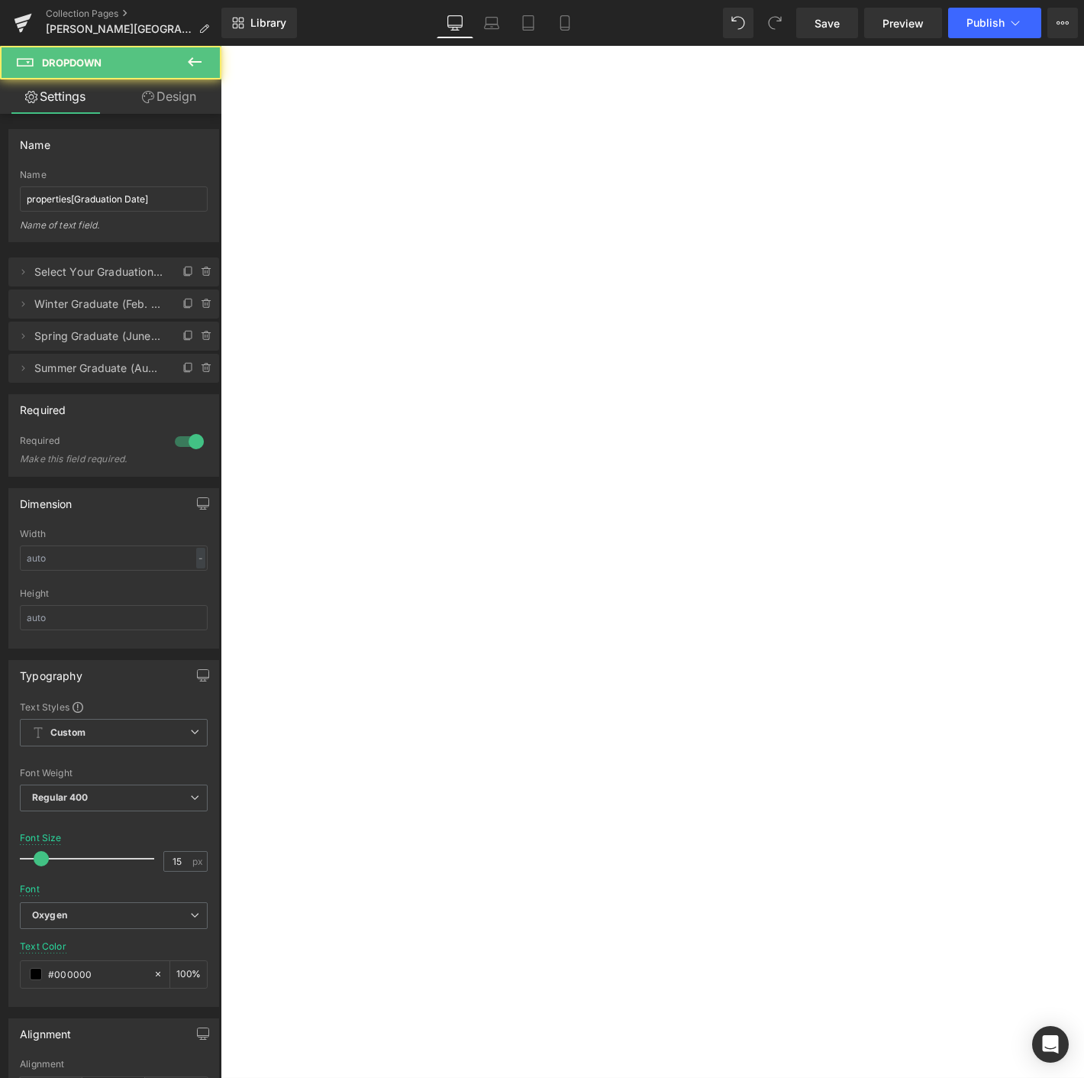
drag, startPoint x: 367, startPoint y: 671, endPoint x: 419, endPoint y: 484, distance: 194.2
click at [221, 46] on div "Collection title Collection Title Collection [GEOGRAPHIC_DATA][PERSON_NAME] CAP…" at bounding box center [221, 46] width 0 height 0
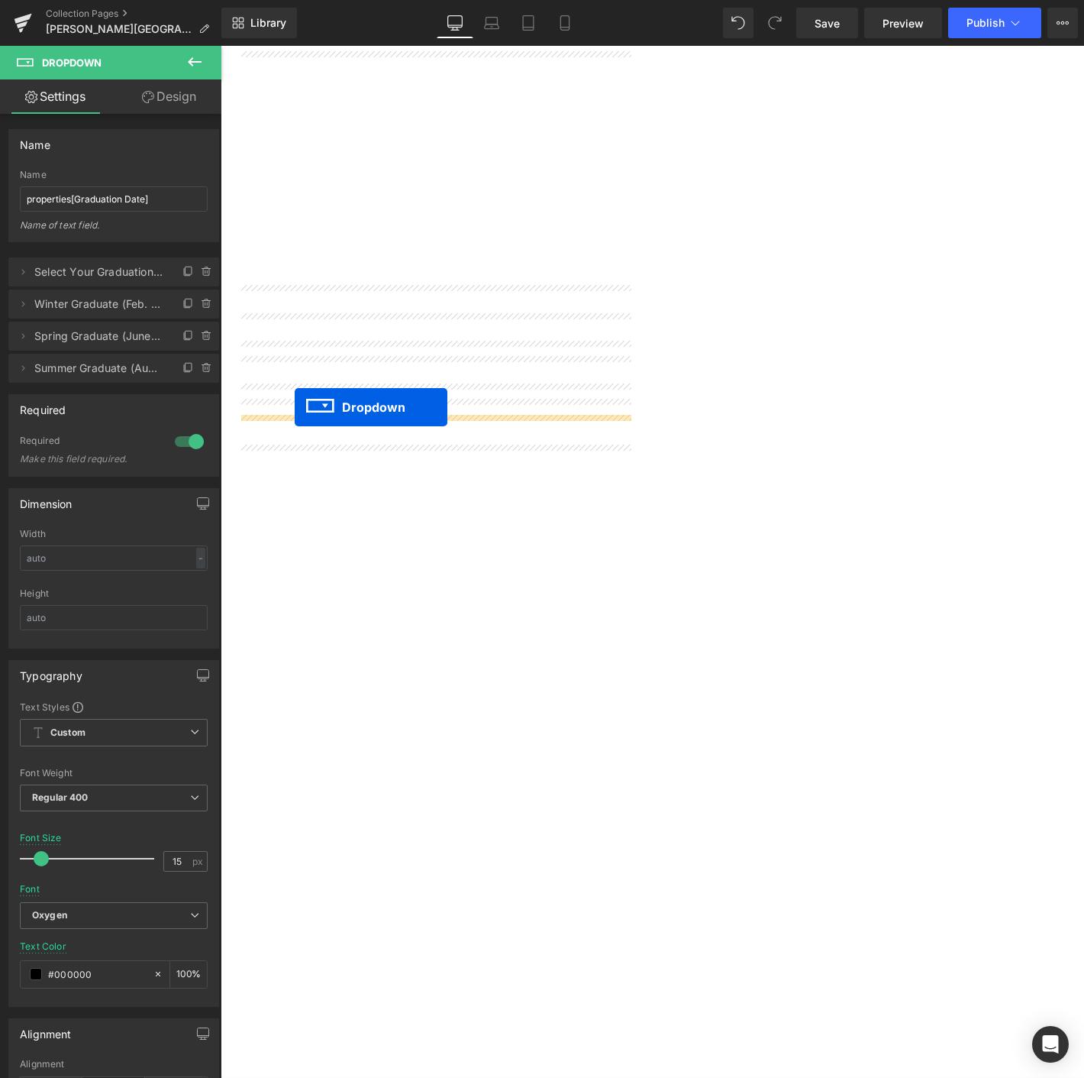
drag, startPoint x: 641, startPoint y: 674, endPoint x: 300, endPoint y: 432, distance: 417.4
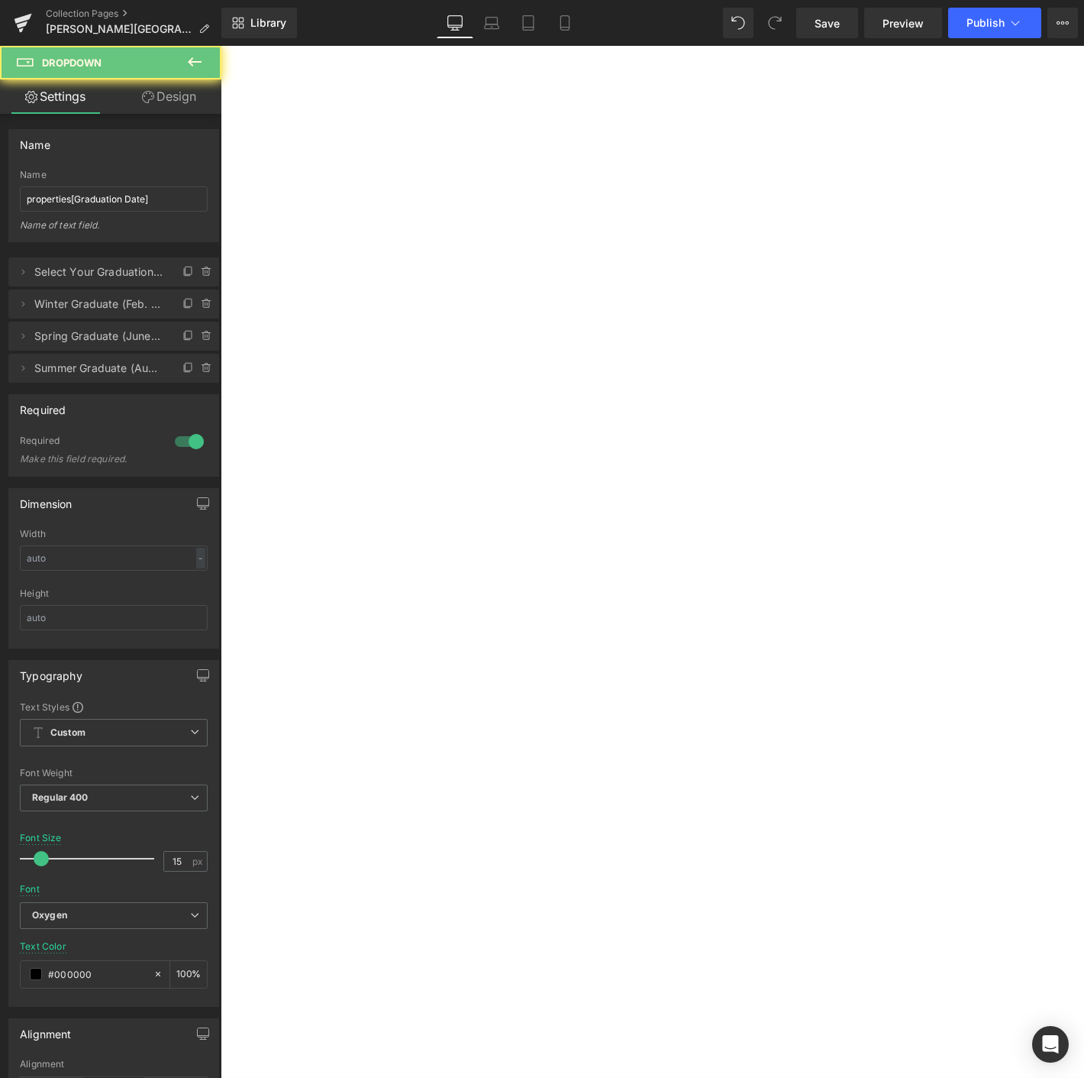
scroll to position [3157, 0]
click at [221, 46] on select "Select Your Graduation Date Winter Graduate (Feb. Estimate) Spring Graduate (Ju…" at bounding box center [221, 46] width 0 height 0
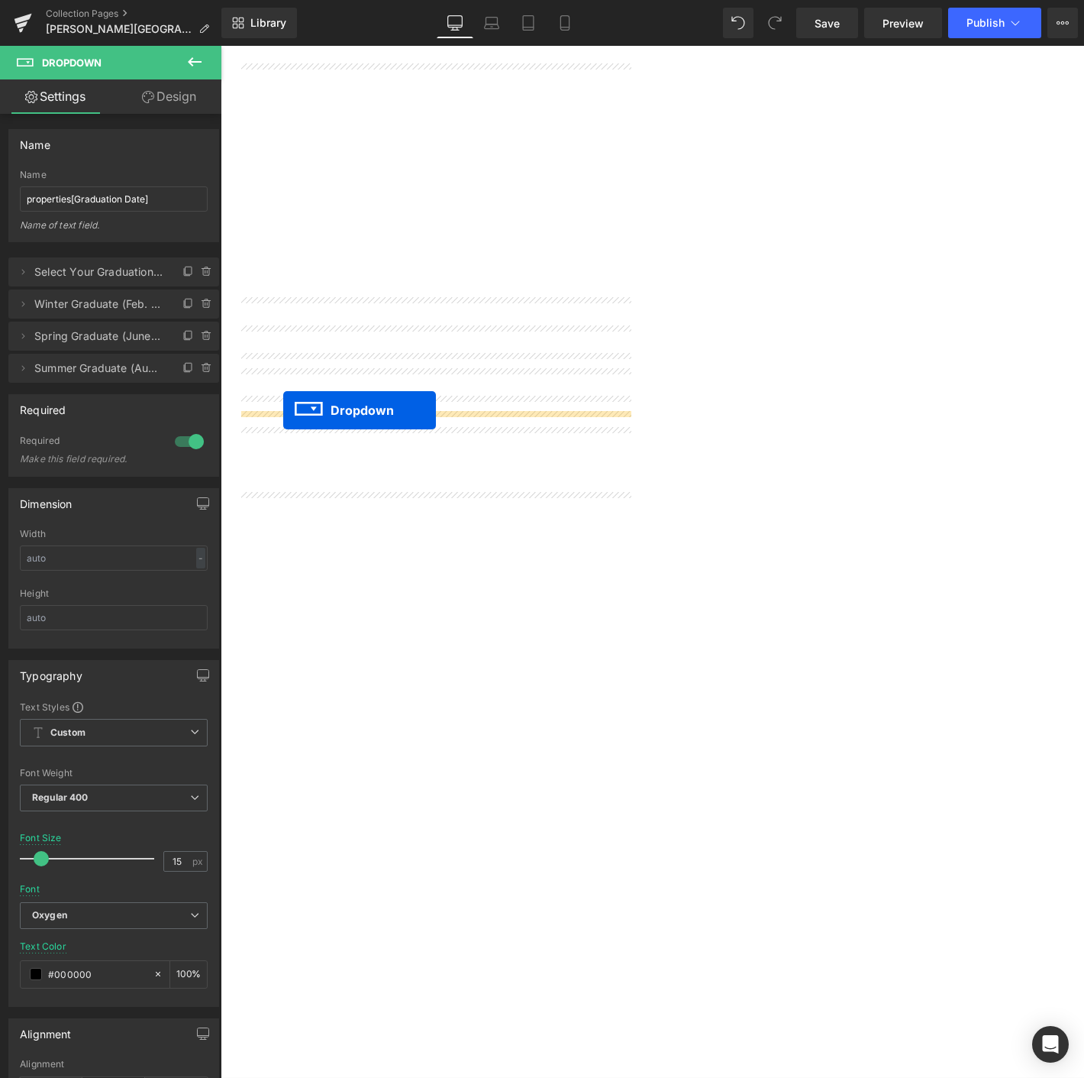
drag, startPoint x: 415, startPoint y: 464, endPoint x: 288, endPoint y: 435, distance: 130.8
click at [221, 46] on select "Select Your Graduation Date Winter Graduate (Feb. Estimate) Spring Graduate (Ju…" at bounding box center [221, 46] width 0 height 0
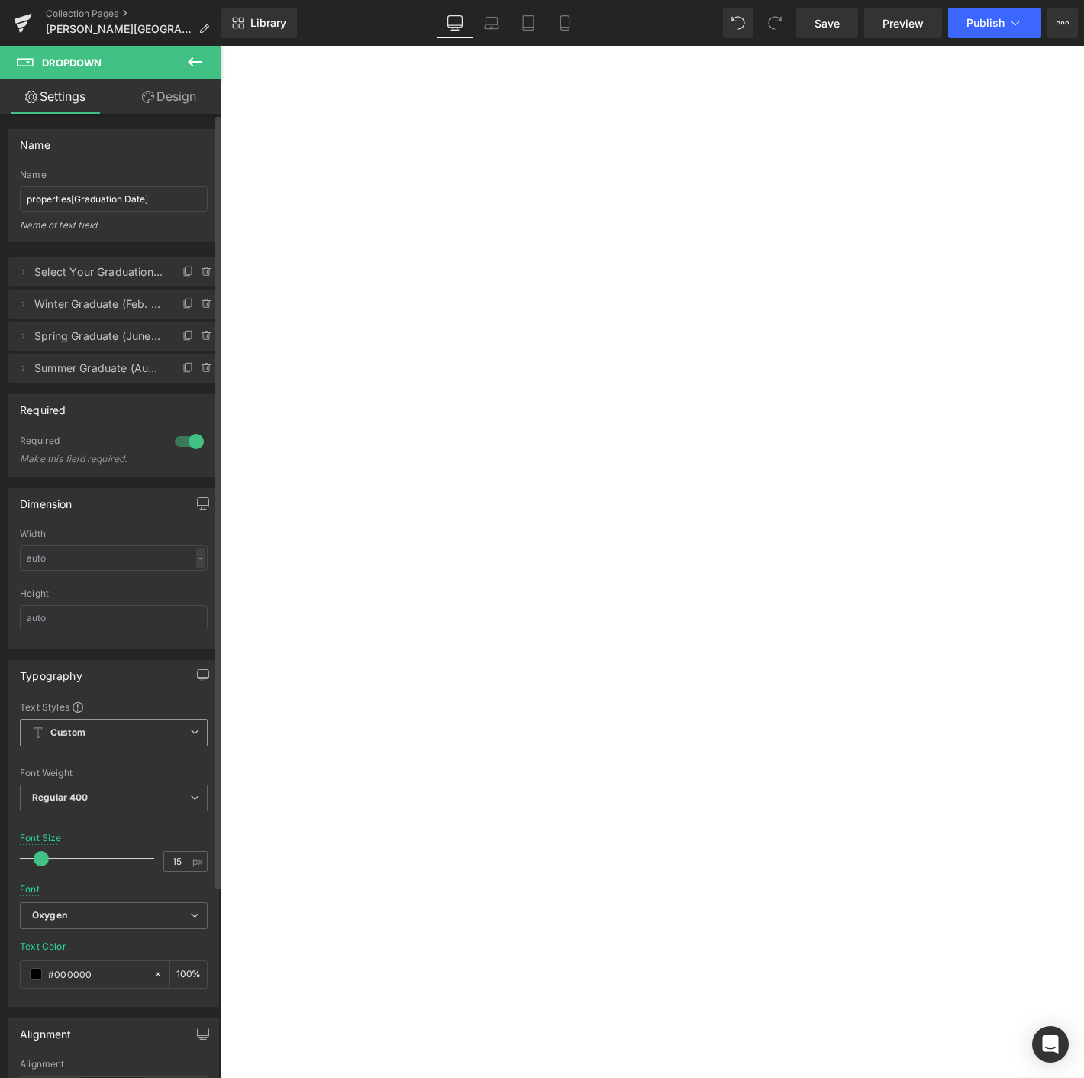
click at [69, 726] on b "Custom" at bounding box center [67, 732] width 35 height 13
click at [73, 734] on b "Custom" at bounding box center [67, 732] width 35 height 13
click at [95, 790] on div "Setup Global Style" at bounding box center [111, 794] width 182 height 36
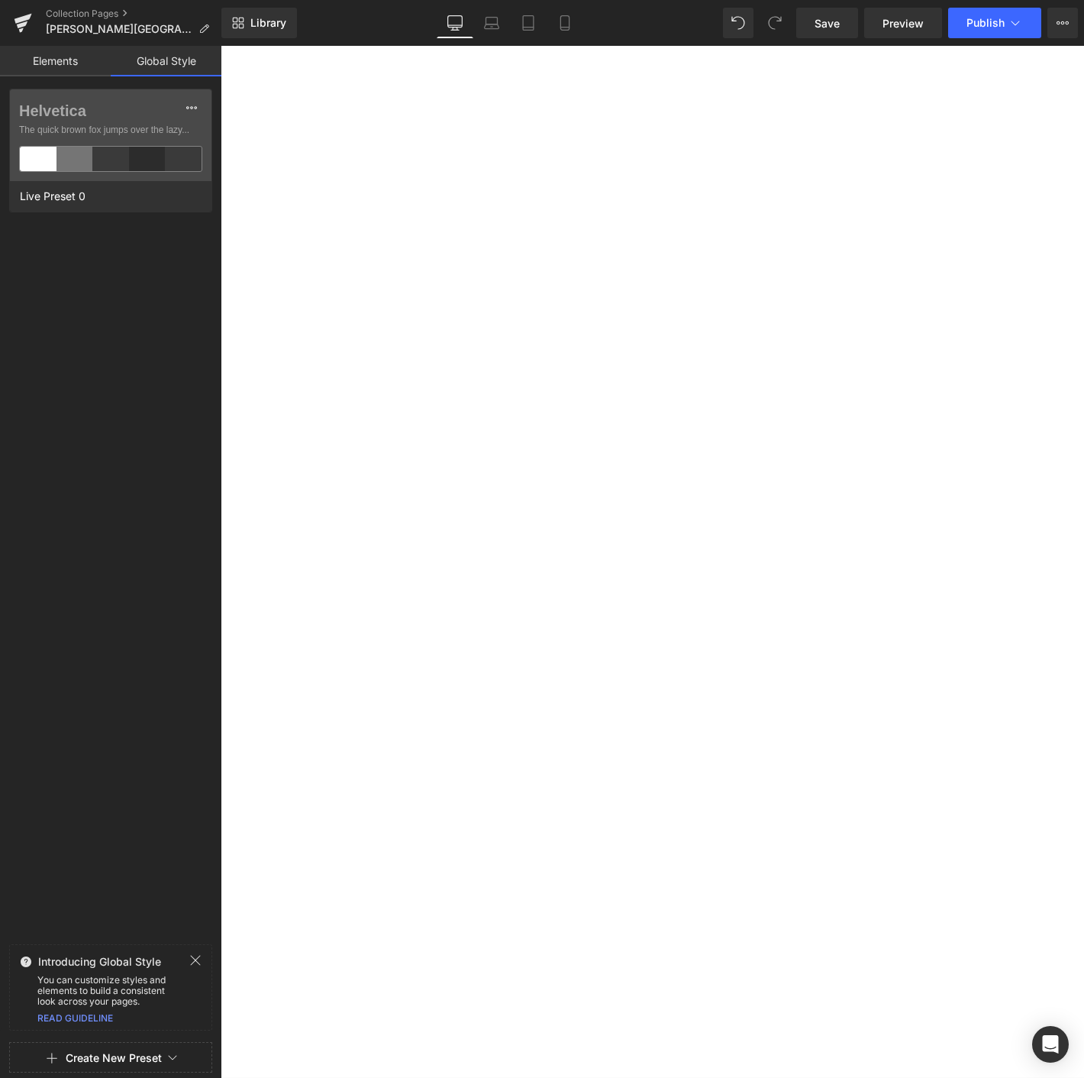
click at [44, 61] on link "Elements" at bounding box center [55, 61] width 111 height 31
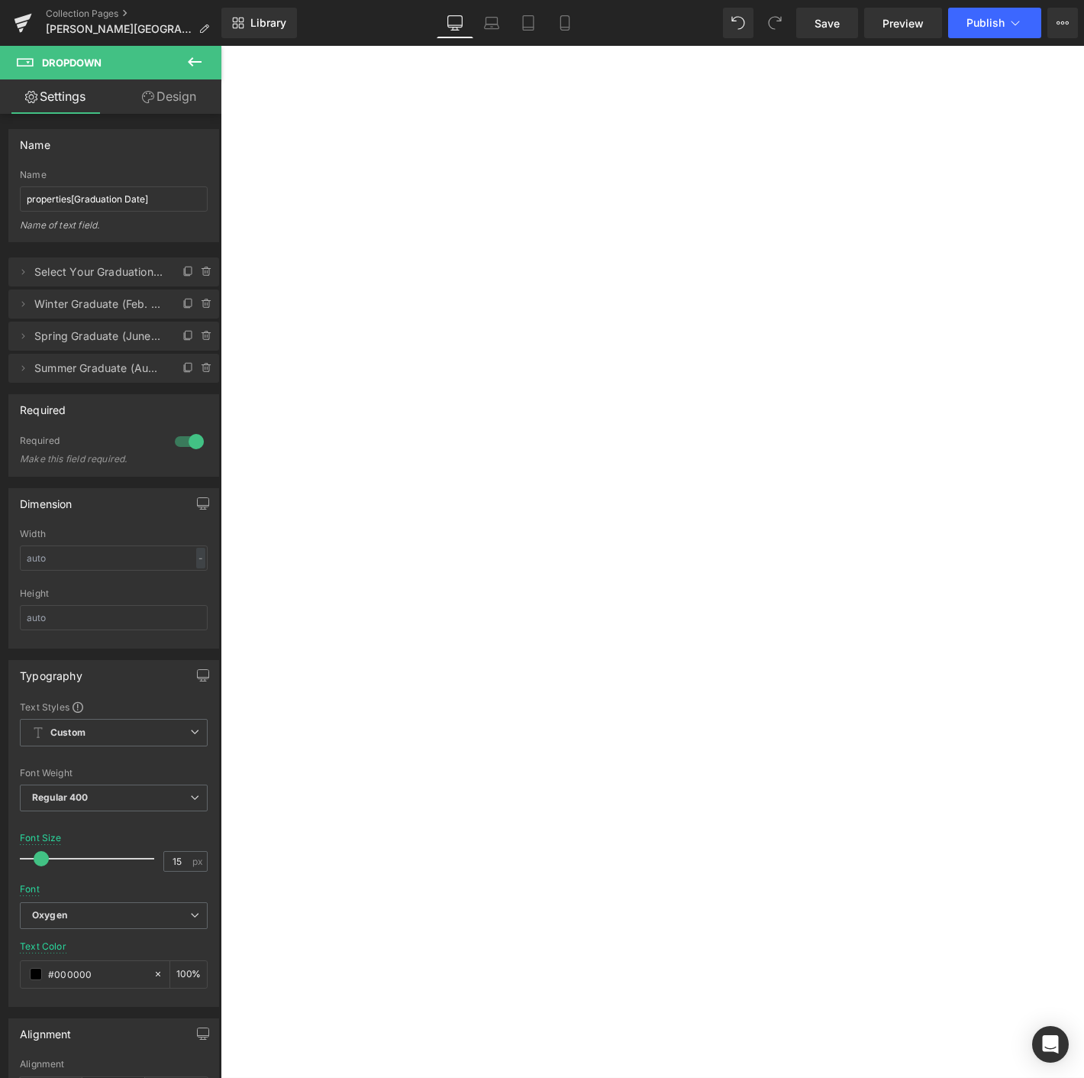
click at [196, 61] on icon at bounding box center [195, 61] width 14 height 9
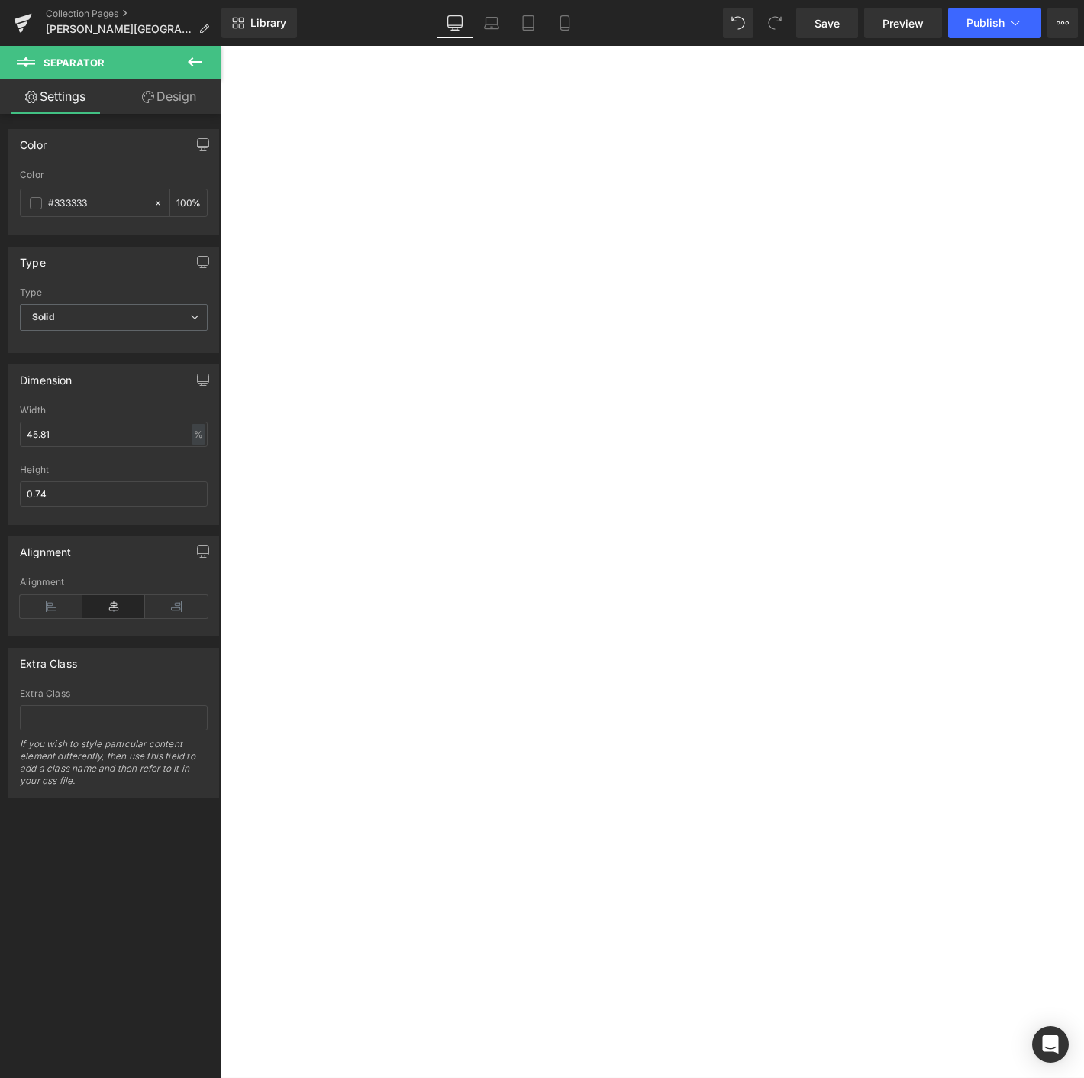
click at [196, 53] on icon at bounding box center [195, 62] width 18 height 18
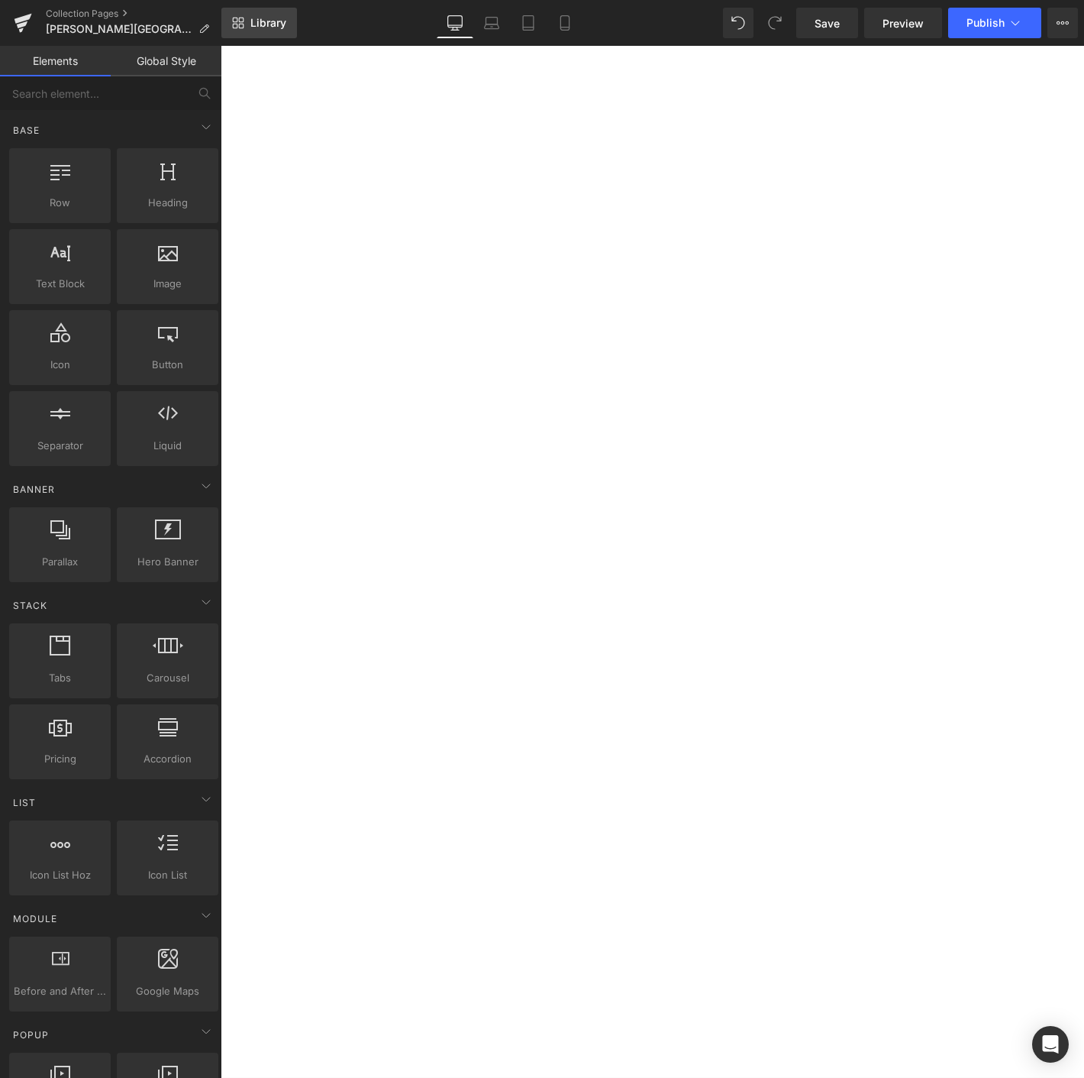
click at [254, 21] on span "Library" at bounding box center [268, 23] width 36 height 14
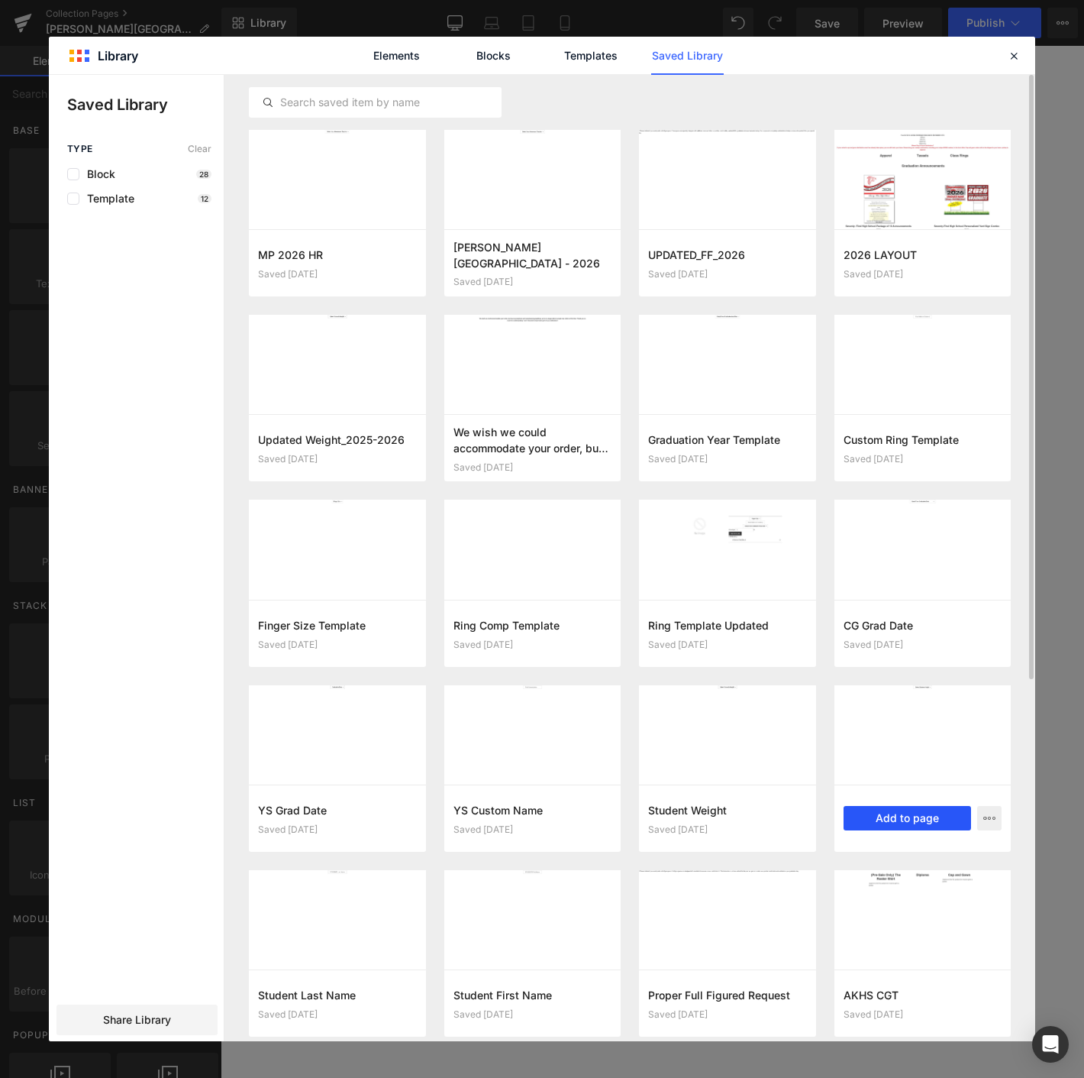
click at [891, 821] on button "Add to page" at bounding box center [908, 818] width 128 height 24
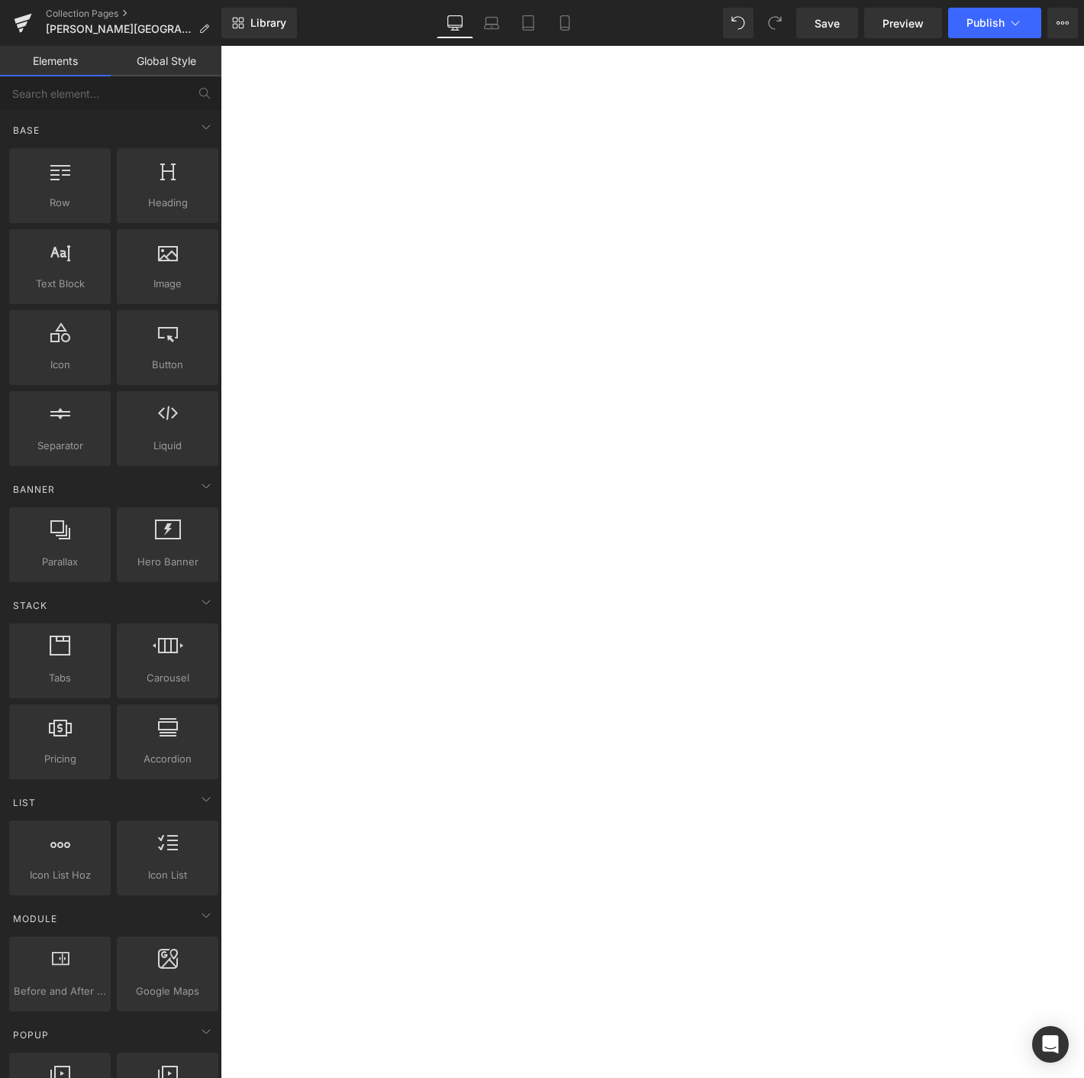
scroll to position [3203, 0]
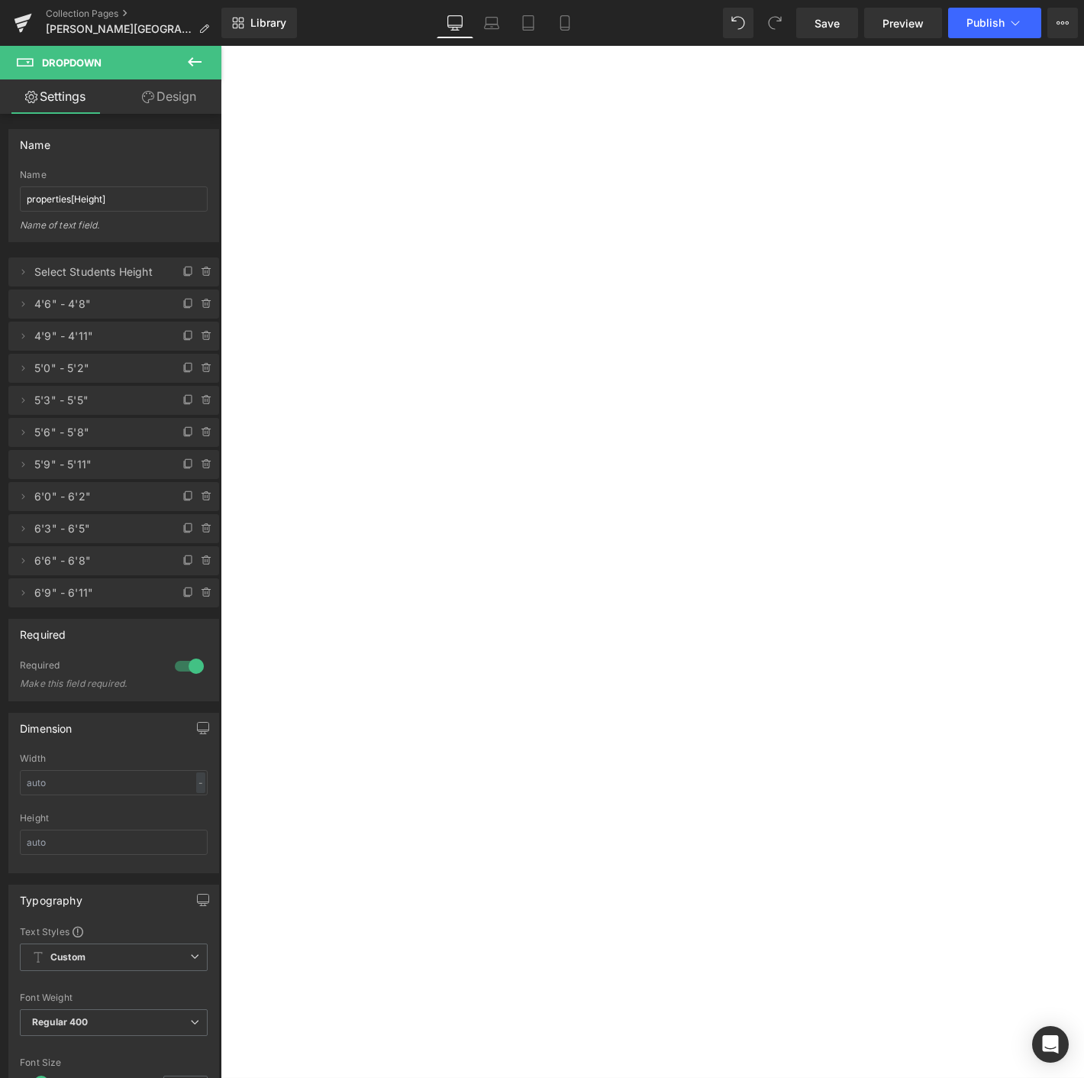
drag, startPoint x: 366, startPoint y: 671, endPoint x: 347, endPoint y: 670, distance: 18.4
click at [221, 46] on select "Select Students Height 4'6" - 4'8" 4'9" - 4'11" 5'0" - 5'2" 5'3" - 5'5" 5'6" - …" at bounding box center [221, 46] width 0 height 0
drag, startPoint x: 638, startPoint y: 675, endPoint x: 392, endPoint y: 429, distance: 348.3
click at [196, 60] on icon at bounding box center [195, 61] width 14 height 9
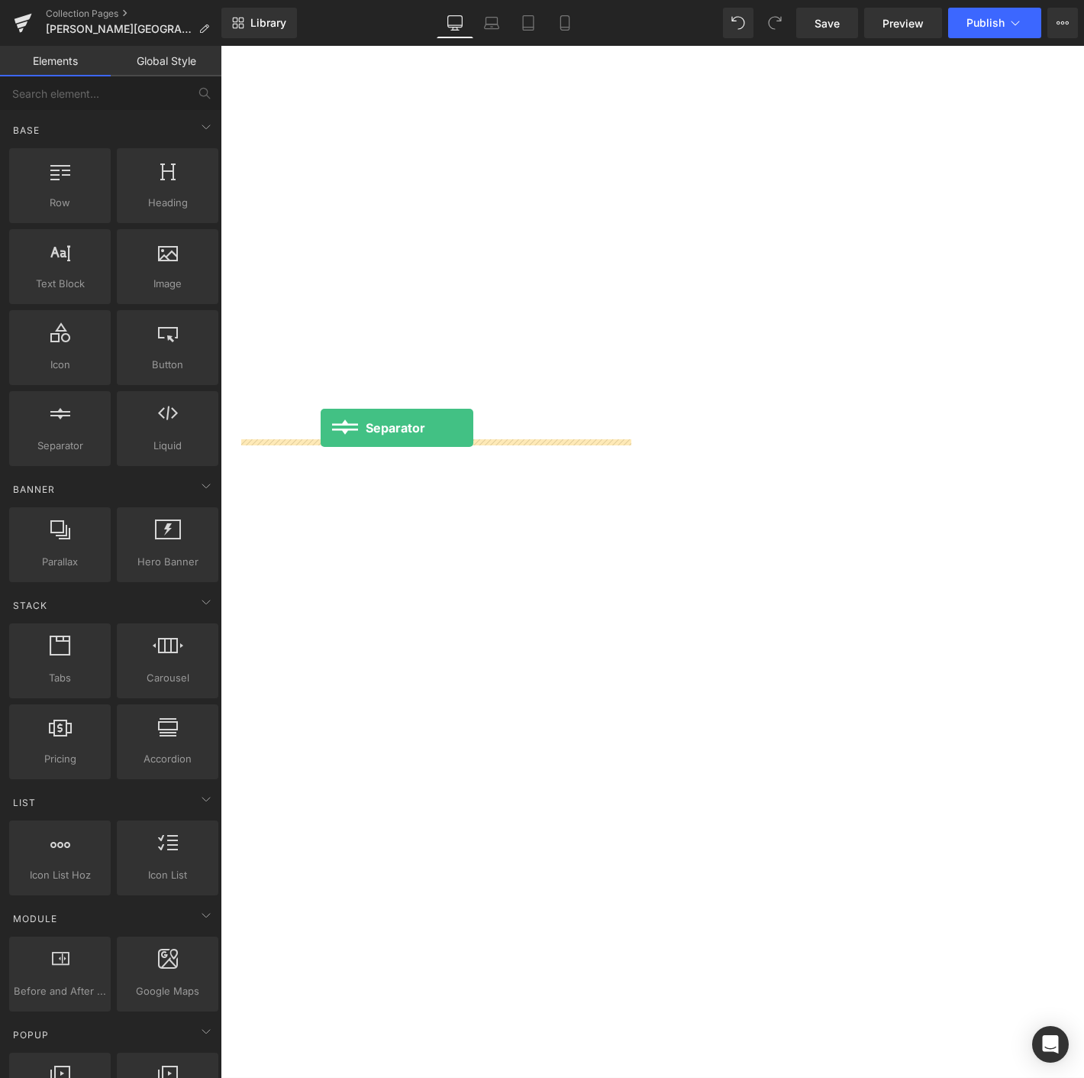
drag, startPoint x: 268, startPoint y: 470, endPoint x: 315, endPoint y: 454, distance: 50.0
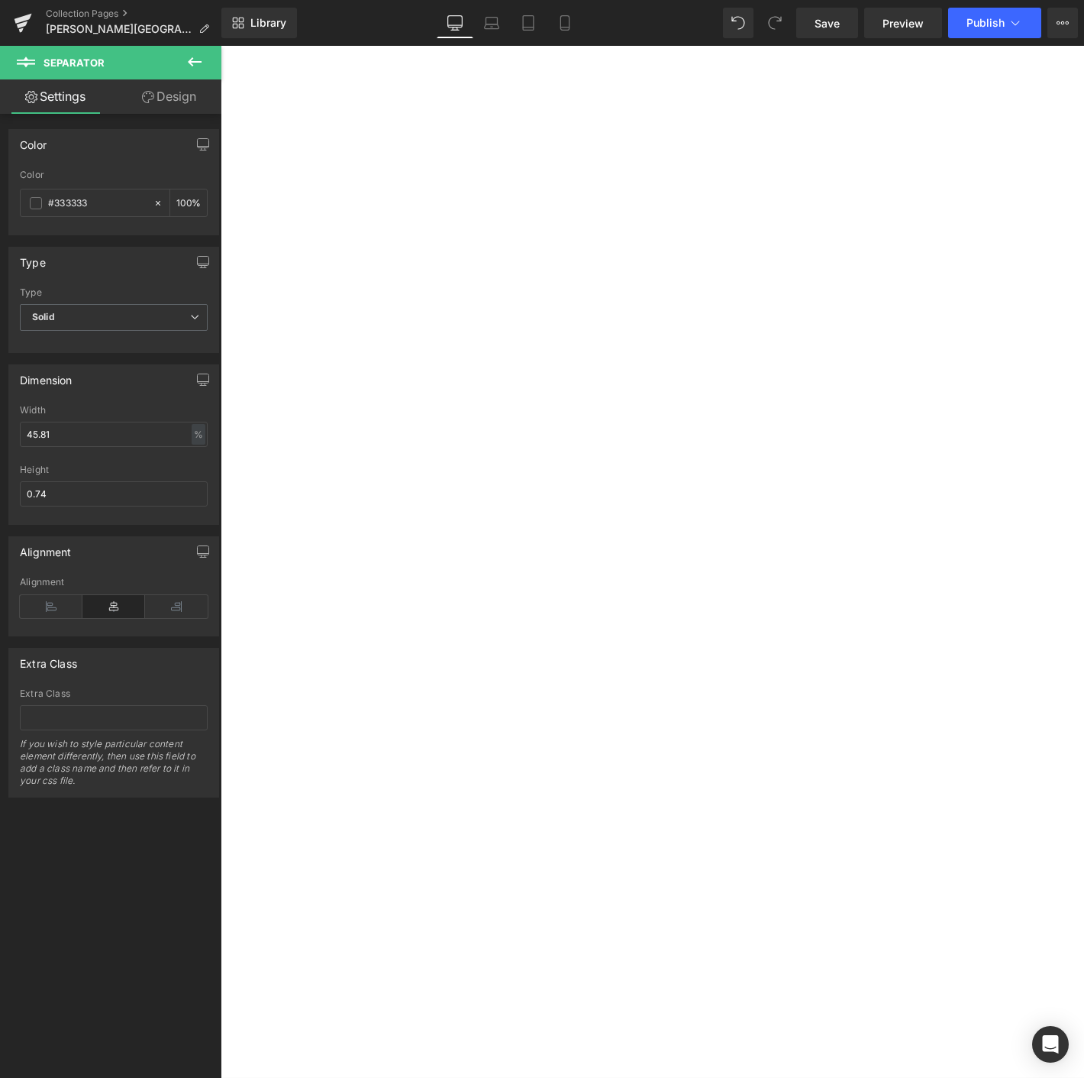
click at [202, 57] on icon at bounding box center [195, 62] width 18 height 18
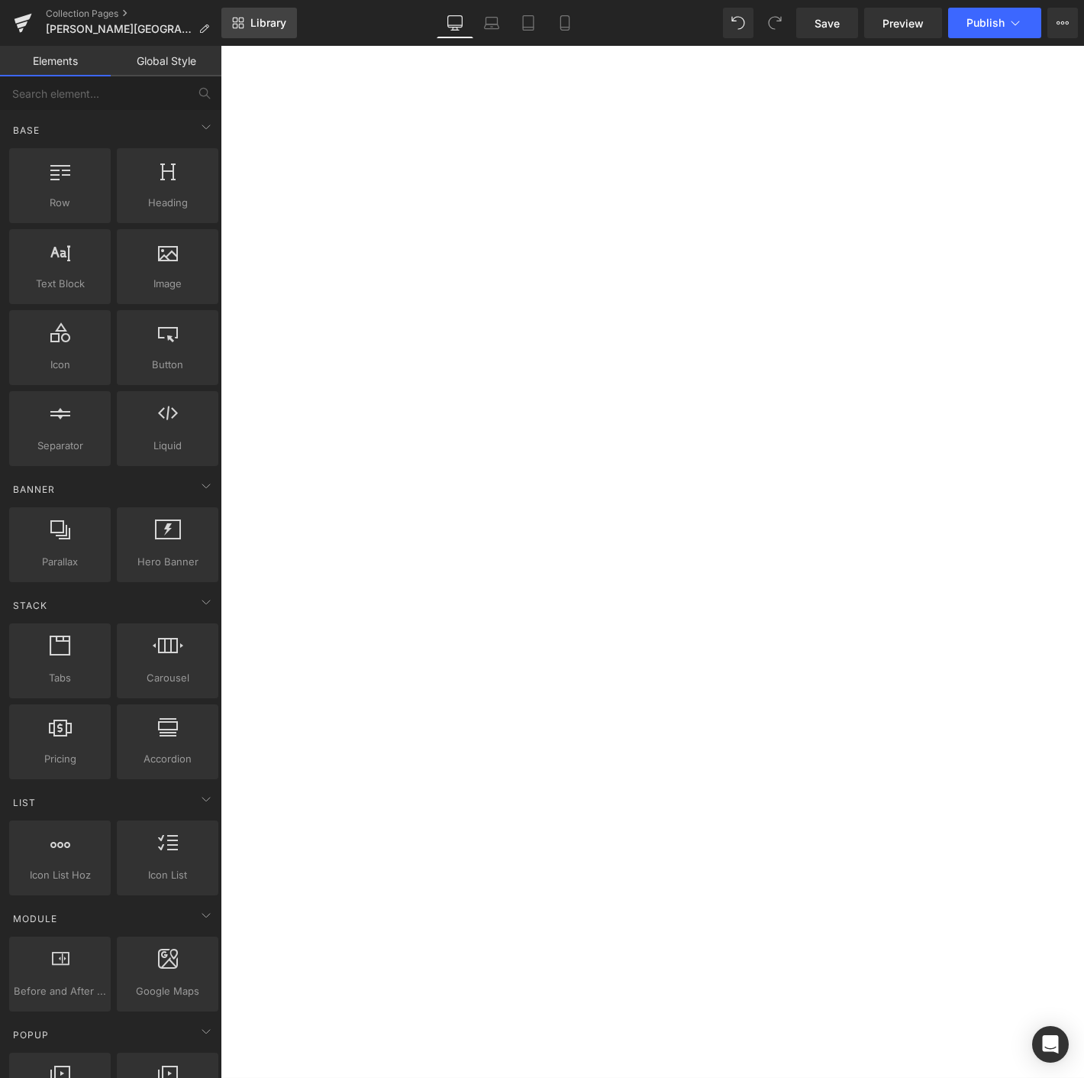
click at [247, 27] on link "Library" at bounding box center [259, 23] width 76 height 31
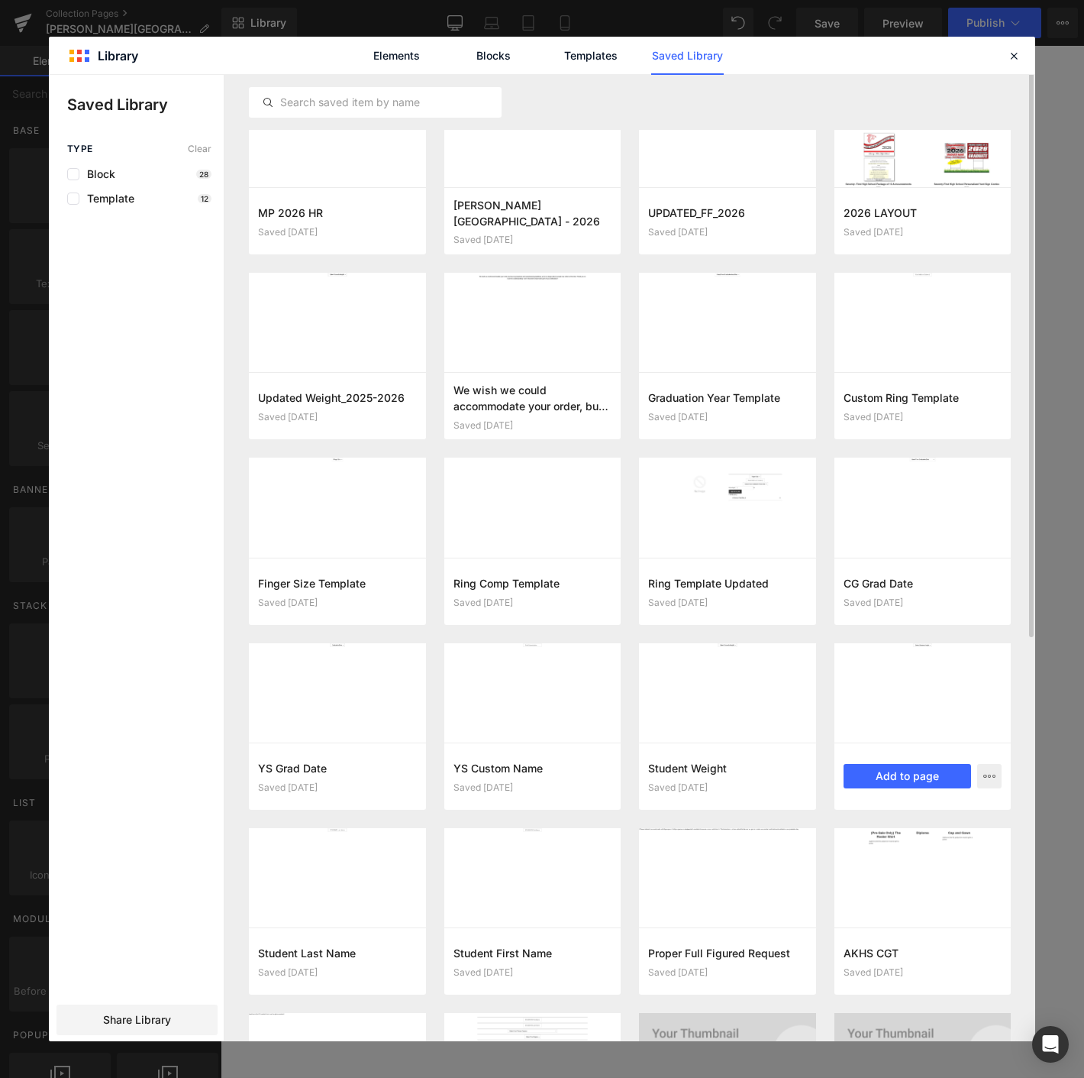
scroll to position [0, 0]
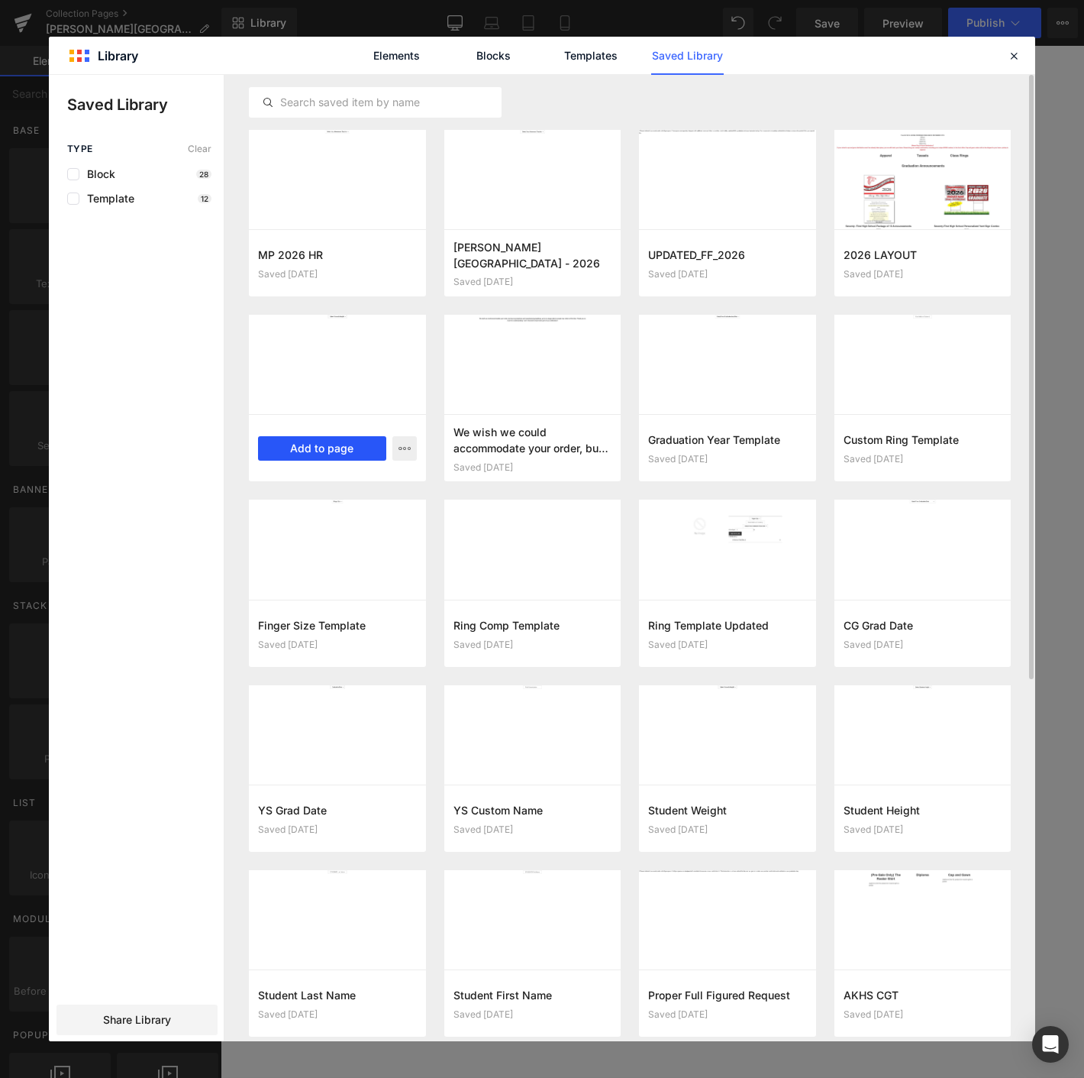
click at [335, 443] on button "Add to page" at bounding box center [322, 448] width 128 height 24
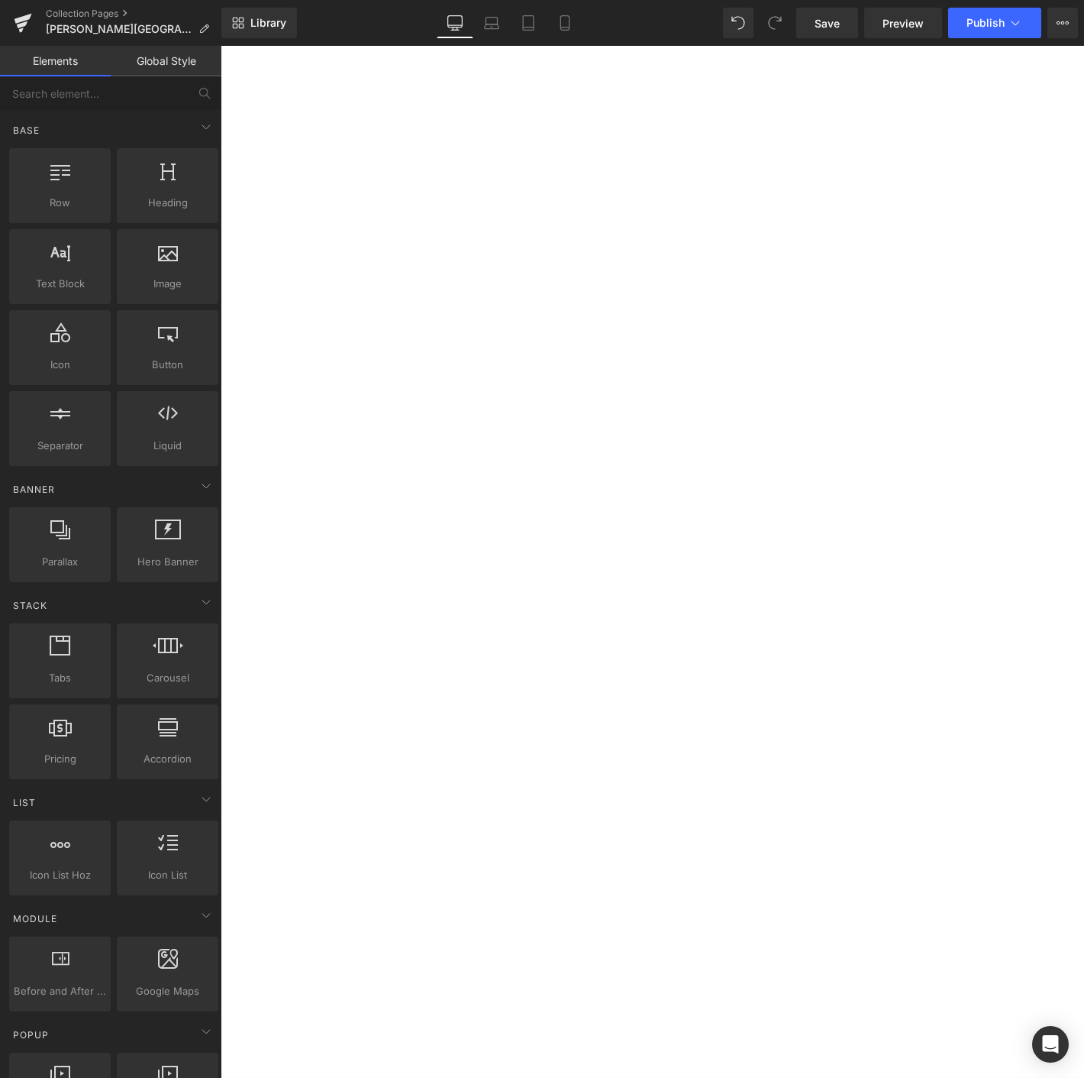
scroll to position [3250, 0]
click at [221, 46] on select "Select Students Weight [PHONE_NUMBER] [PHONE_NUMBER] [PHONE_NUMBER] [PHONE_NUMB…" at bounding box center [221, 46] width 0 height 0
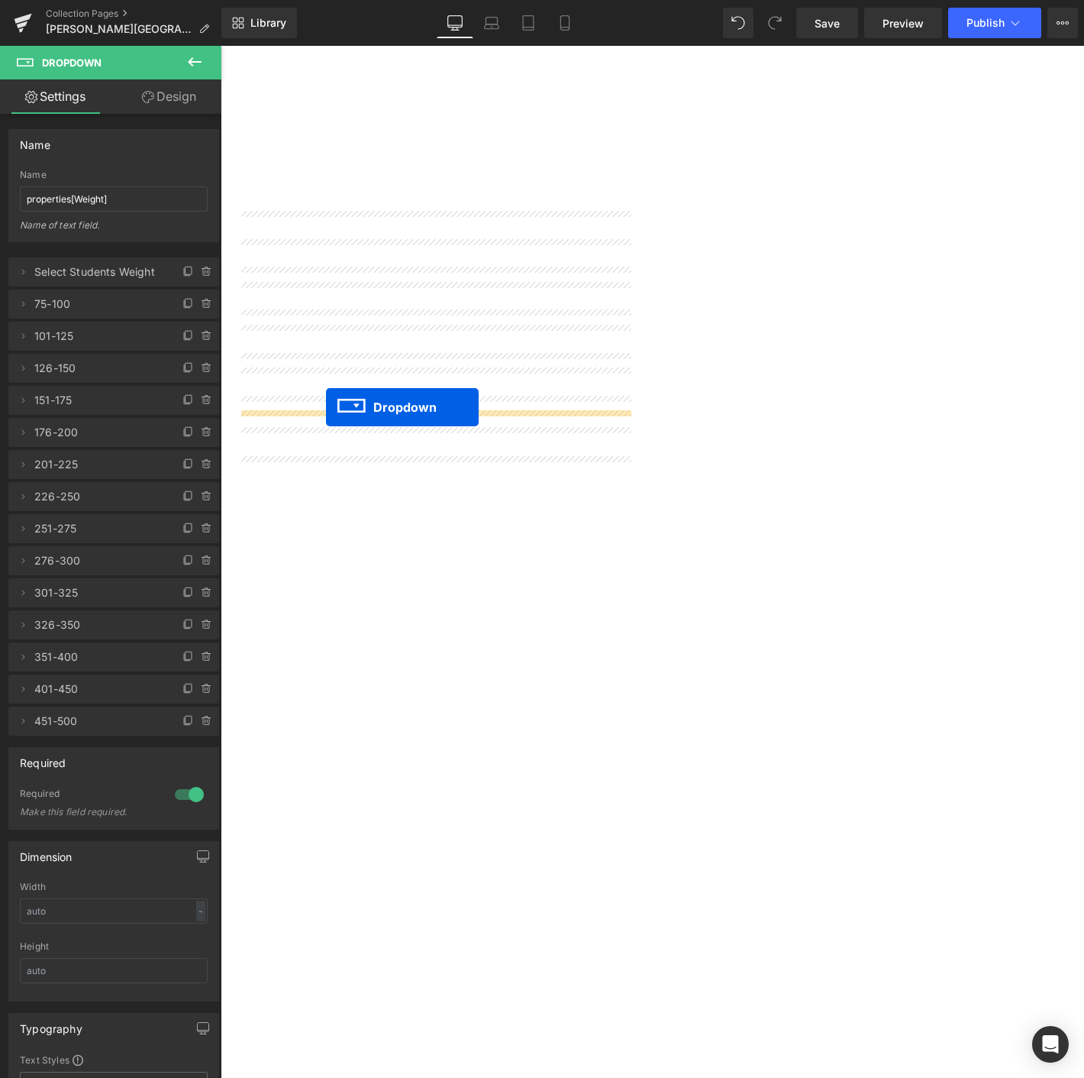
drag, startPoint x: 648, startPoint y: 666, endPoint x: 334, endPoint y: 432, distance: 391.9
click at [194, 69] on icon at bounding box center [195, 62] width 18 height 18
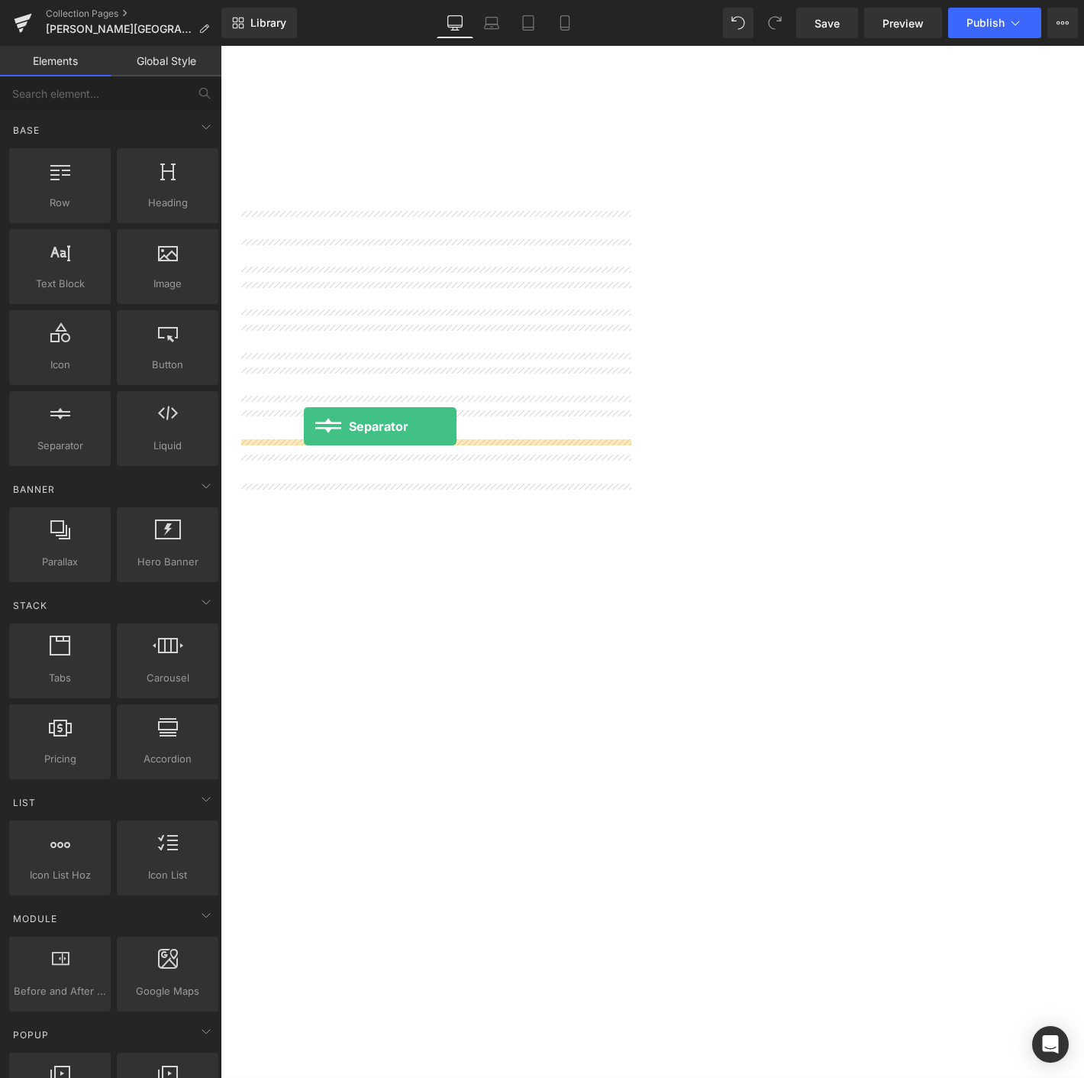
drag, startPoint x: 253, startPoint y: 490, endPoint x: 310, endPoint y: 452, distance: 68.4
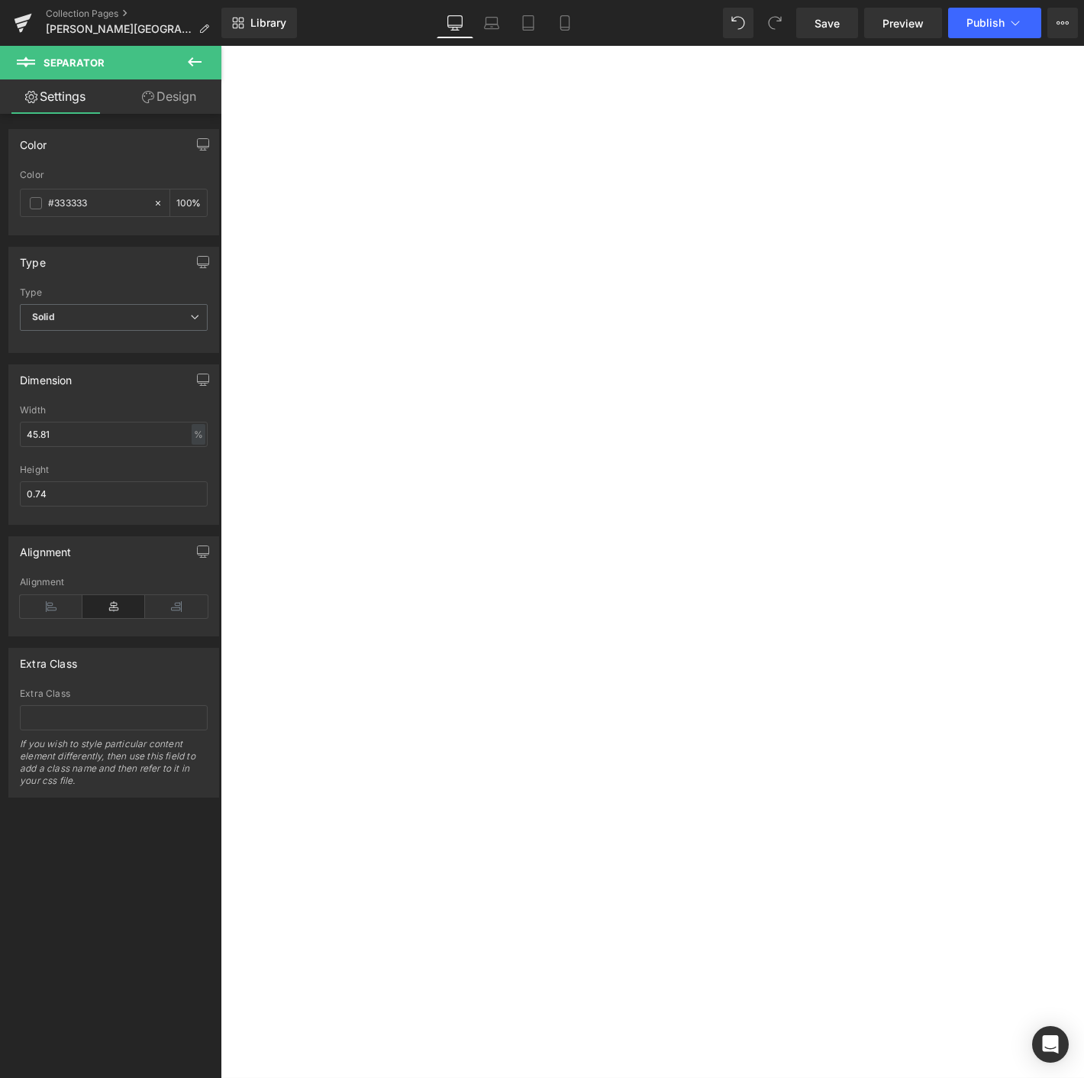
click at [186, 57] on icon at bounding box center [195, 62] width 18 height 18
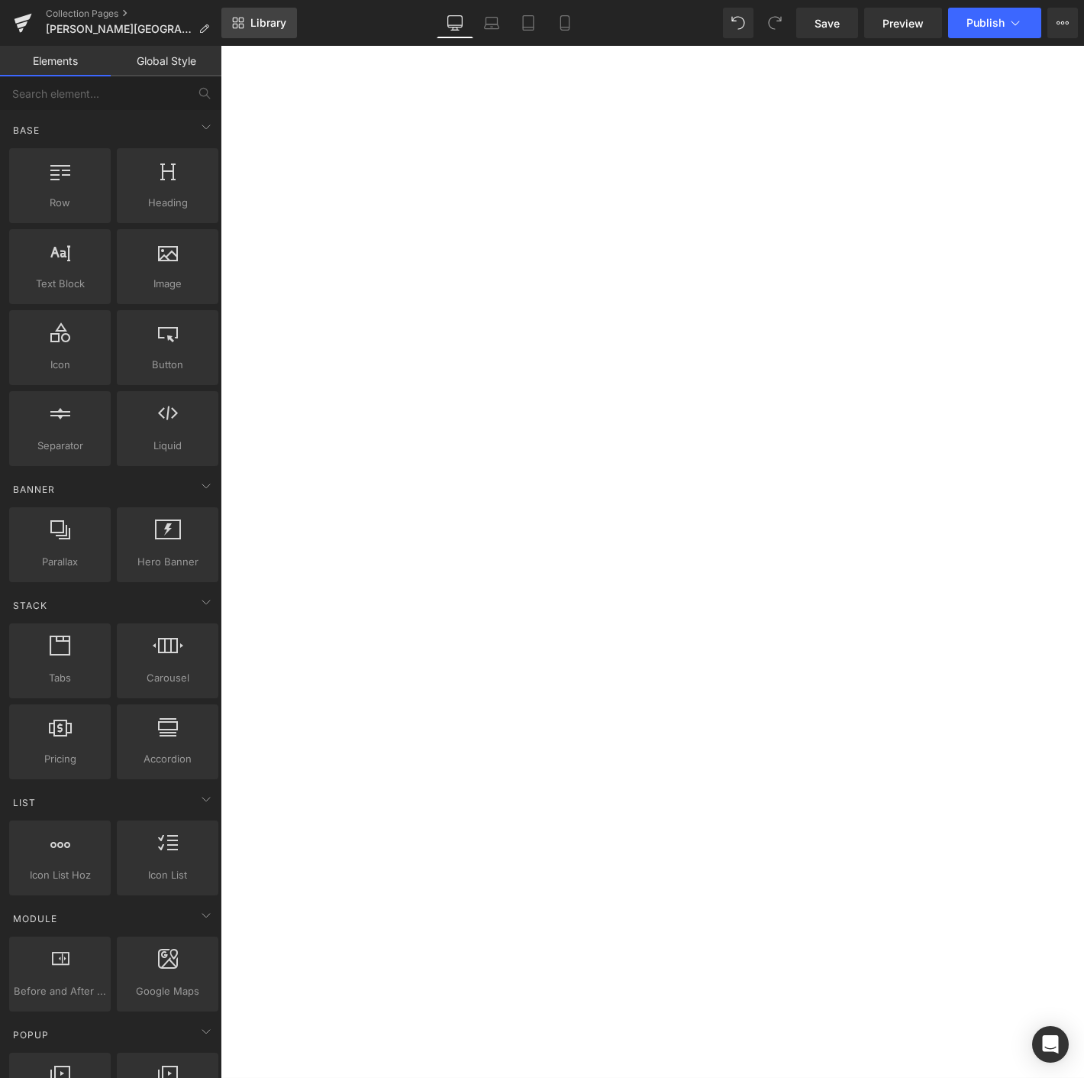
click at [273, 29] on span "Library" at bounding box center [268, 23] width 36 height 14
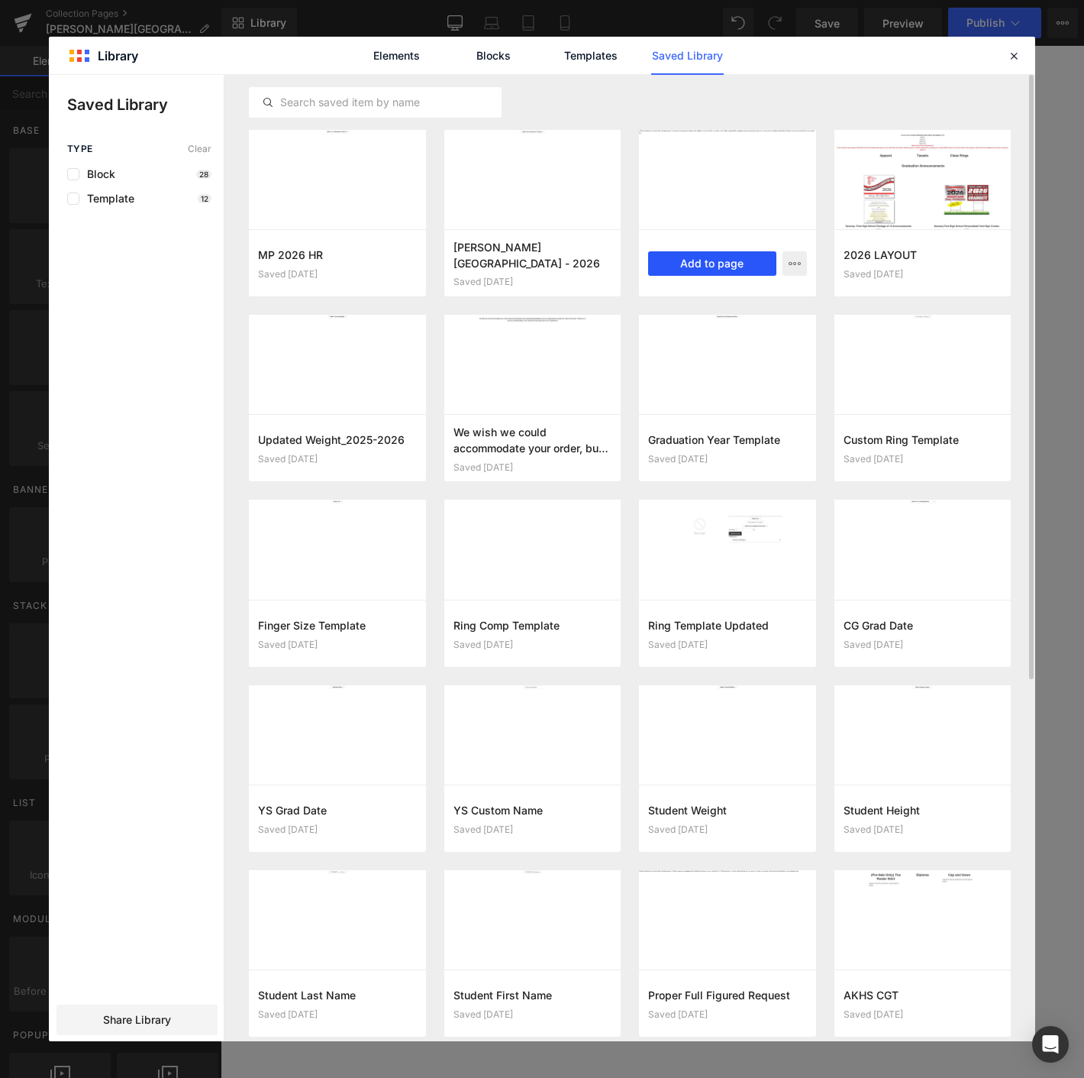
click at [704, 267] on button "Add to page" at bounding box center [712, 263] width 128 height 24
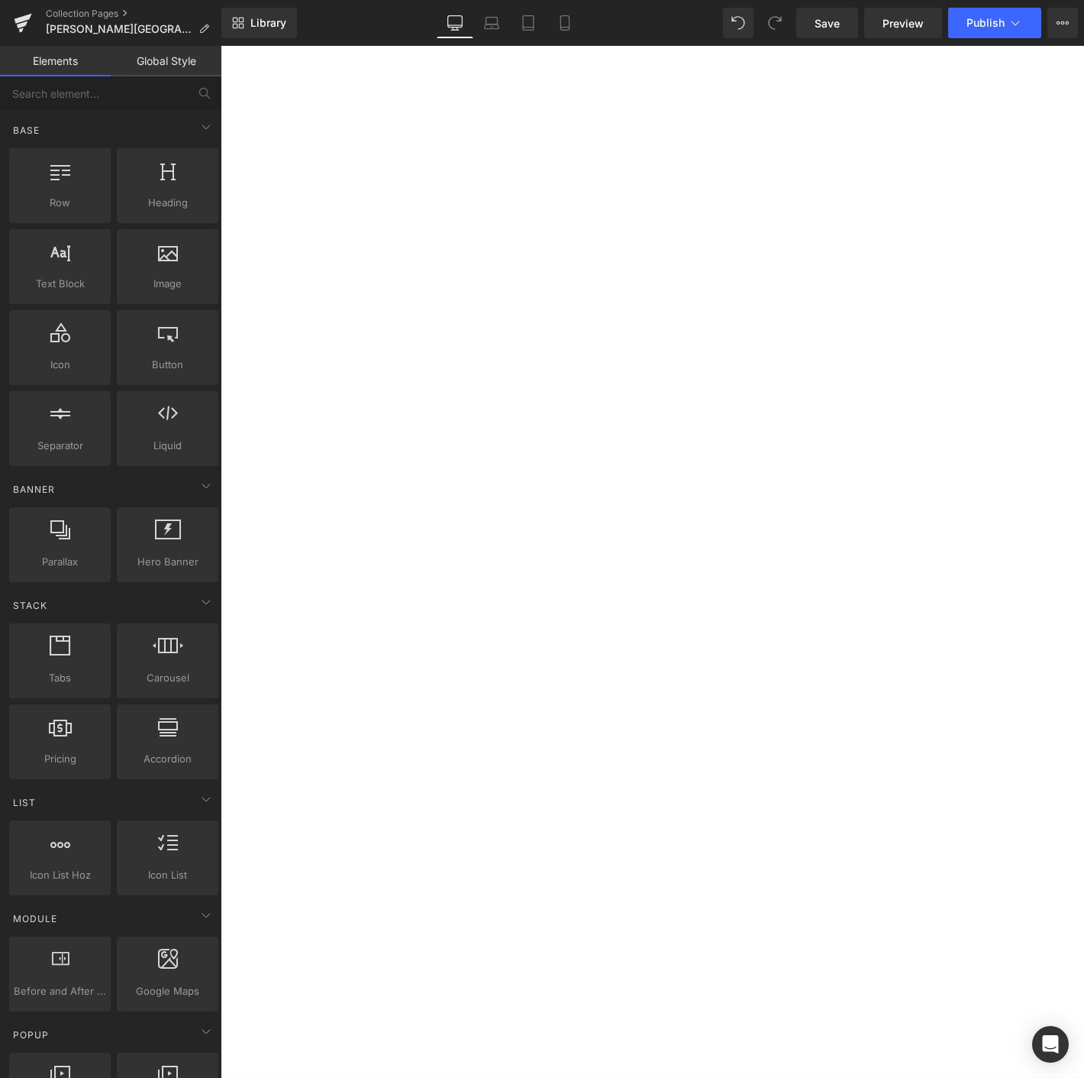
scroll to position [3303, 0]
drag, startPoint x: 646, startPoint y: 653, endPoint x: 419, endPoint y: 435, distance: 315.4
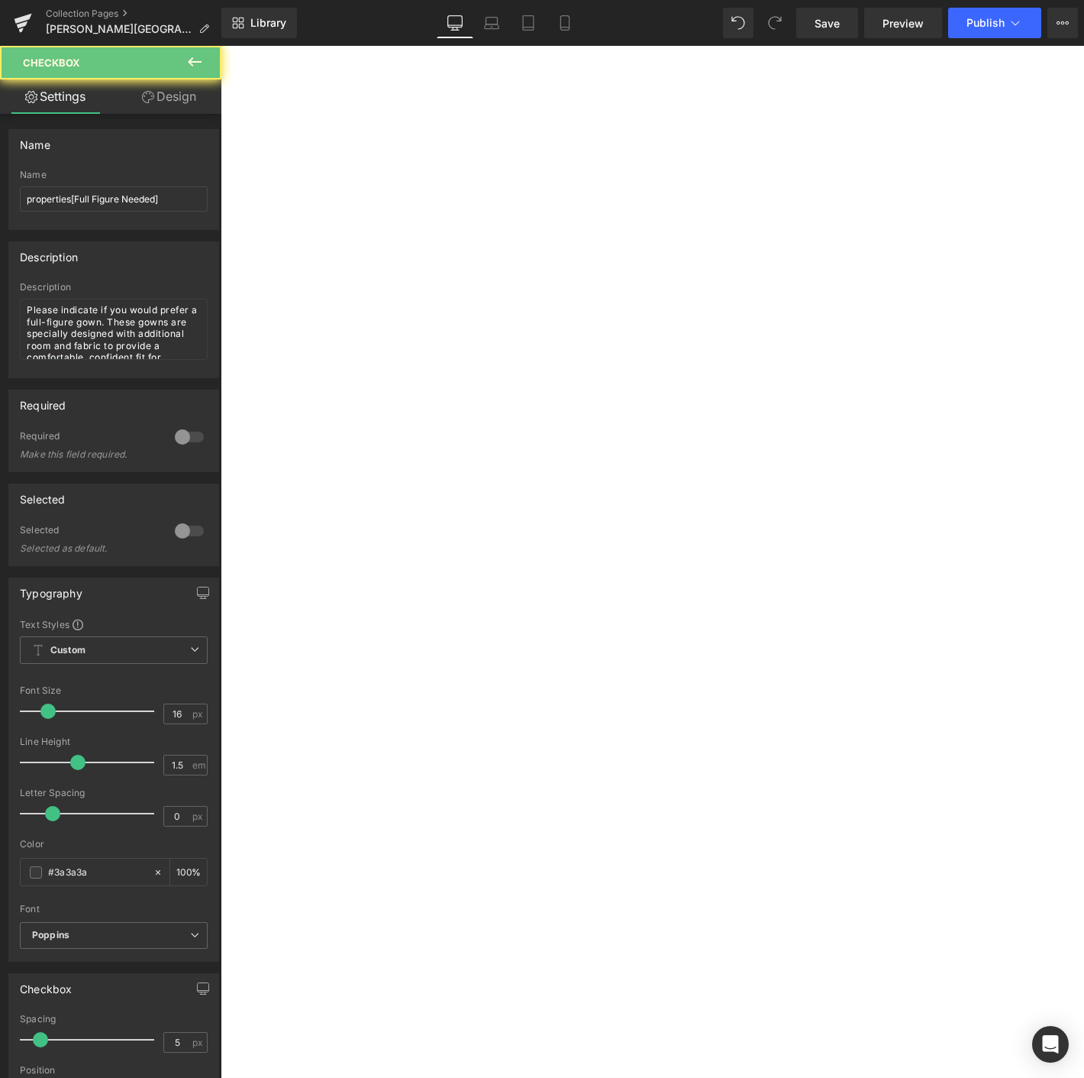
scroll to position [3342, 0]
click at [834, 21] on span "Save" at bounding box center [827, 23] width 25 height 16
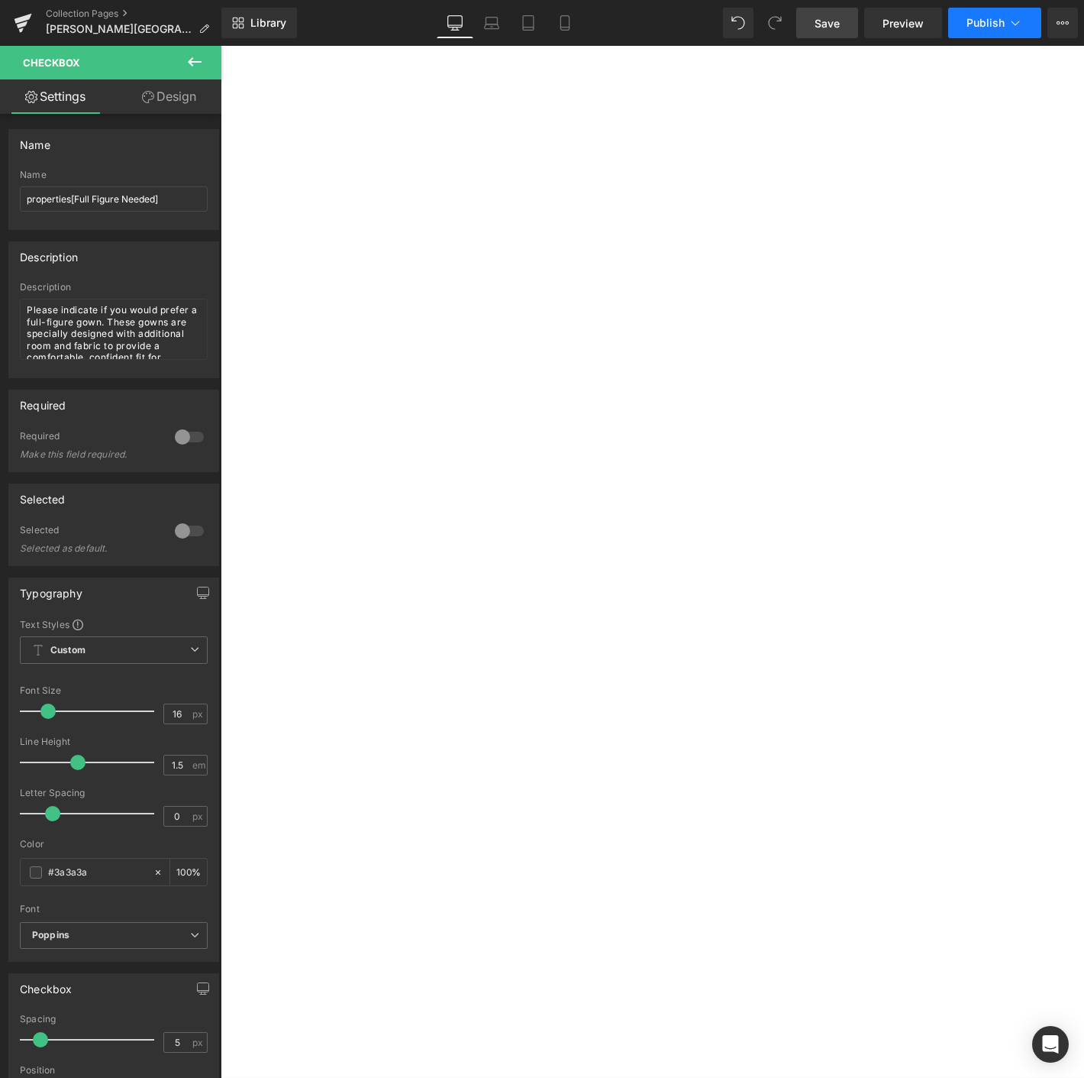
click at [997, 27] on span "Publish" at bounding box center [986, 23] width 38 height 12
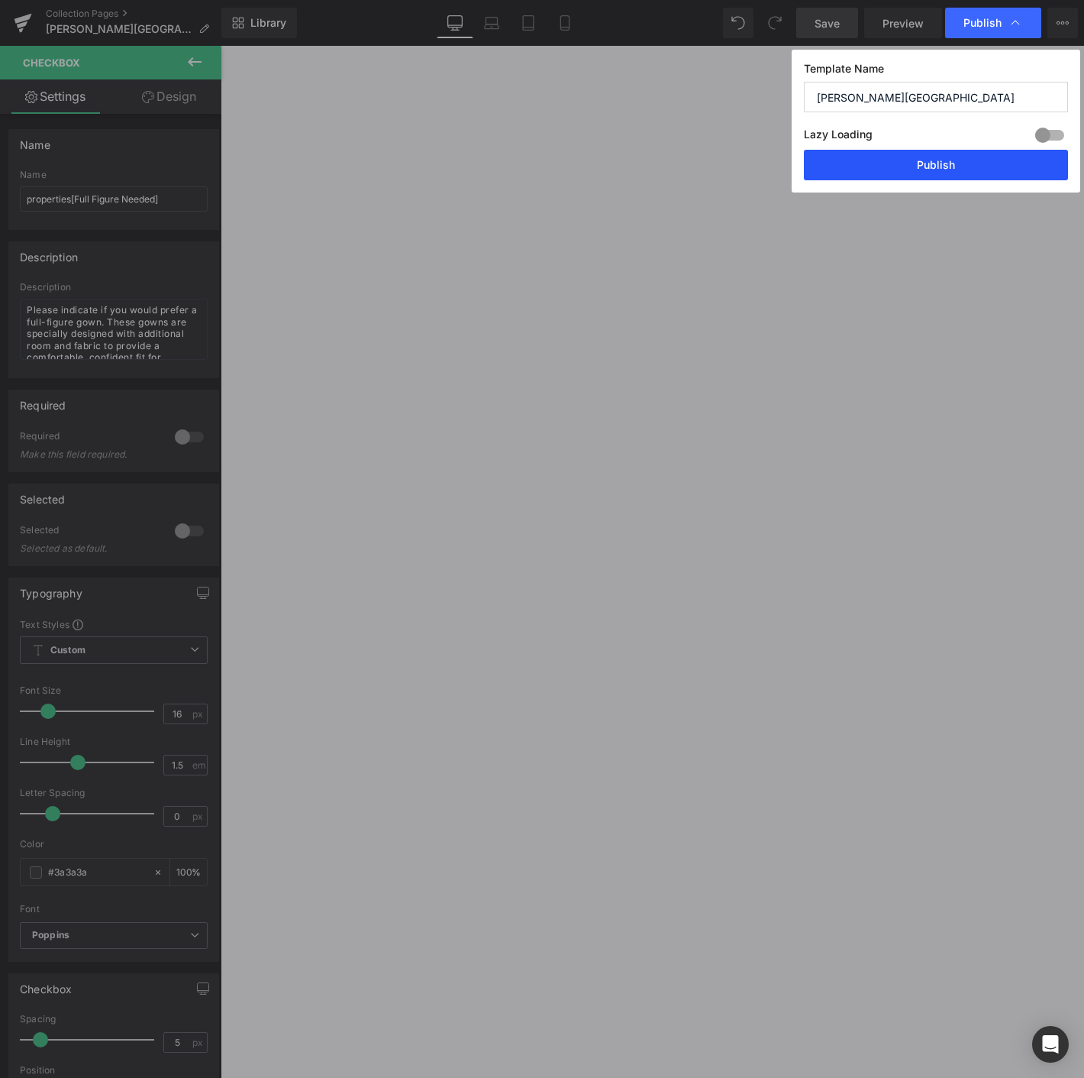
click at [929, 156] on button "Publish" at bounding box center [936, 165] width 264 height 31
